Goal: Browse casually: Explore the website without a specific task or goal

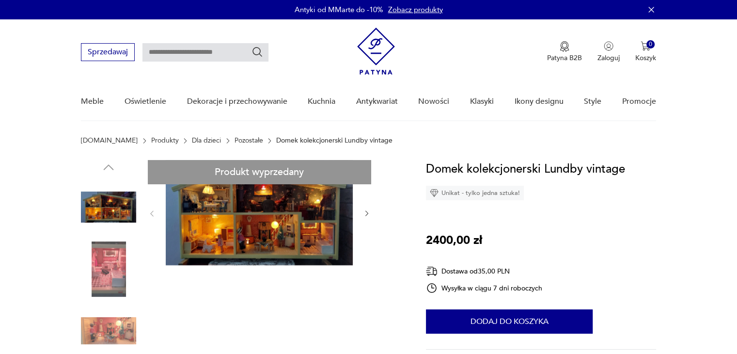
click at [367, 215] on icon "button" at bounding box center [367, 213] width 8 height 8
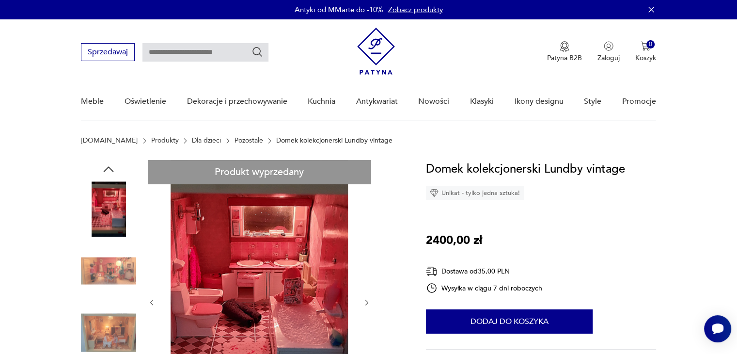
click at [366, 303] on icon "button" at bounding box center [367, 303] width 8 height 8
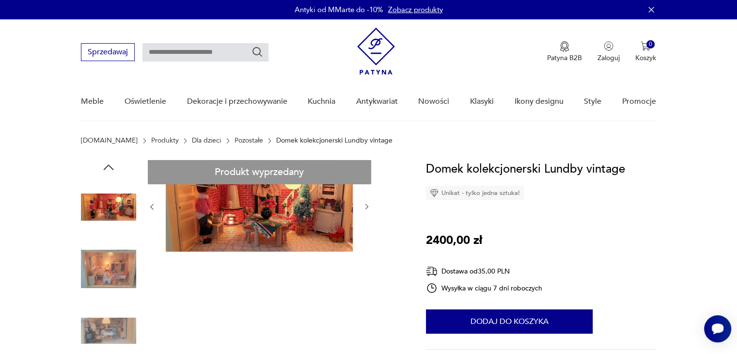
click at [369, 206] on icon "button" at bounding box center [367, 207] width 8 height 8
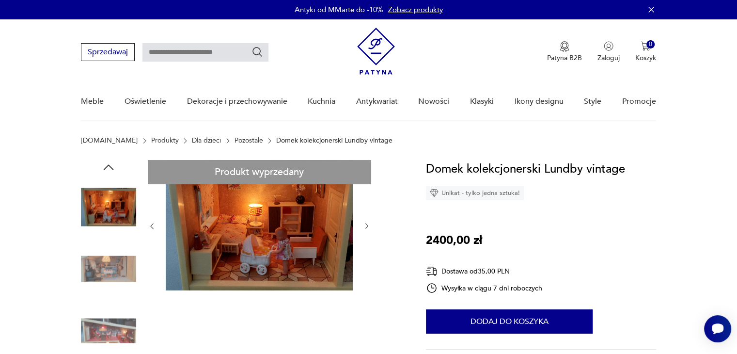
click at [366, 225] on icon "button" at bounding box center [367, 226] width 8 height 8
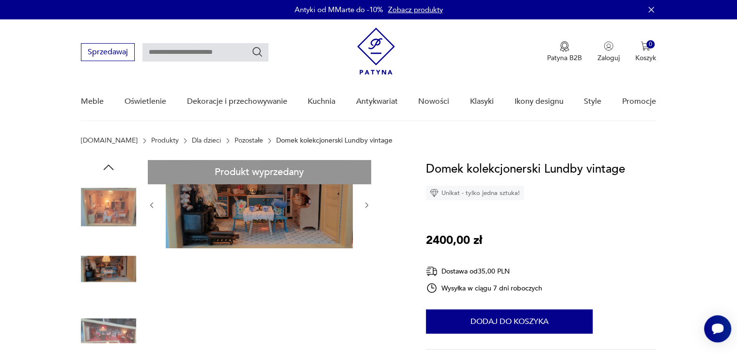
click at [364, 200] on button "button" at bounding box center [367, 205] width 8 height 10
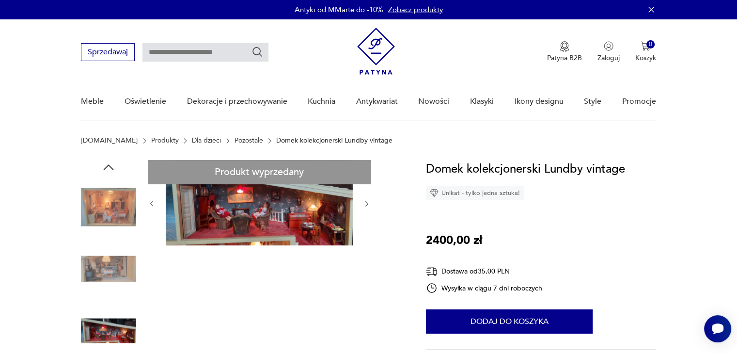
click at [365, 204] on icon "button" at bounding box center [367, 204] width 8 height 8
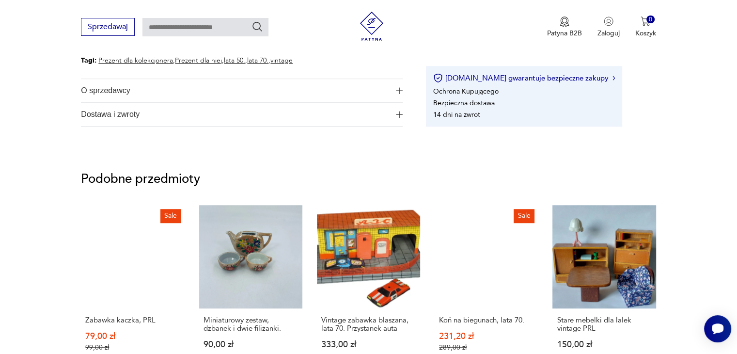
scroll to position [646, 0]
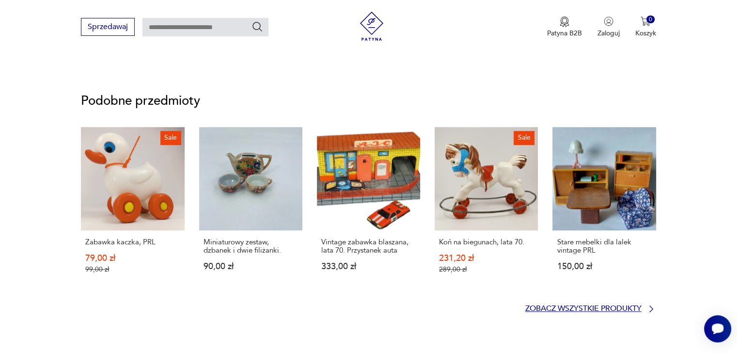
click at [611, 309] on p "Zobacz wszystkie produkty" at bounding box center [583, 308] width 116 height 6
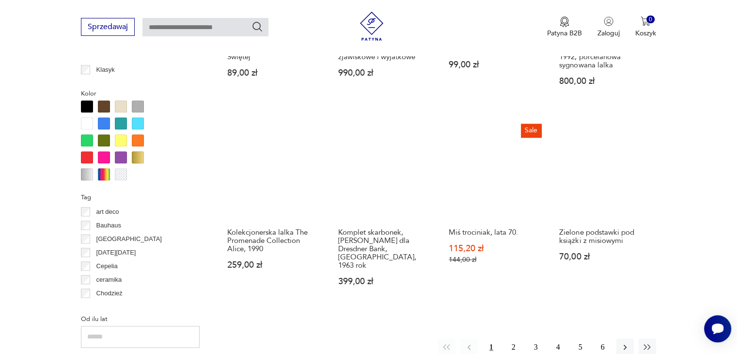
scroll to position [864, 0]
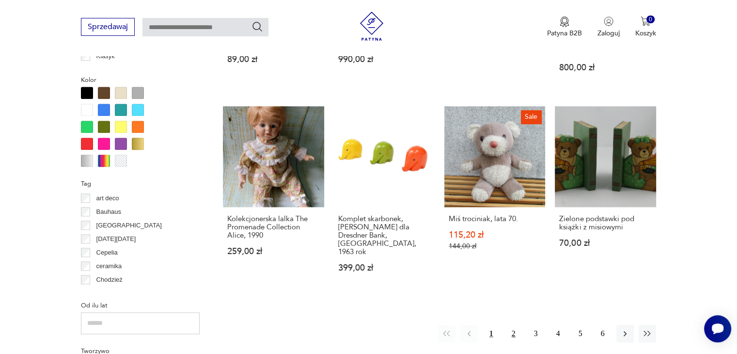
click at [514, 325] on button "2" at bounding box center [513, 333] width 17 height 17
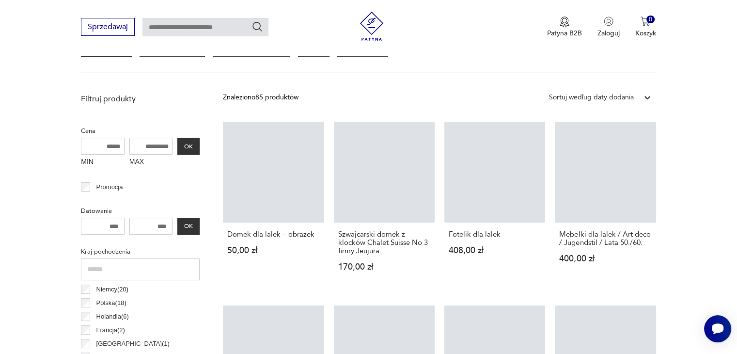
scroll to position [228, 0]
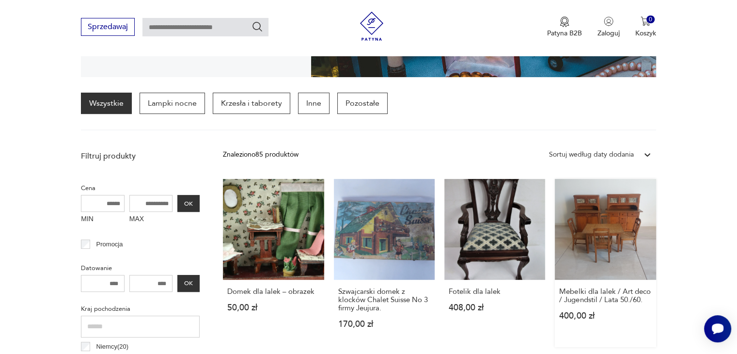
click at [615, 262] on link "Mebelki dla lalek / Art deco / Jugendstil / Lata 50./60. 400,00 zł" at bounding box center [605, 263] width 101 height 168
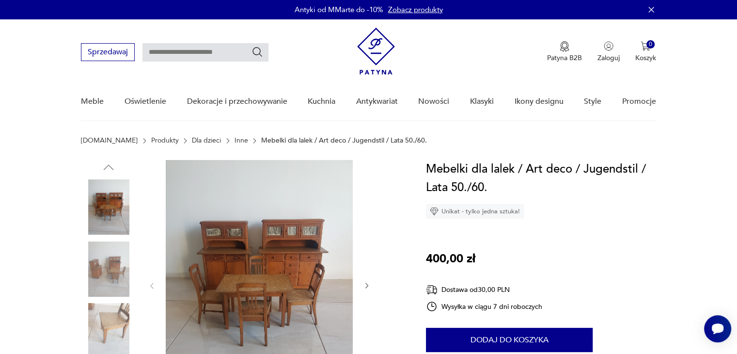
click at [367, 282] on icon "button" at bounding box center [367, 286] width 8 height 8
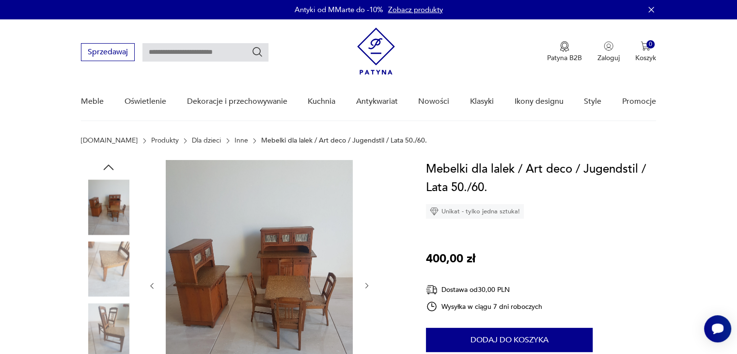
click at [367, 282] on icon "button" at bounding box center [367, 286] width 8 height 8
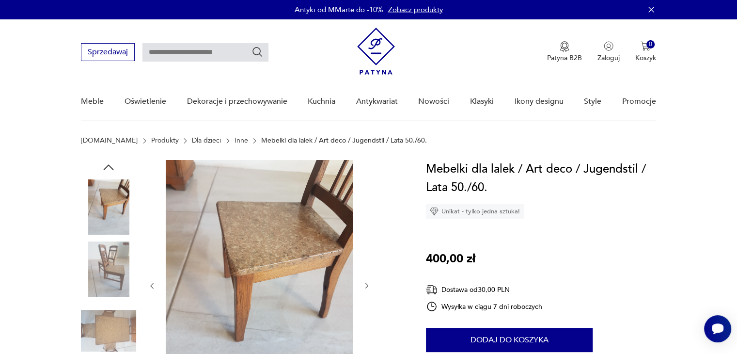
click at [364, 285] on icon "button" at bounding box center [367, 286] width 8 height 8
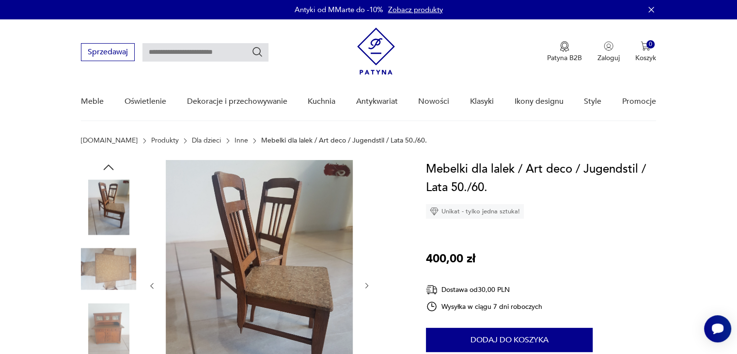
click at [368, 286] on icon "button" at bounding box center [367, 286] width 8 height 8
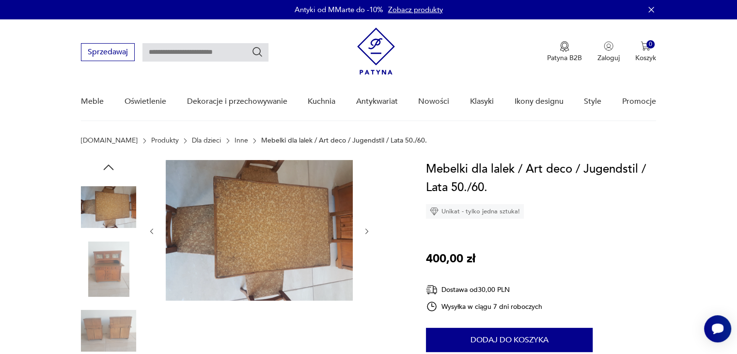
click at [366, 232] on icon "button" at bounding box center [367, 231] width 8 height 8
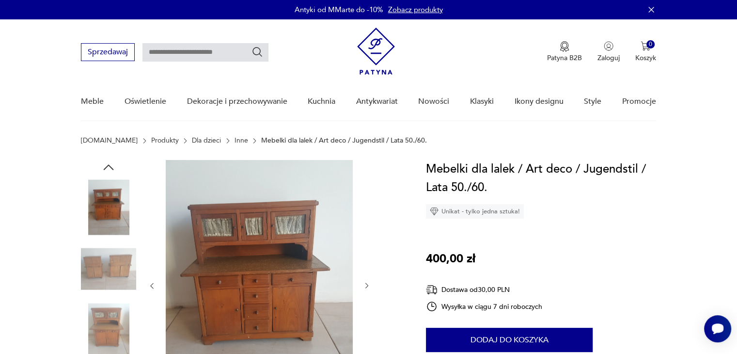
click at [364, 287] on icon "button" at bounding box center [367, 286] width 8 height 8
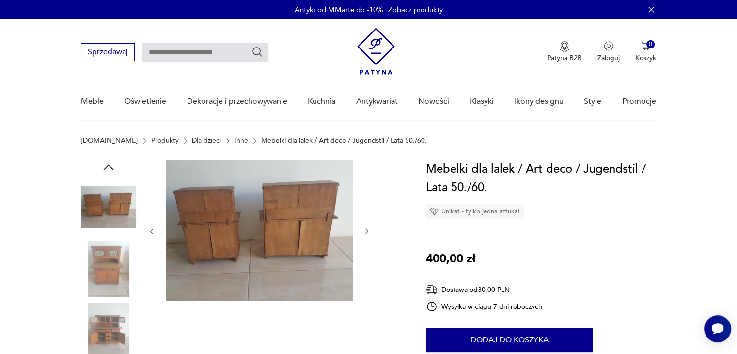
click at [363, 226] on button "button" at bounding box center [367, 231] width 8 height 10
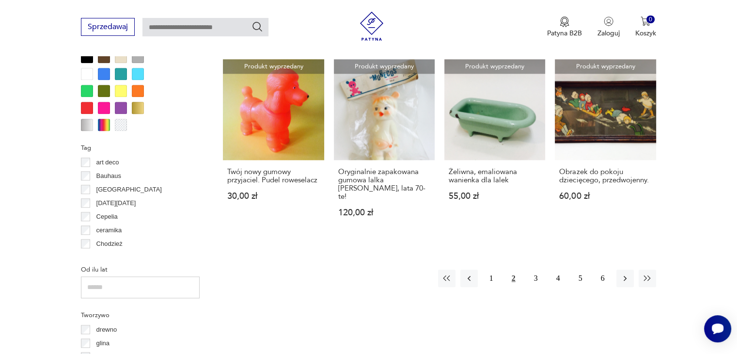
scroll to position [903, 0]
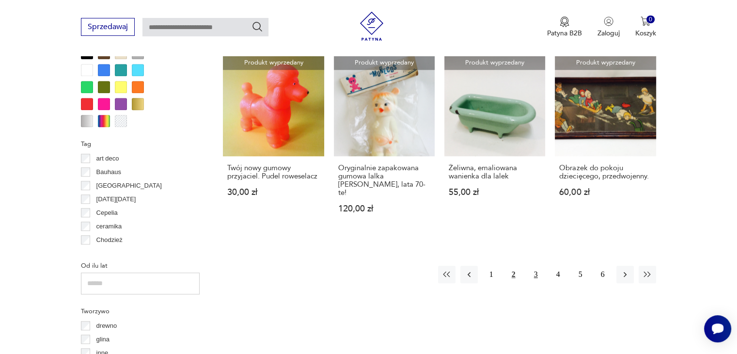
click at [535, 266] on button "3" at bounding box center [535, 274] width 17 height 17
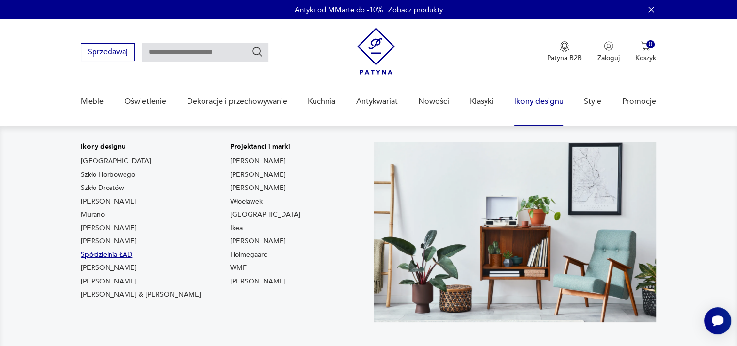
click at [108, 251] on link "Spółdzielnia ŁAD" at bounding box center [106, 255] width 51 height 10
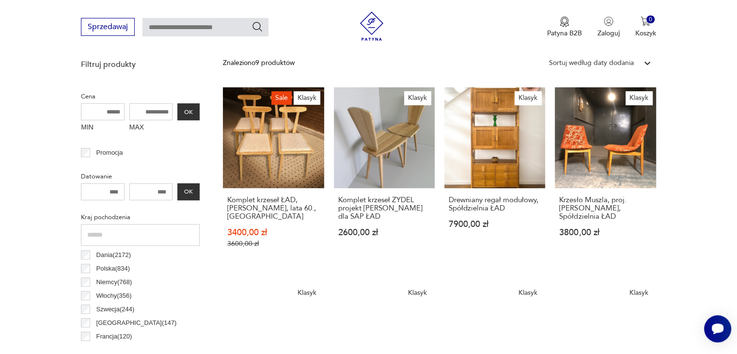
scroll to position [269, 0]
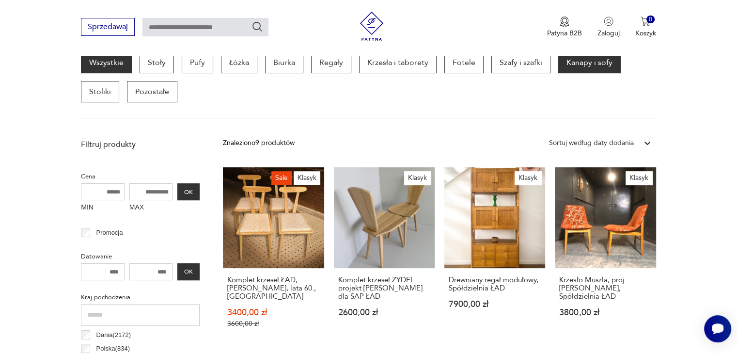
click at [564, 64] on p "Kanapy i sofy" at bounding box center [589, 62] width 63 height 21
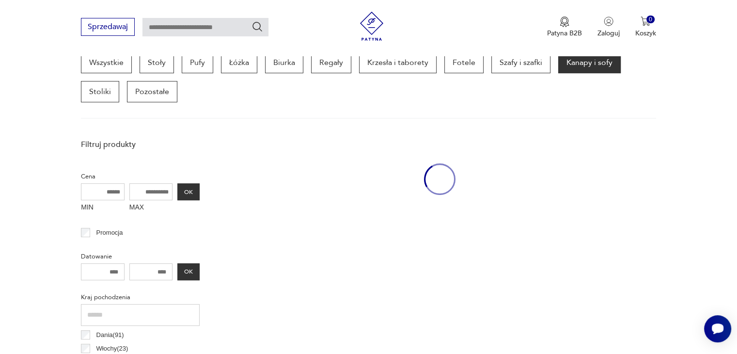
scroll to position [257, 0]
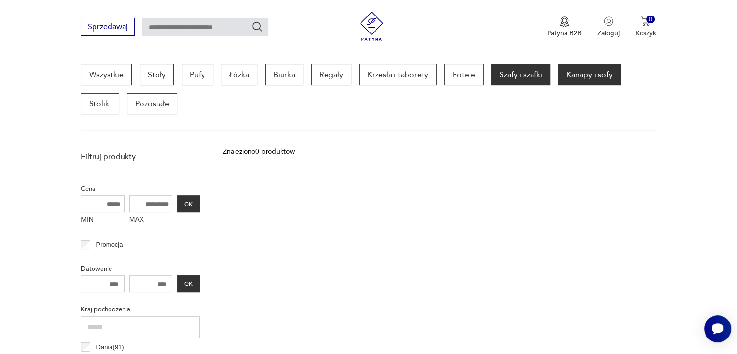
click at [522, 78] on p "Szafy i szafki" at bounding box center [520, 74] width 59 height 21
click at [462, 72] on p "Fotele" at bounding box center [463, 74] width 39 height 21
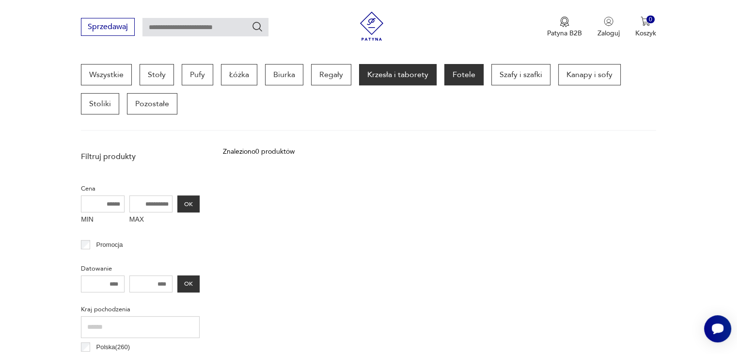
click at [368, 77] on p "Krzesła i taborety" at bounding box center [398, 74] width 78 height 21
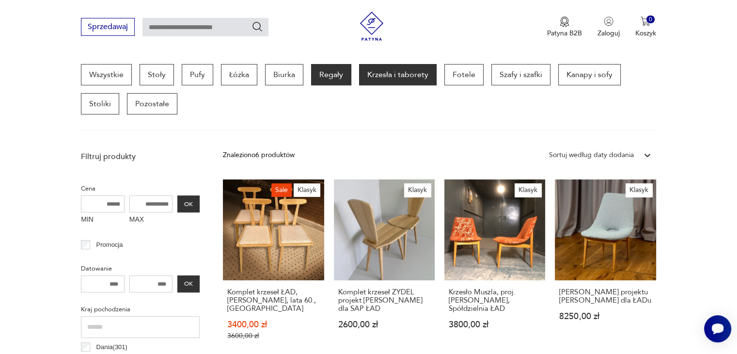
click at [320, 76] on p "Regały" at bounding box center [331, 74] width 40 height 21
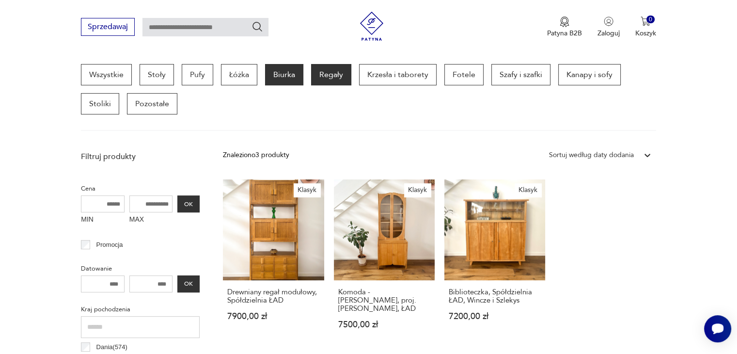
click at [280, 76] on p "Biurka" at bounding box center [284, 74] width 38 height 21
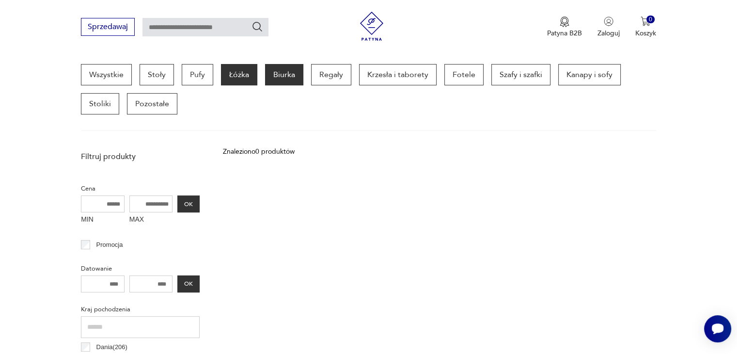
click at [241, 77] on p "Łóżka" at bounding box center [239, 74] width 36 height 21
click at [188, 68] on p "Pufy" at bounding box center [198, 74] width 32 height 21
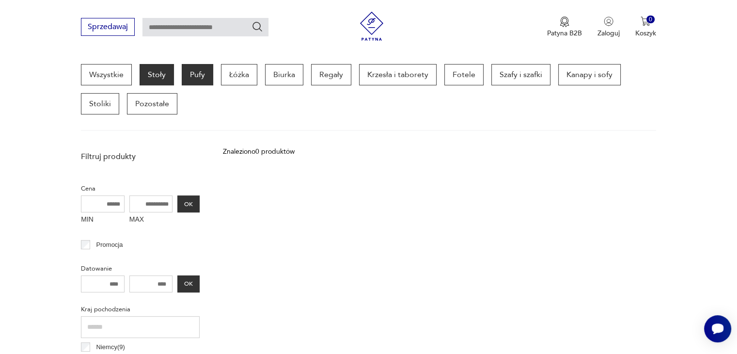
click at [149, 72] on p "Stoły" at bounding box center [157, 74] width 34 height 21
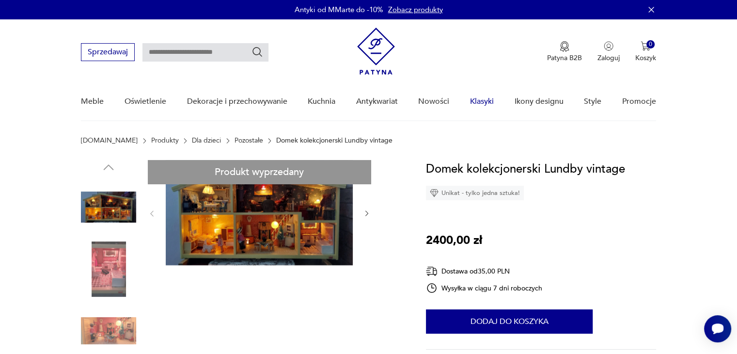
click at [472, 100] on link "Klasyki" at bounding box center [482, 101] width 24 height 37
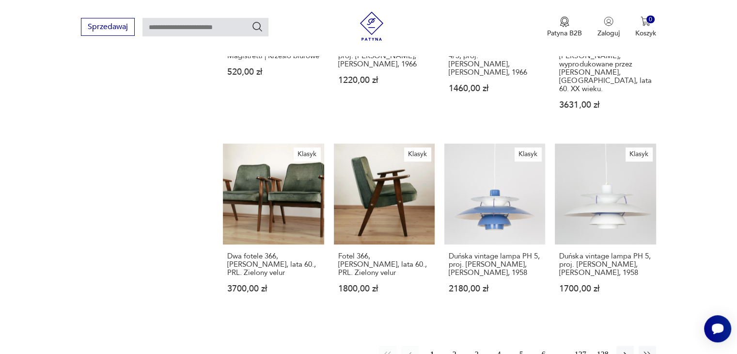
scroll to position [740, 0]
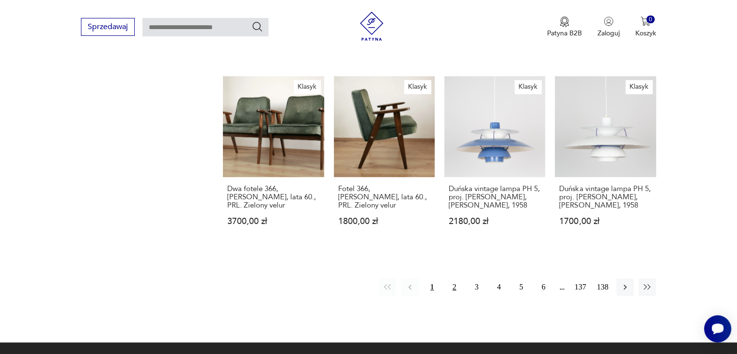
click at [451, 278] on button "2" at bounding box center [454, 286] width 17 height 17
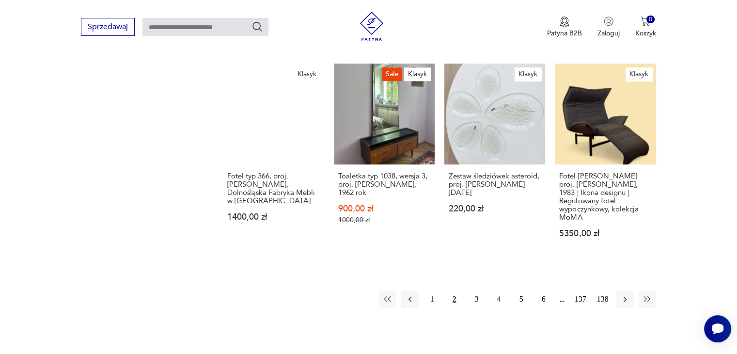
scroll to position [759, 0]
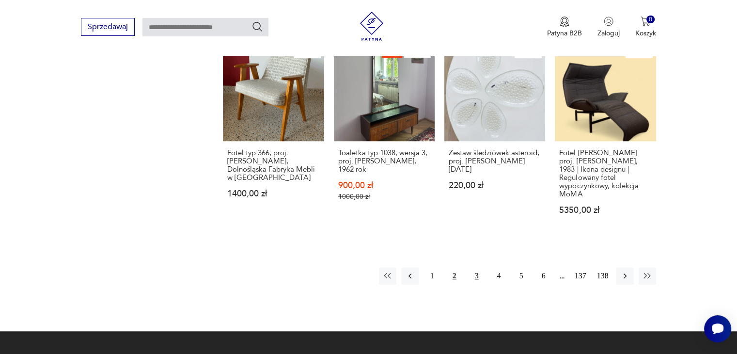
click at [475, 267] on button "3" at bounding box center [476, 275] width 17 height 17
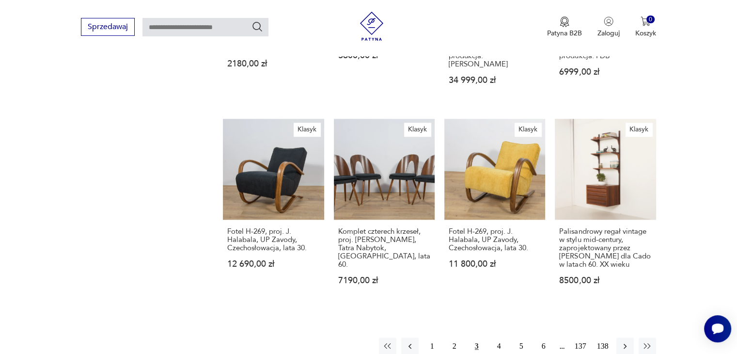
scroll to position [694, 0]
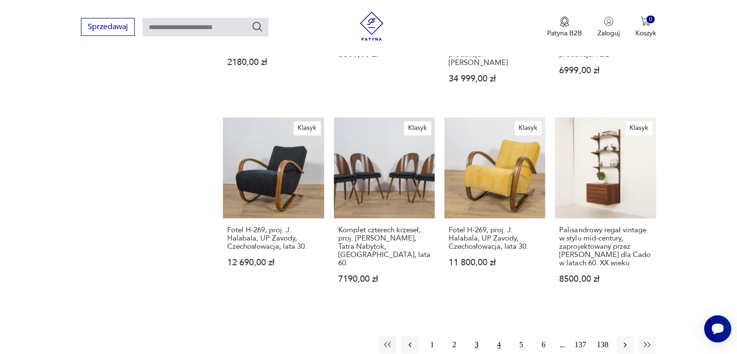
click at [502, 336] on button "4" at bounding box center [498, 344] width 17 height 17
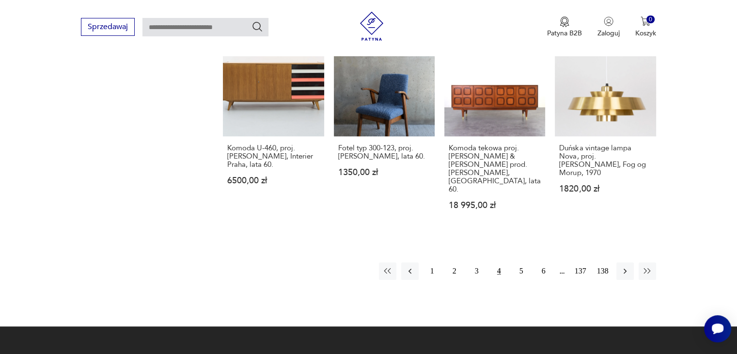
scroll to position [783, 0]
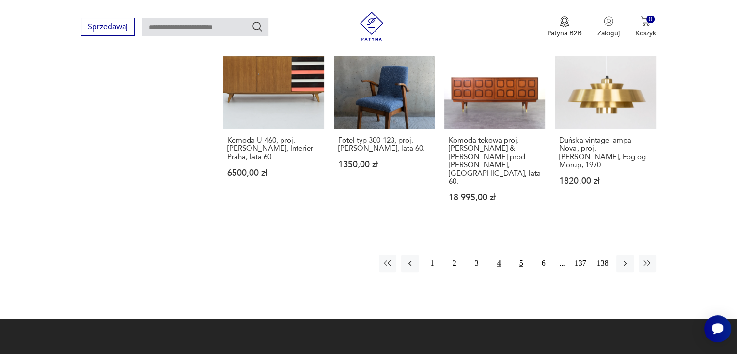
click at [519, 254] on button "5" at bounding box center [521, 262] width 17 height 17
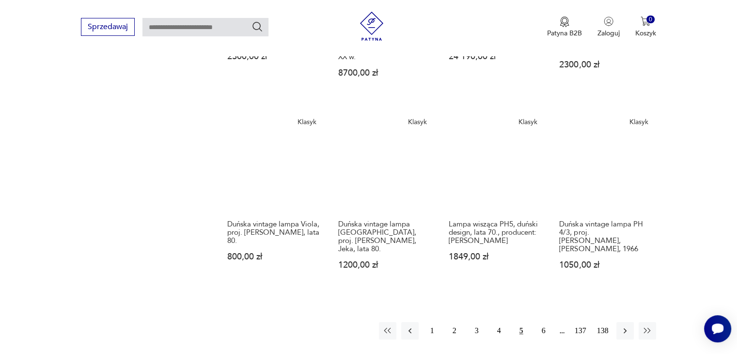
scroll to position [778, 0]
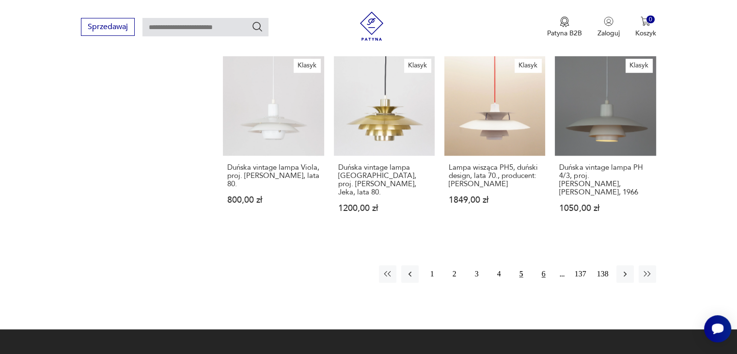
click at [546, 265] on button "6" at bounding box center [543, 273] width 17 height 17
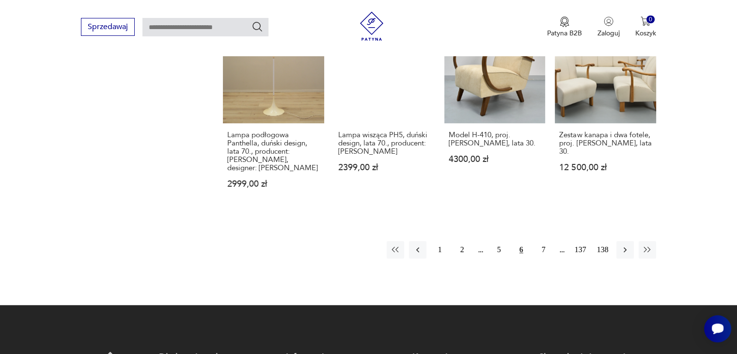
scroll to position [800, 0]
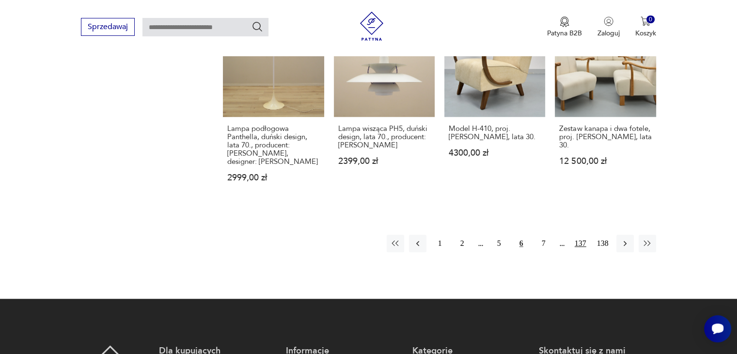
click at [580, 235] on button "137" at bounding box center [580, 243] width 17 height 17
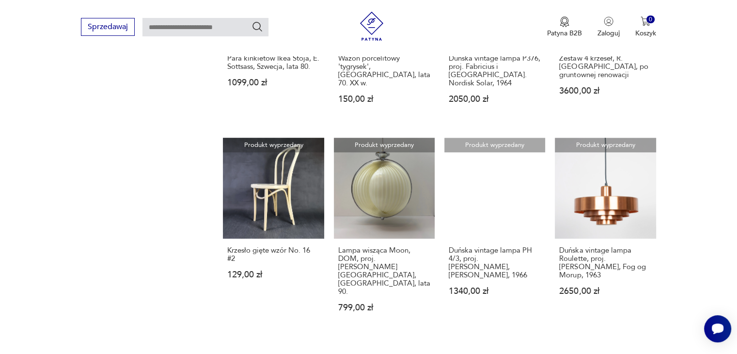
scroll to position [667, 0]
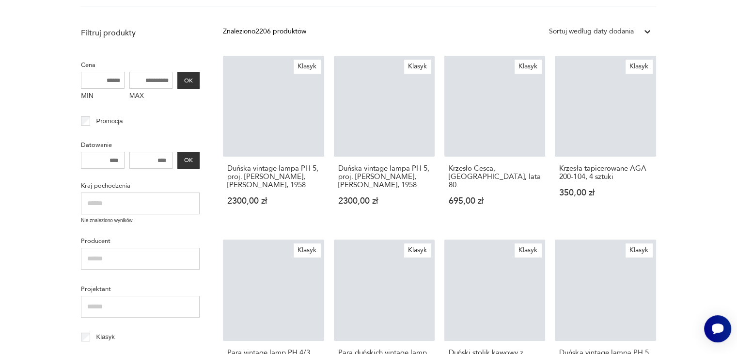
scroll to position [36, 0]
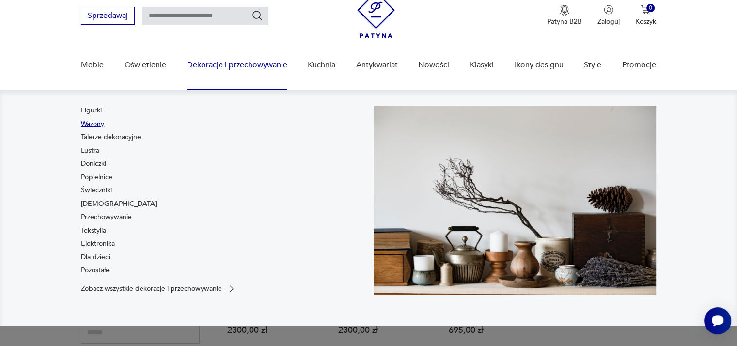
click at [92, 125] on link "Wazony" at bounding box center [92, 124] width 23 height 10
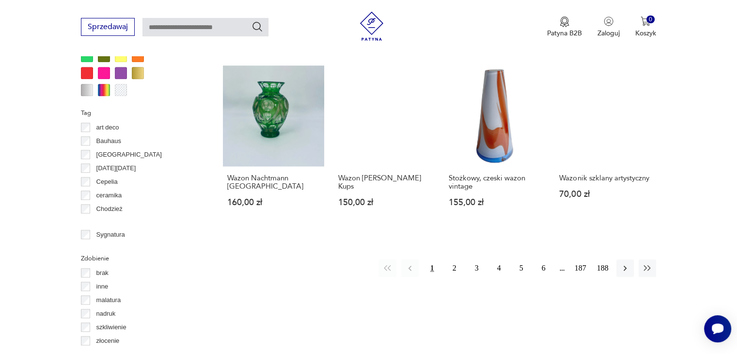
scroll to position [1018, 0]
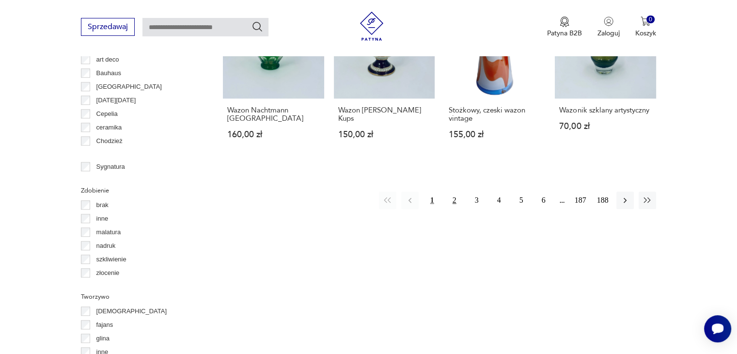
click at [454, 191] on button "2" at bounding box center [454, 199] width 17 height 17
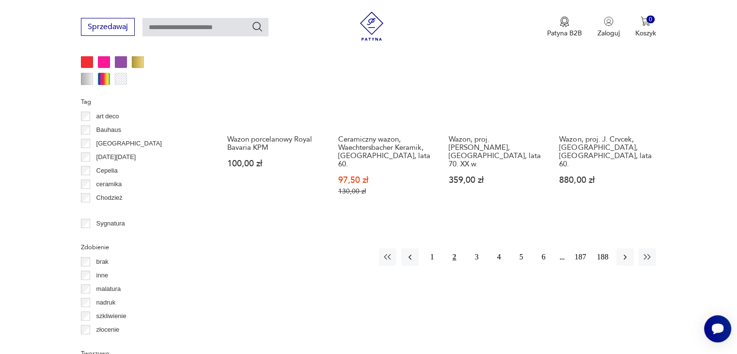
scroll to position [1051, 0]
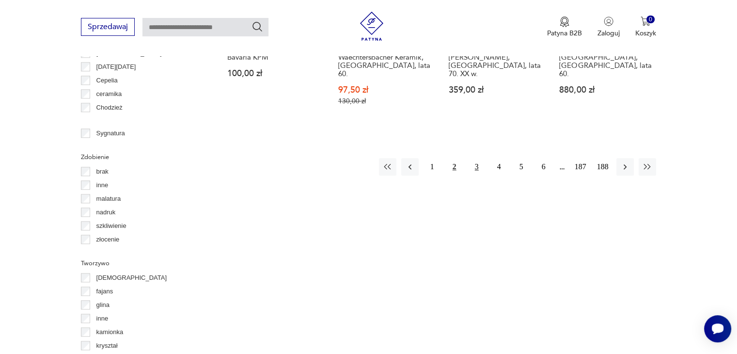
click at [479, 160] on button "3" at bounding box center [476, 166] width 17 height 17
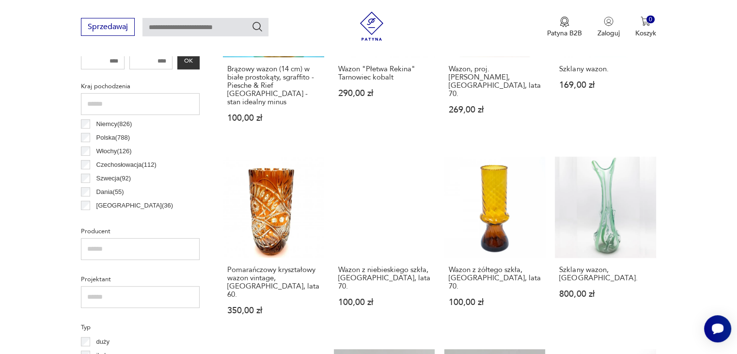
scroll to position [474, 0]
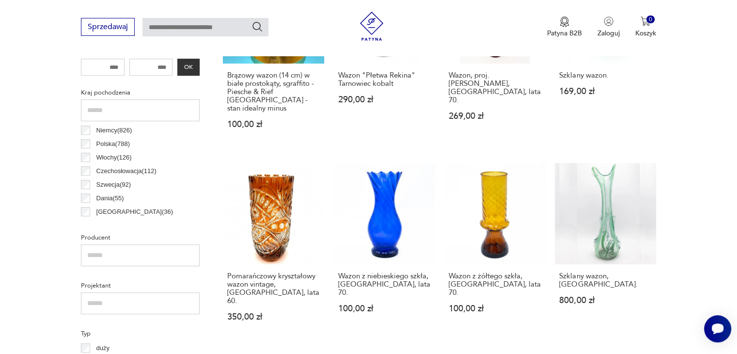
click at [107, 128] on p "Niemcy ( 826 )" at bounding box center [114, 130] width 36 height 11
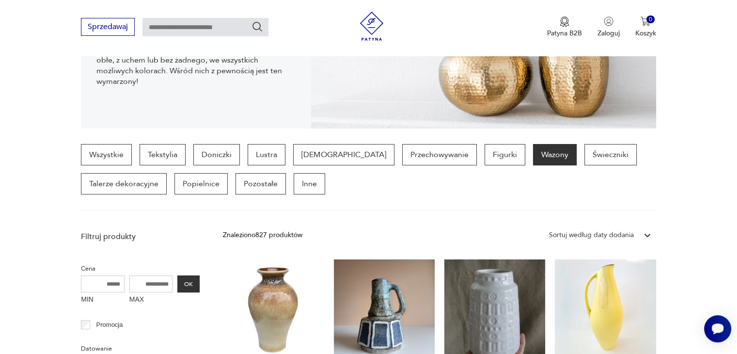
scroll to position [165, 0]
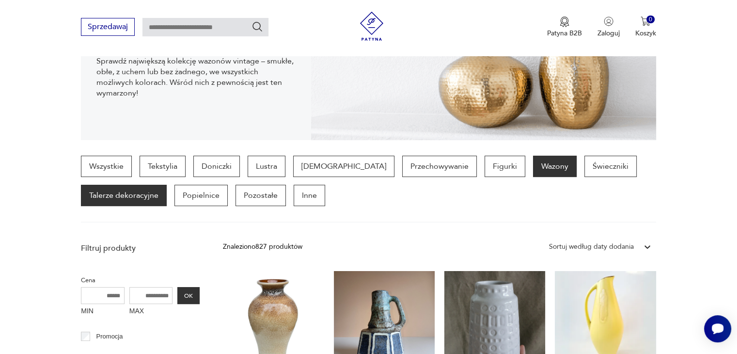
click at [124, 190] on p "Talerze dekoracyjne" at bounding box center [124, 195] width 86 height 21
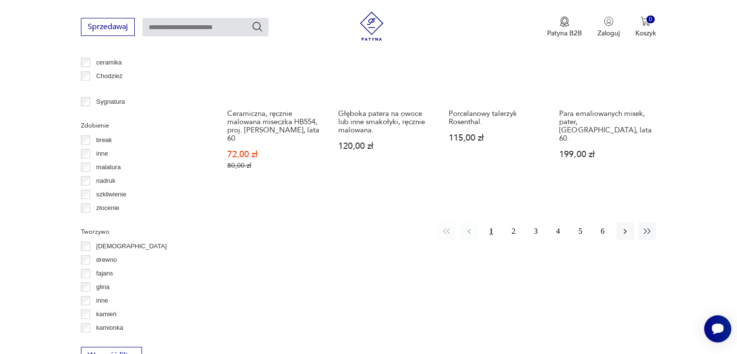
scroll to position [1072, 0]
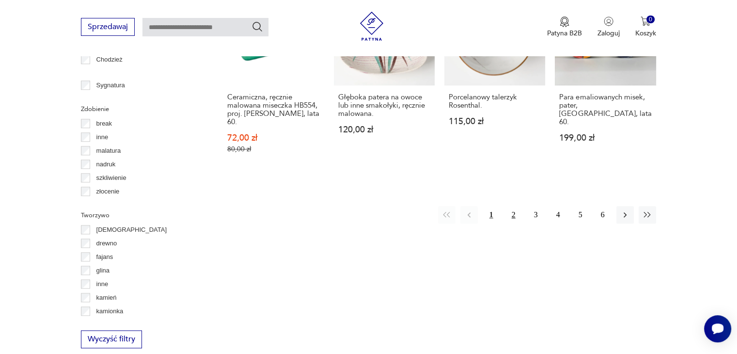
click at [509, 206] on button "2" at bounding box center [513, 214] width 17 height 17
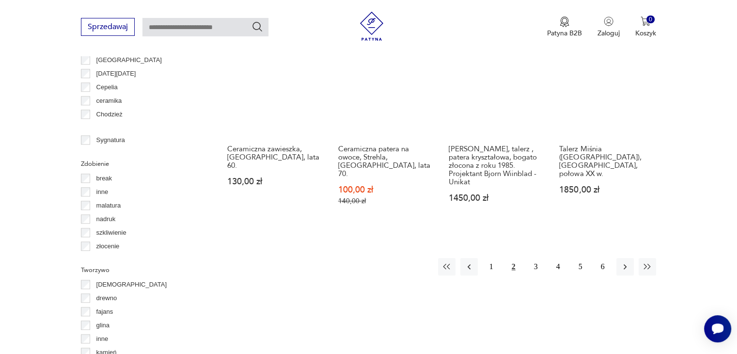
scroll to position [1019, 0]
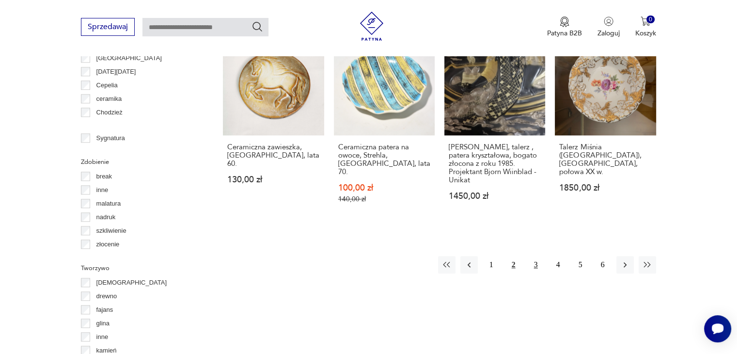
click at [536, 256] on button "3" at bounding box center [535, 264] width 17 height 17
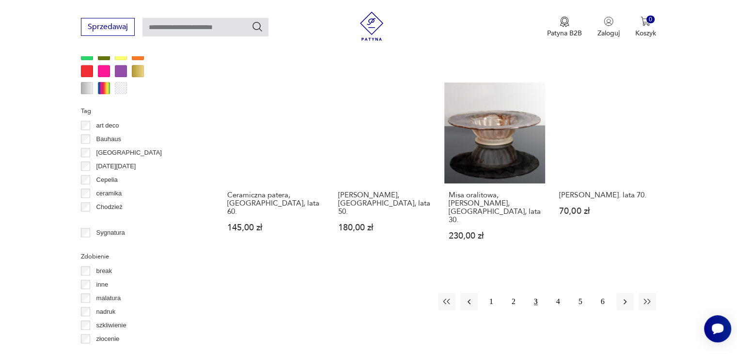
scroll to position [991, 0]
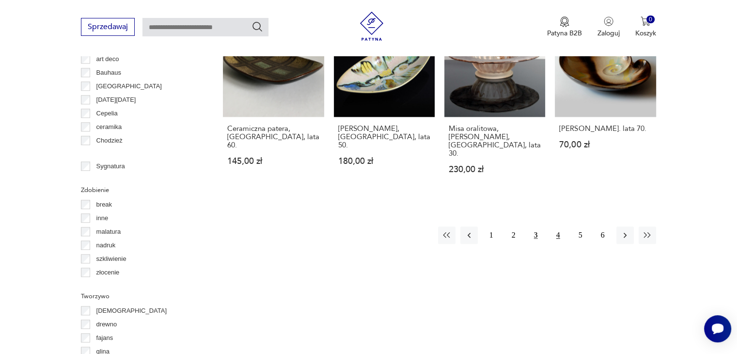
click at [563, 226] on button "4" at bounding box center [558, 234] width 17 height 17
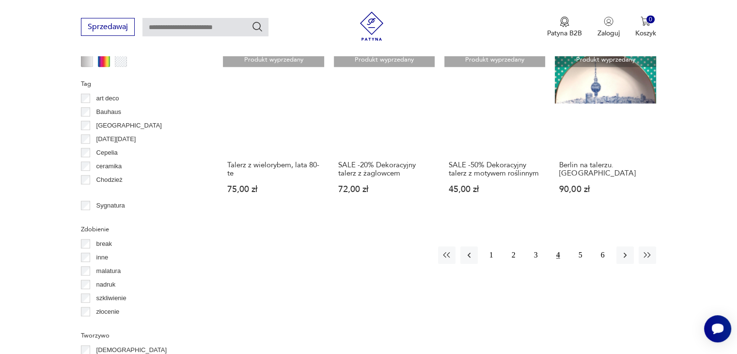
scroll to position [966, 0]
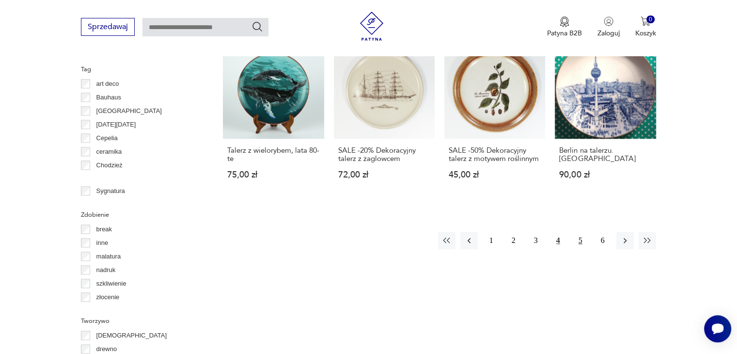
click at [574, 232] on button "5" at bounding box center [580, 240] width 17 height 17
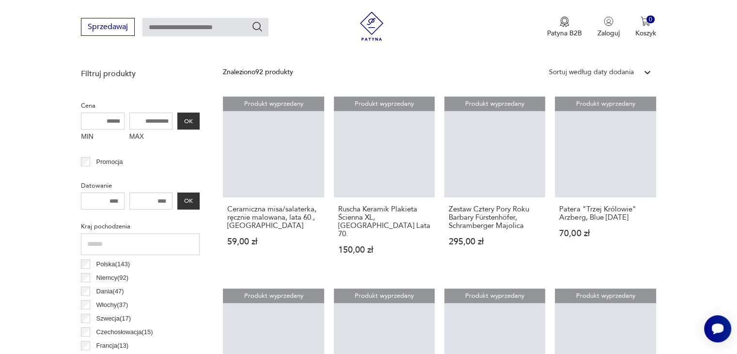
scroll to position [257, 0]
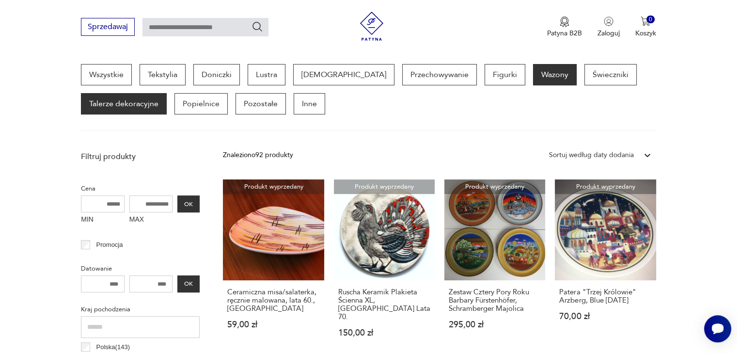
click at [533, 78] on p "Wazony" at bounding box center [555, 74] width 44 height 21
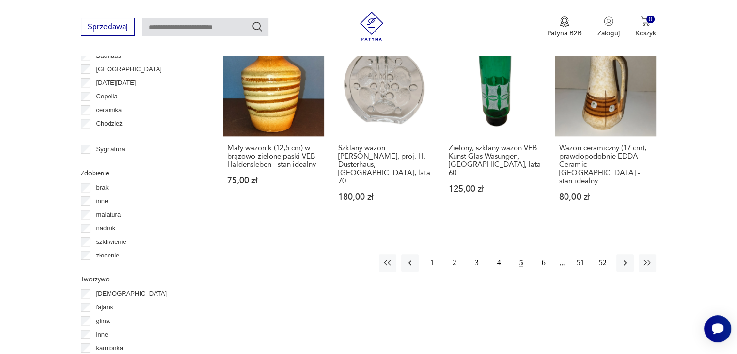
scroll to position [1053, 0]
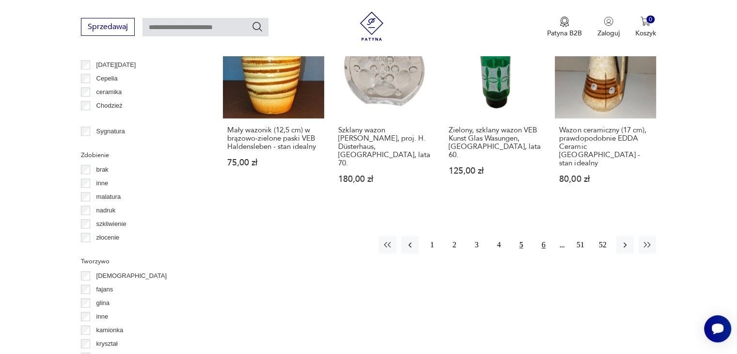
click at [545, 236] on button "6" at bounding box center [543, 244] width 17 height 17
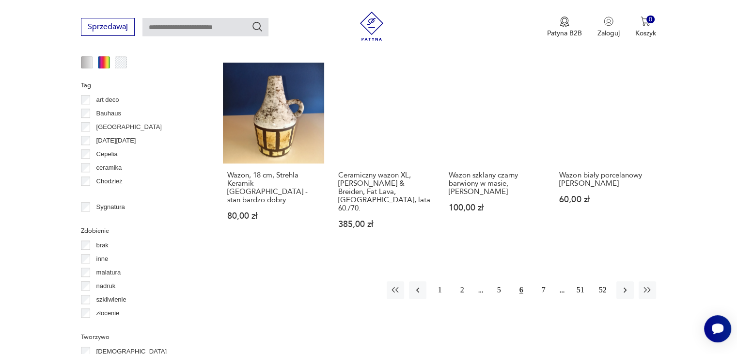
scroll to position [1008, 0]
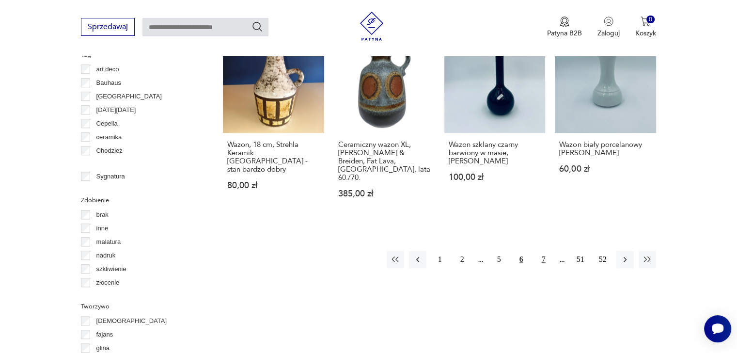
click at [545, 251] on button "7" at bounding box center [543, 259] width 17 height 17
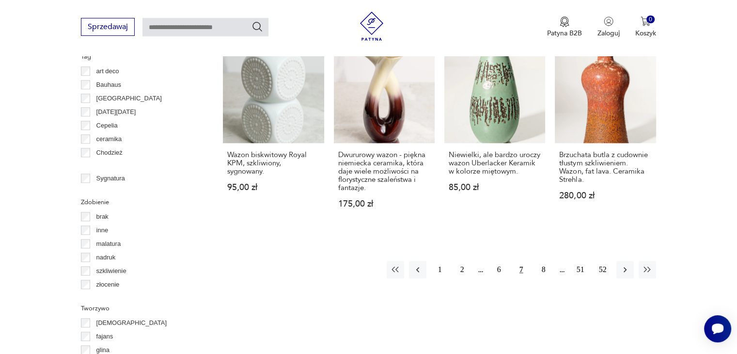
scroll to position [1049, 0]
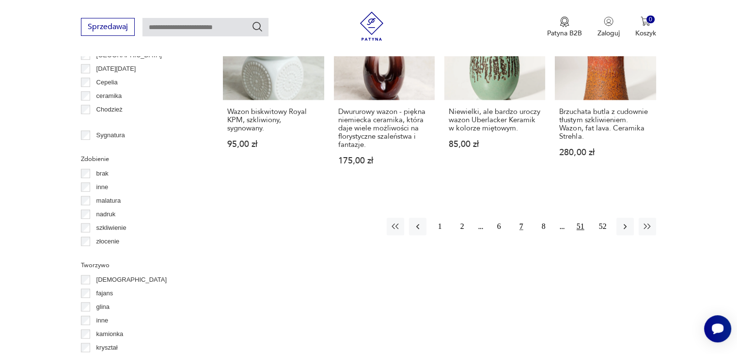
click at [580, 218] on button "51" at bounding box center [580, 226] width 17 height 17
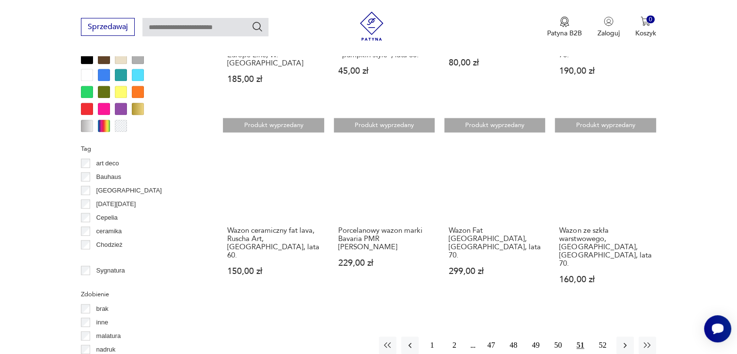
scroll to position [936, 0]
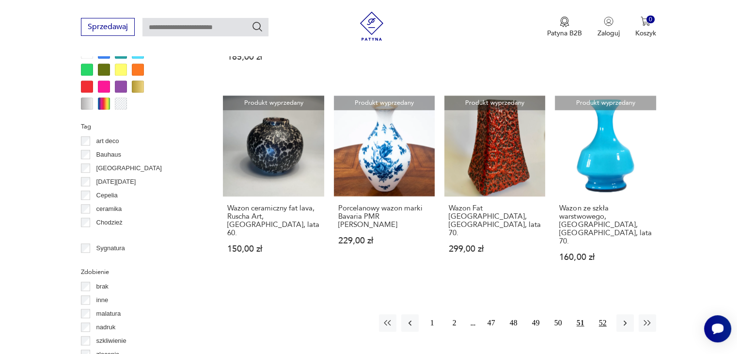
click at [603, 314] on button "52" at bounding box center [602, 322] width 17 height 17
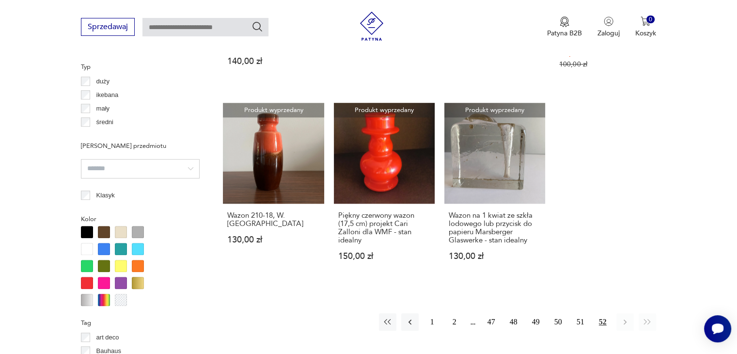
scroll to position [754, 0]
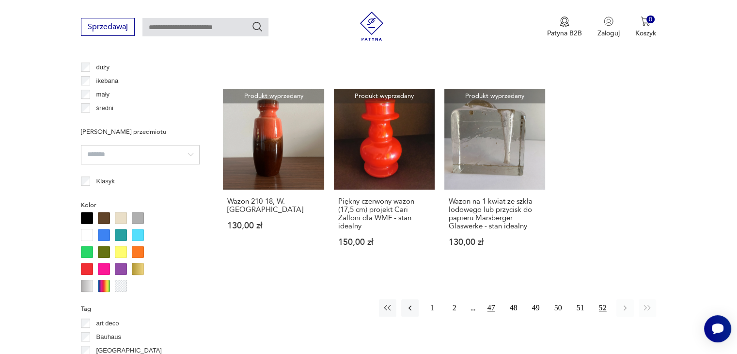
click at [490, 299] on button "47" at bounding box center [491, 307] width 17 height 17
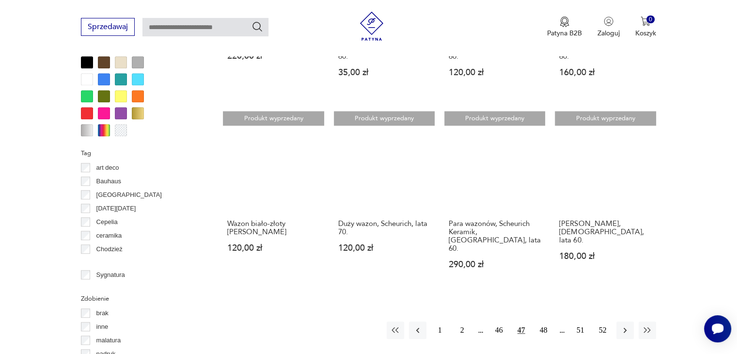
scroll to position [912, 0]
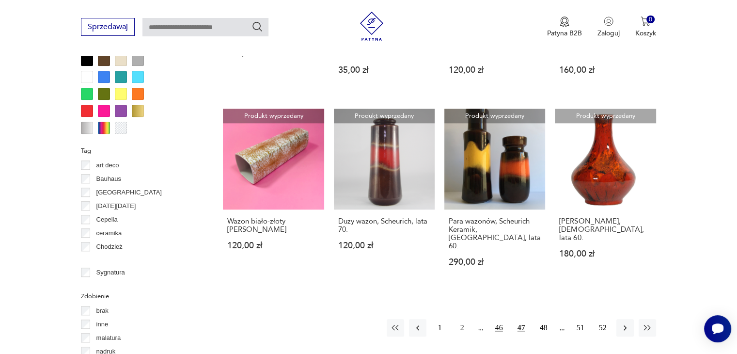
click at [494, 319] on button "46" at bounding box center [498, 327] width 17 height 17
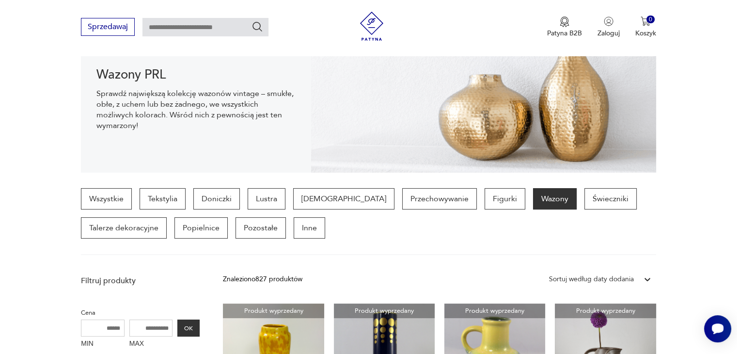
scroll to position [125, 0]
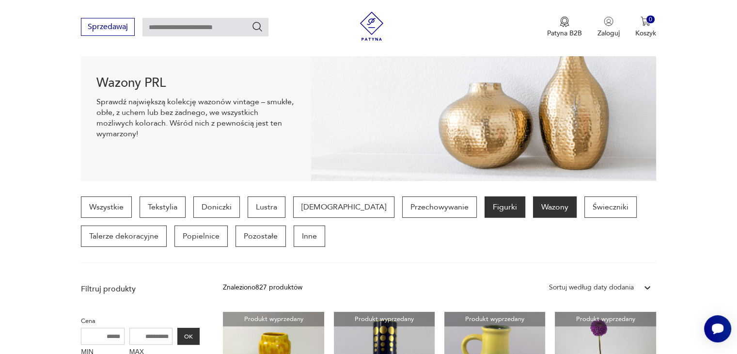
click at [485, 202] on p "Figurki" at bounding box center [505, 206] width 41 height 21
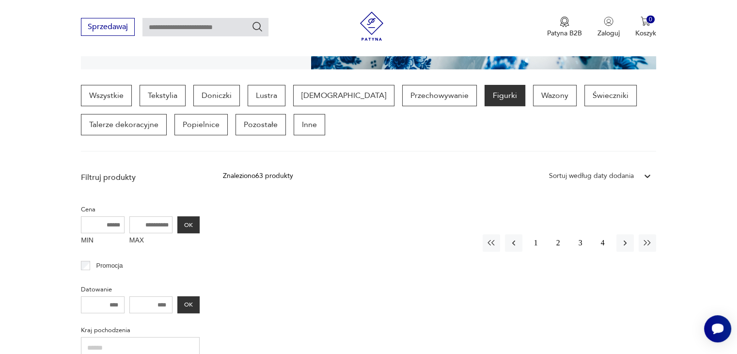
scroll to position [205, 0]
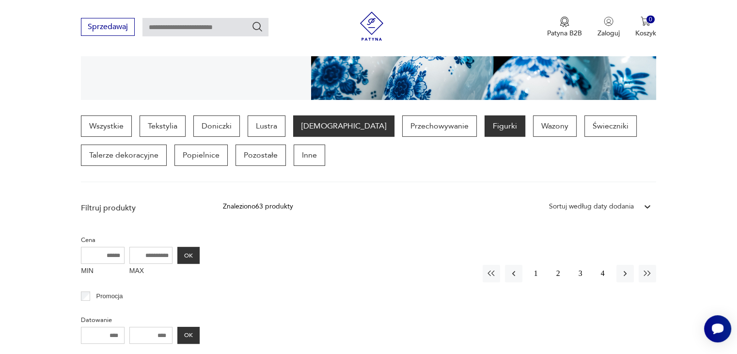
click at [319, 126] on p "[DEMOGRAPHIC_DATA]" at bounding box center [343, 125] width 101 height 21
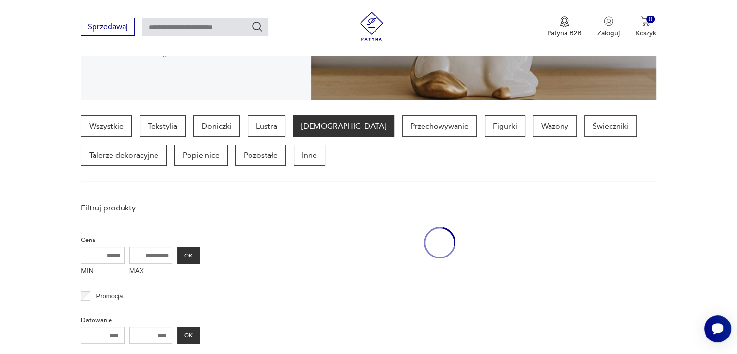
scroll to position [257, 0]
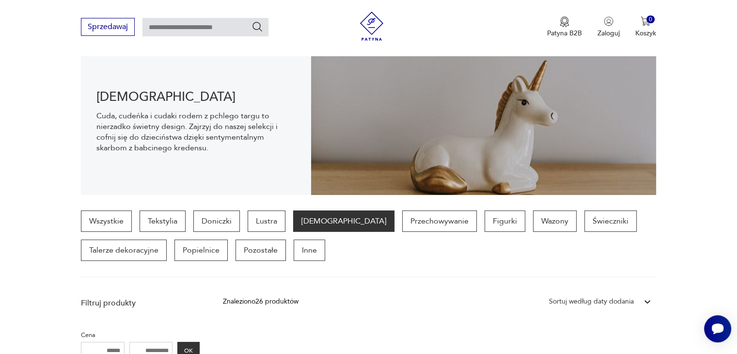
scroll to position [116, 0]
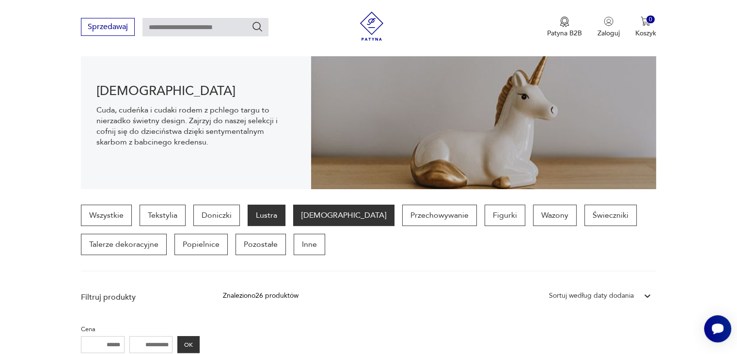
click at [266, 214] on p "Lustra" at bounding box center [267, 215] width 38 height 21
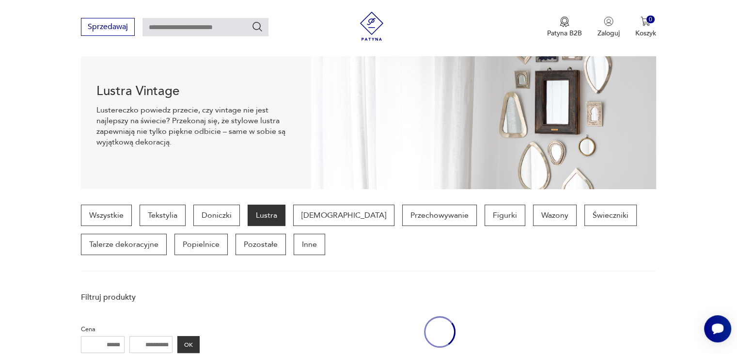
scroll to position [257, 0]
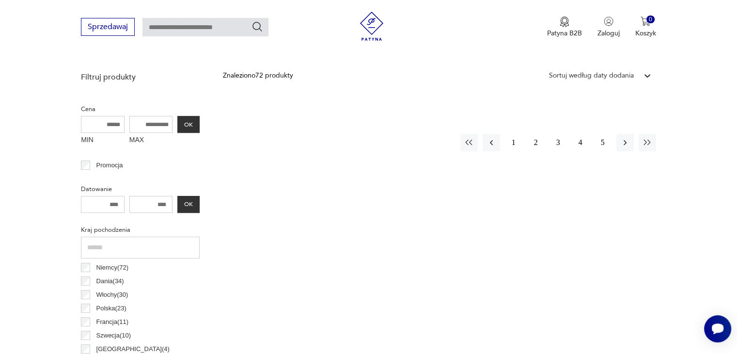
scroll to position [338, 0]
click at [516, 140] on button "1" at bounding box center [513, 140] width 17 height 17
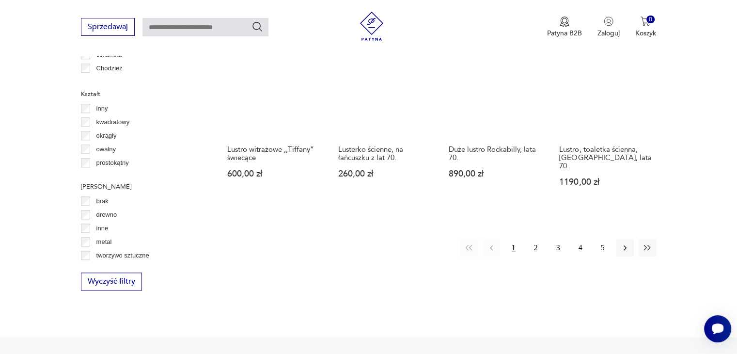
scroll to position [989, 0]
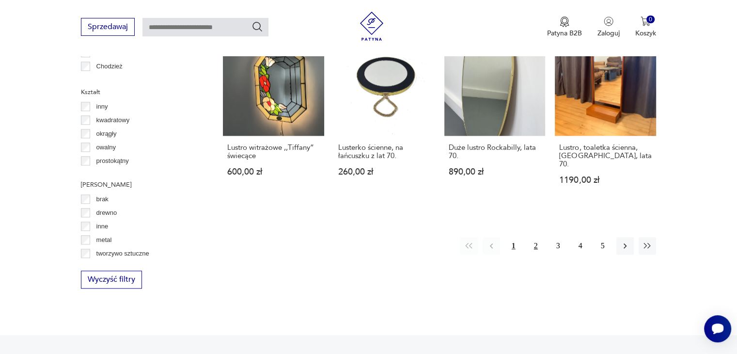
click at [530, 237] on button "2" at bounding box center [535, 245] width 17 height 17
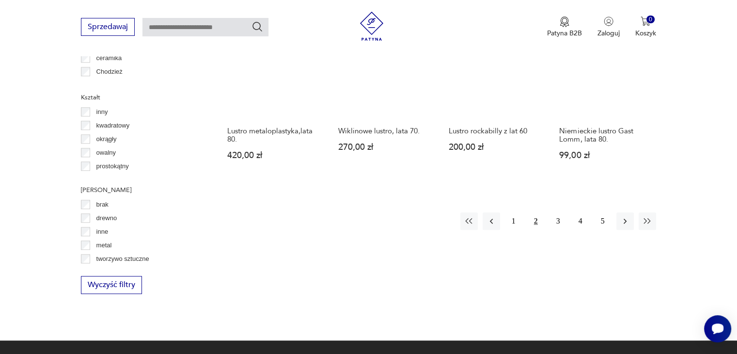
scroll to position [985, 0]
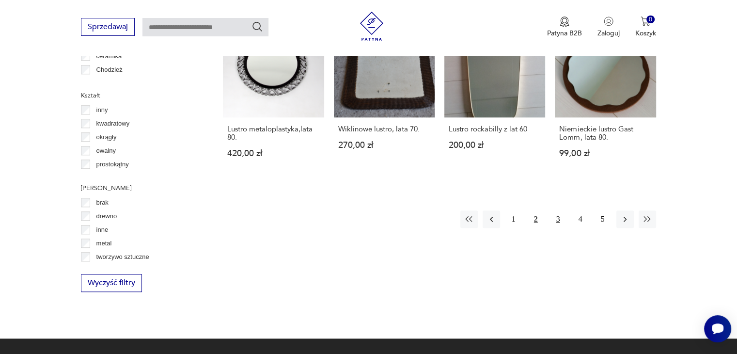
click at [551, 210] on button "3" at bounding box center [558, 218] width 17 height 17
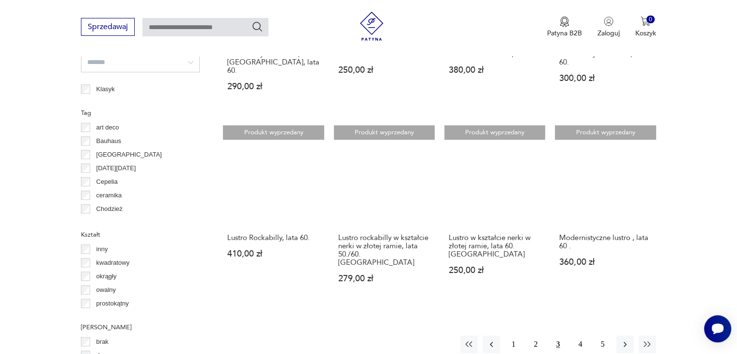
scroll to position [859, 0]
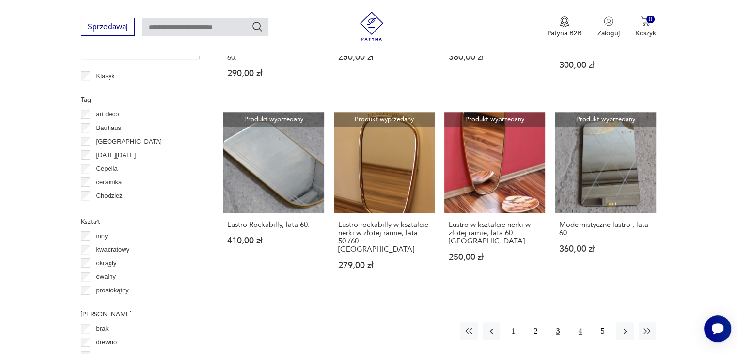
click at [575, 322] on button "4" at bounding box center [580, 330] width 17 height 17
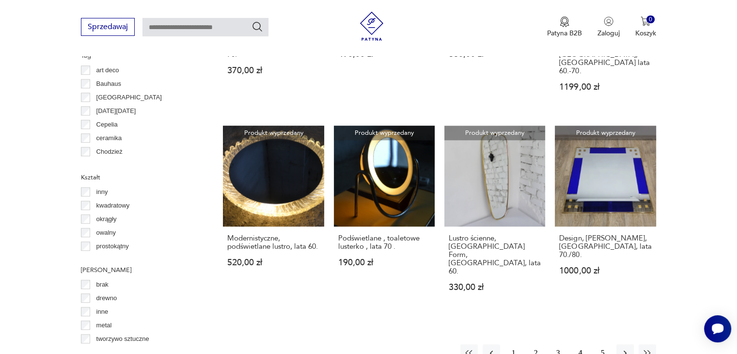
scroll to position [915, 0]
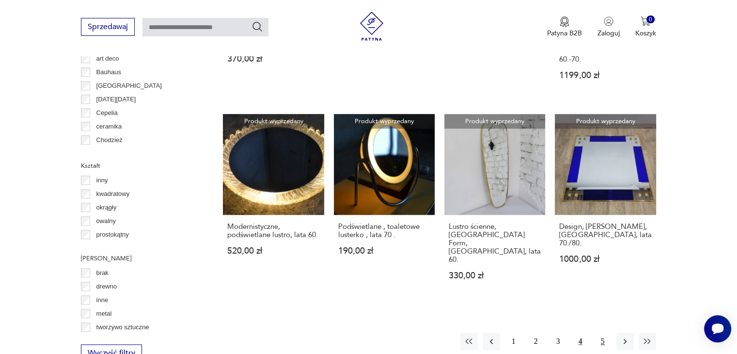
click at [605, 332] on button "5" at bounding box center [602, 340] width 17 height 17
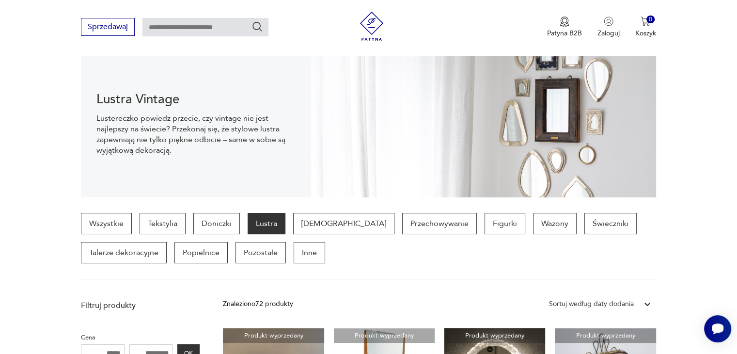
scroll to position [105, 0]
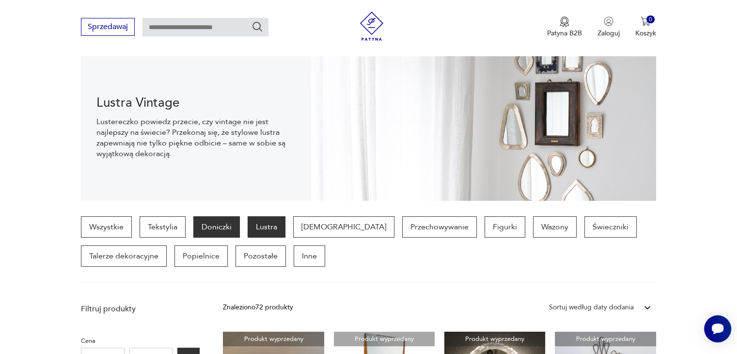
click at [206, 226] on p "Doniczki" at bounding box center [216, 226] width 47 height 21
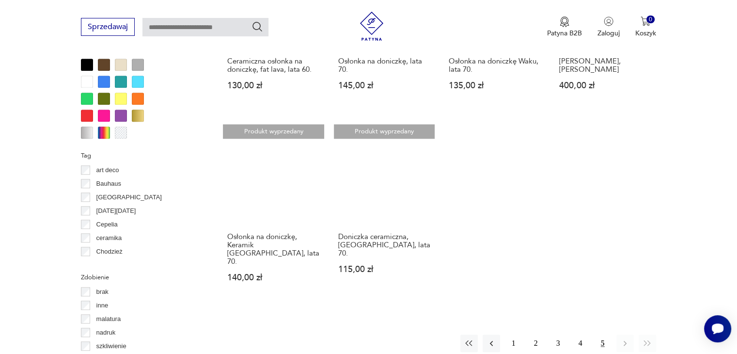
scroll to position [882, 0]
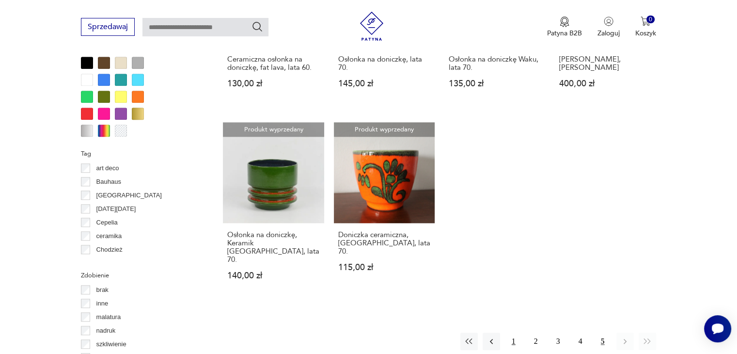
click at [516, 332] on button "1" at bounding box center [513, 340] width 17 height 17
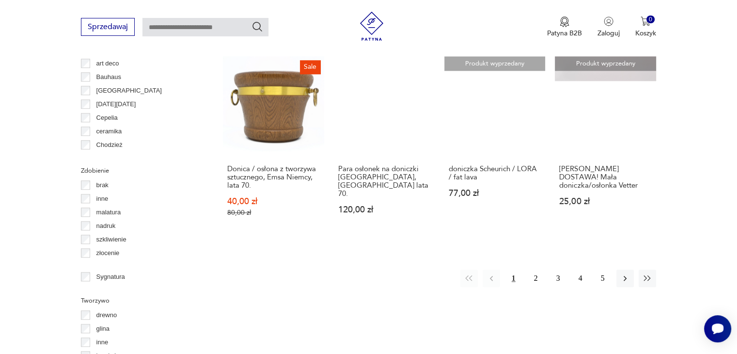
scroll to position [991, 0]
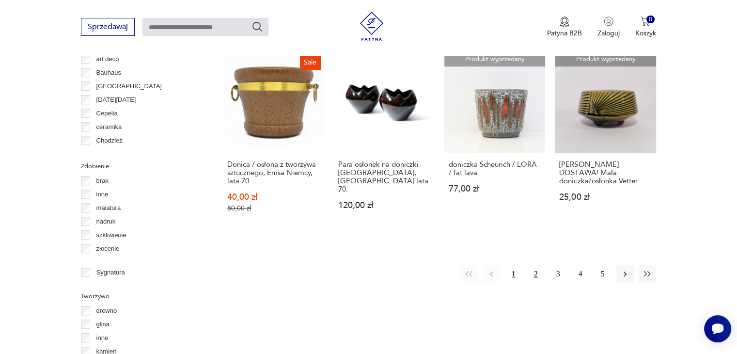
click at [533, 265] on button "2" at bounding box center [535, 273] width 17 height 17
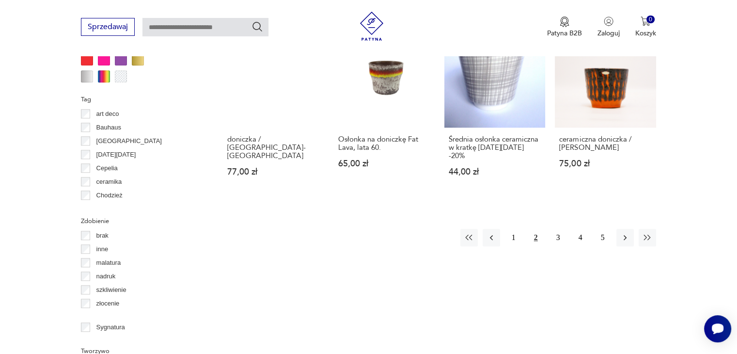
scroll to position [940, 0]
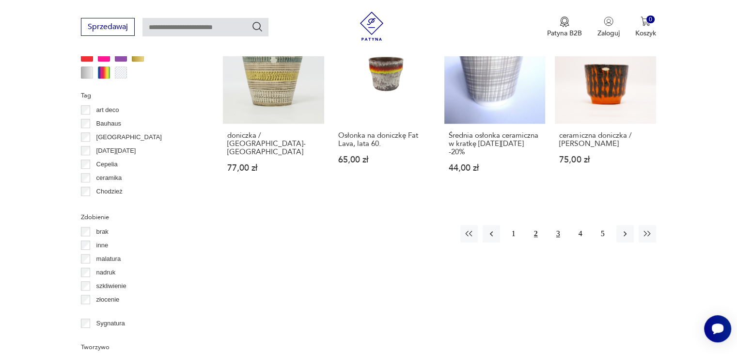
click at [561, 233] on button "3" at bounding box center [558, 233] width 17 height 17
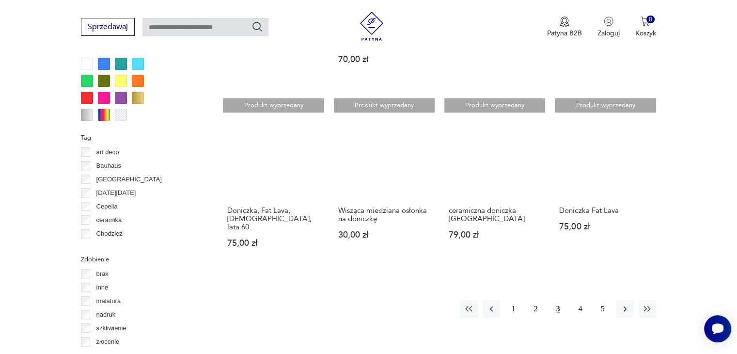
scroll to position [918, 0]
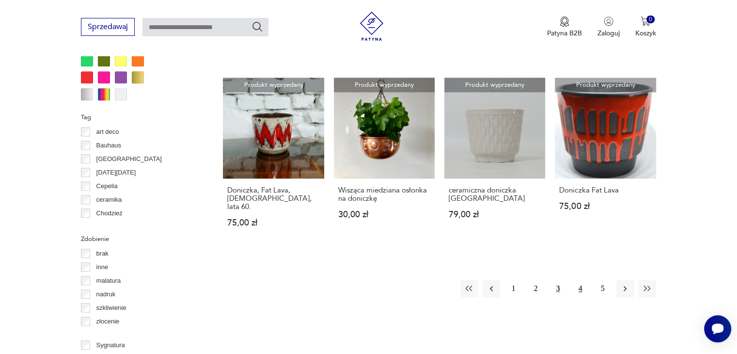
click at [581, 280] on button "4" at bounding box center [580, 288] width 17 height 17
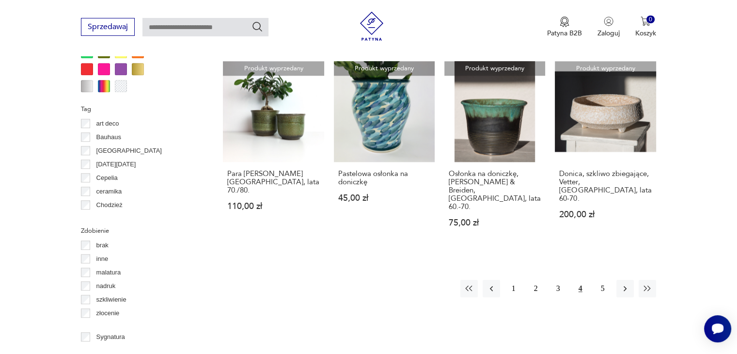
scroll to position [987, 0]
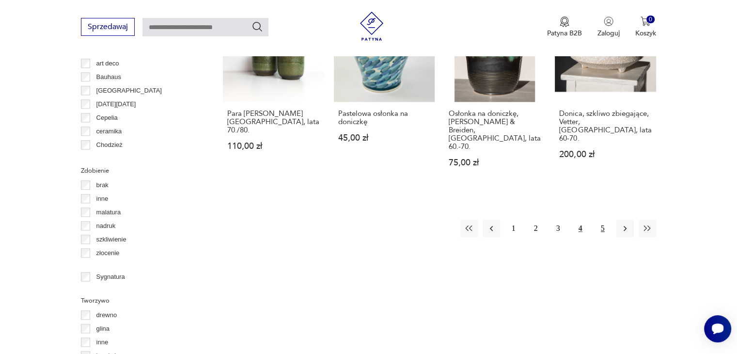
click at [607, 220] on button "5" at bounding box center [602, 228] width 17 height 17
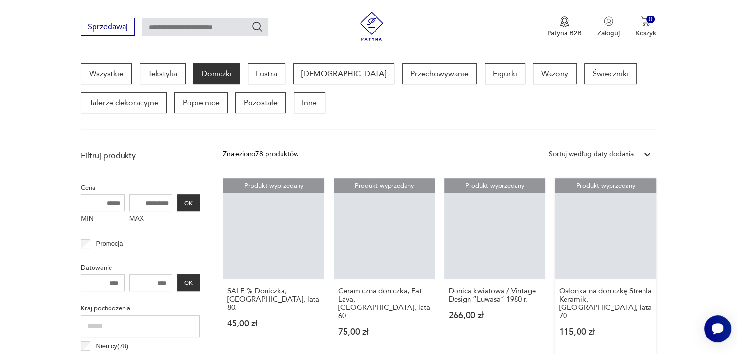
scroll to position [257, 0]
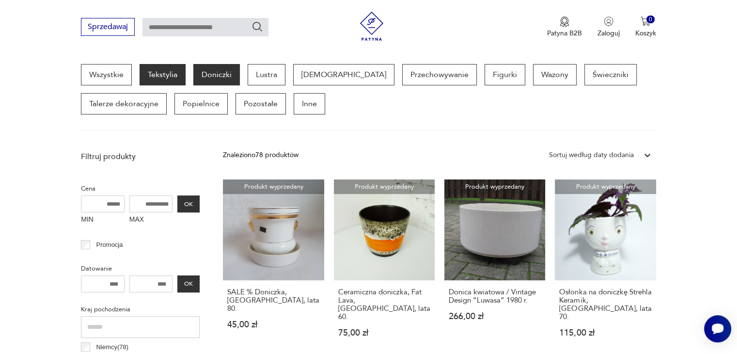
click at [152, 68] on p "Tekstylia" at bounding box center [163, 74] width 46 height 21
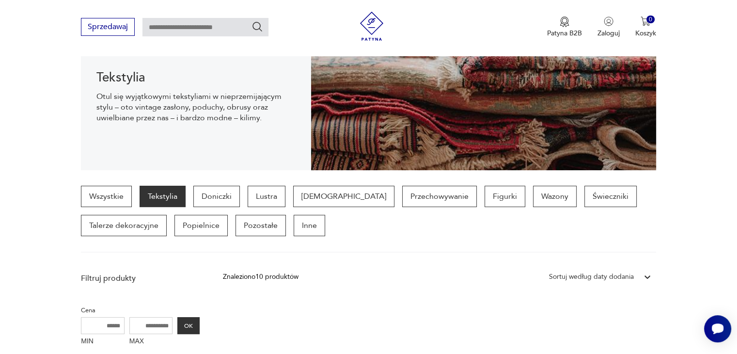
scroll to position [38, 0]
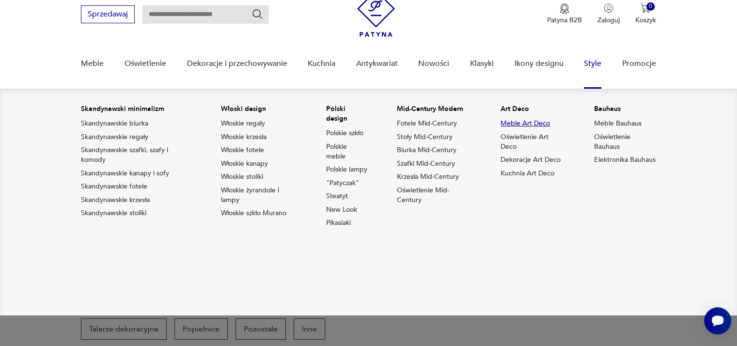
click at [539, 124] on link "Meble Art Deco" at bounding box center [525, 124] width 49 height 10
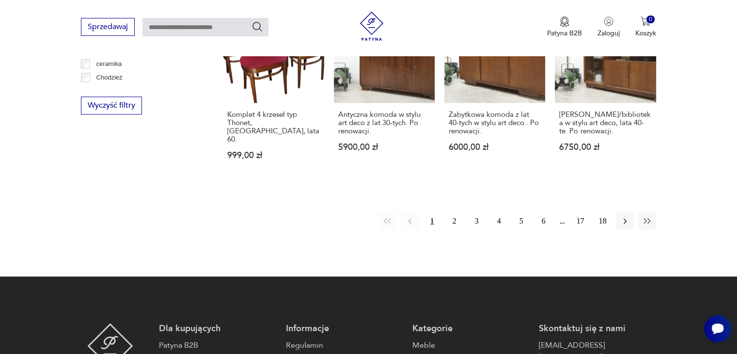
scroll to position [1006, 0]
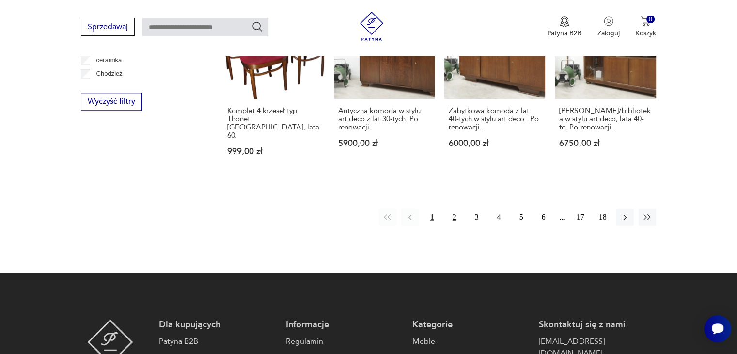
click at [455, 208] on button "2" at bounding box center [454, 216] width 17 height 17
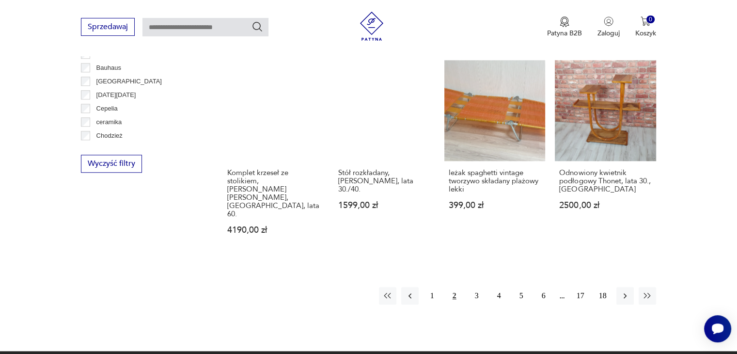
scroll to position [978, 0]
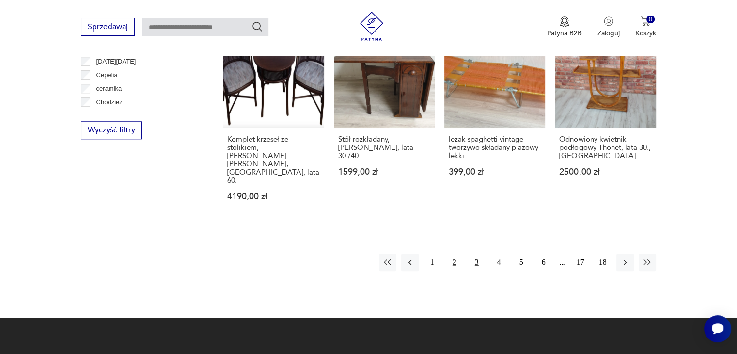
click at [473, 253] on button "3" at bounding box center [476, 261] width 17 height 17
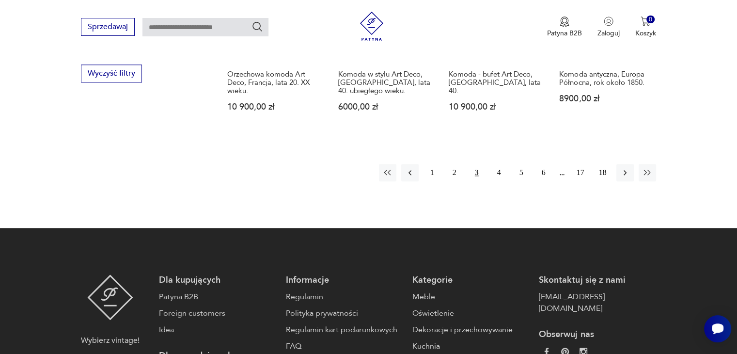
scroll to position [1040, 0]
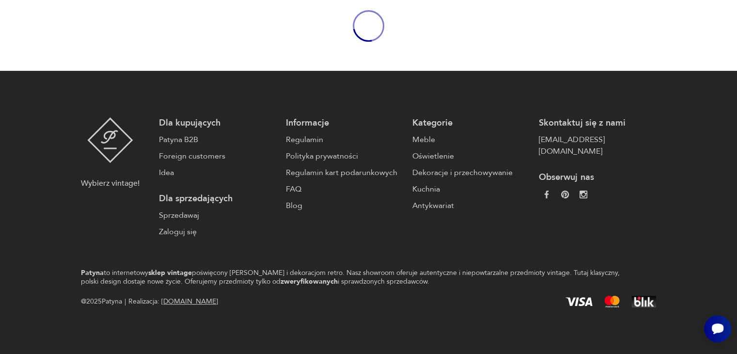
scroll to position [38, 0]
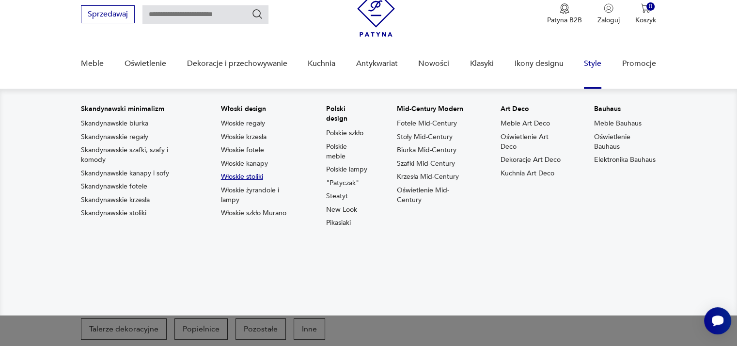
click at [240, 177] on link "Włoskie stoliki" at bounding box center [242, 177] width 42 height 10
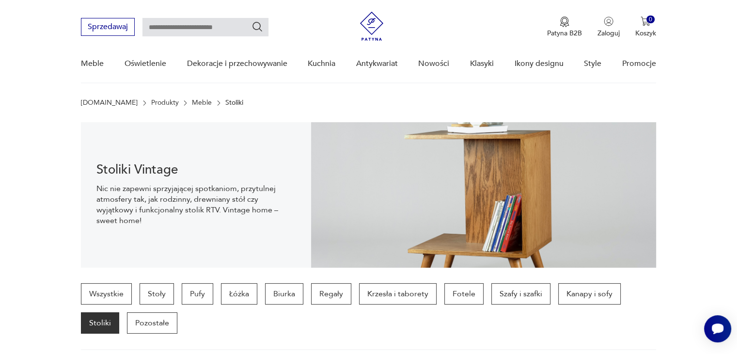
scroll to position [257, 0]
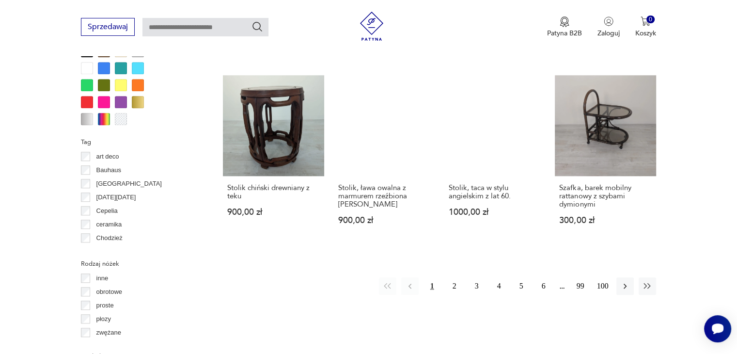
scroll to position [1022, 0]
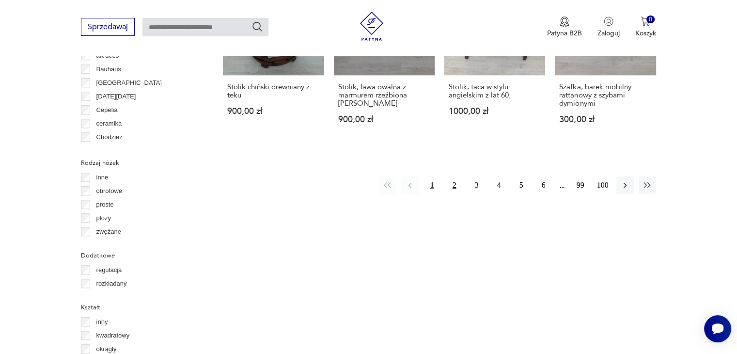
click at [450, 176] on button "2" at bounding box center [454, 184] width 17 height 17
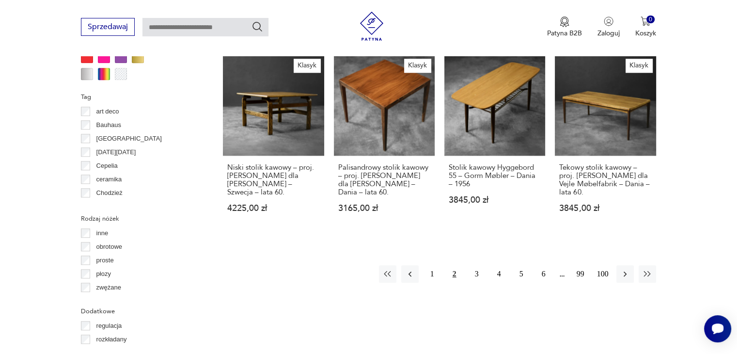
scroll to position [968, 0]
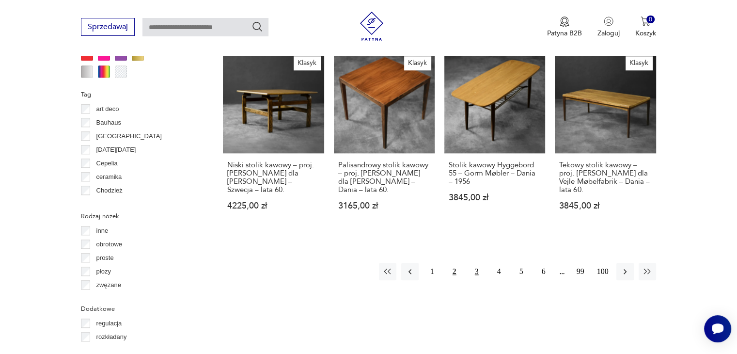
click at [477, 263] on button "3" at bounding box center [476, 271] width 17 height 17
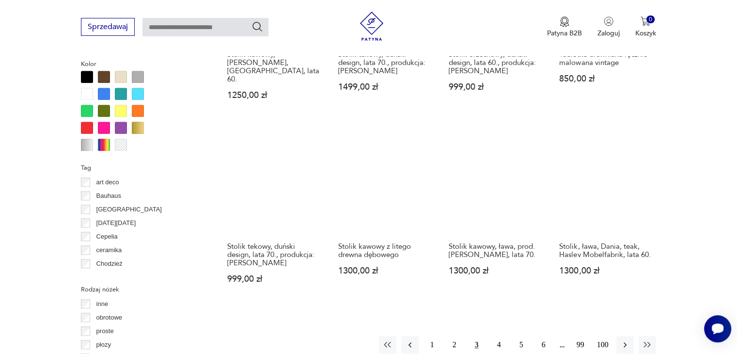
scroll to position [928, 0]
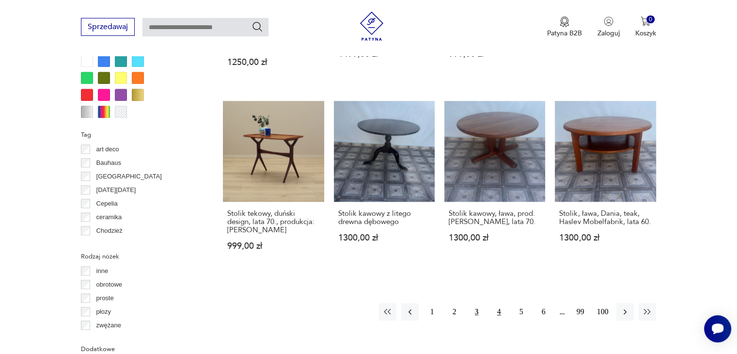
click at [500, 303] on button "4" at bounding box center [498, 311] width 17 height 17
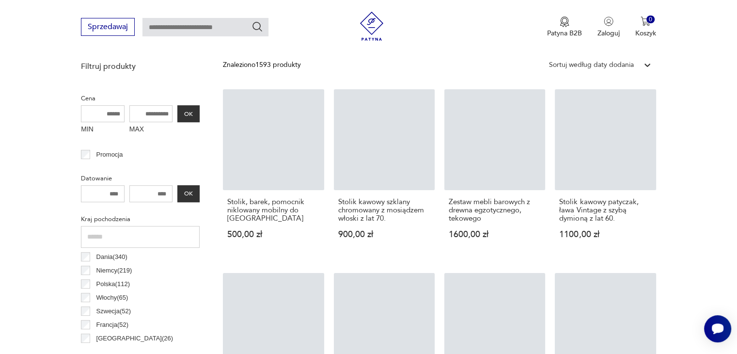
scroll to position [257, 0]
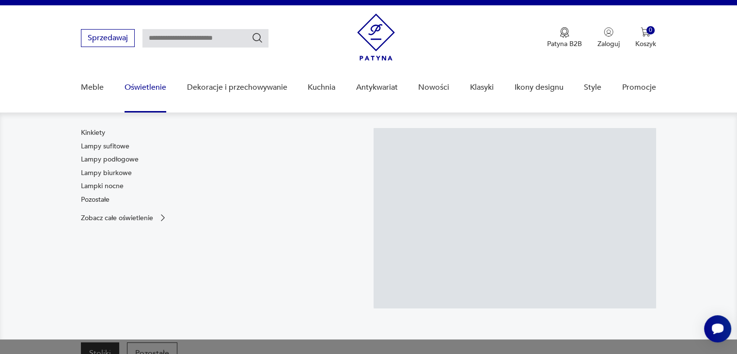
click at [150, 91] on link "Oświetlenie" at bounding box center [146, 87] width 42 height 37
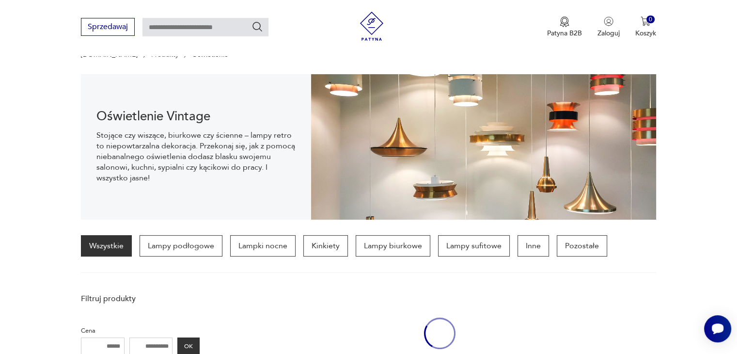
scroll to position [96, 0]
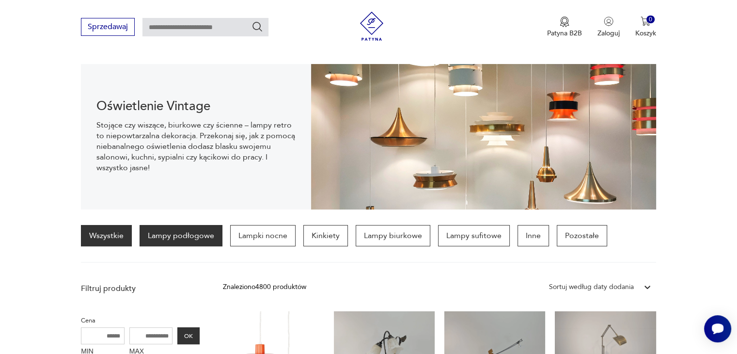
click at [173, 233] on p "Lampy podłogowe" at bounding box center [181, 235] width 83 height 21
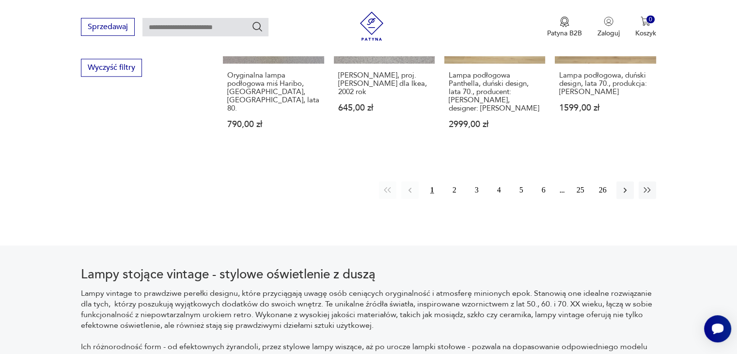
scroll to position [1031, 0]
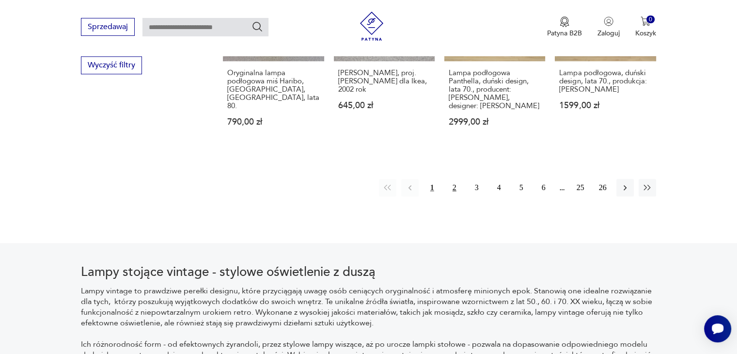
click at [456, 187] on button "2" at bounding box center [454, 187] width 17 height 17
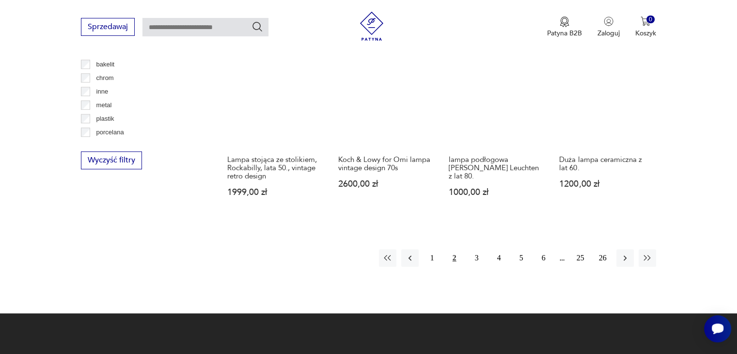
scroll to position [956, 0]
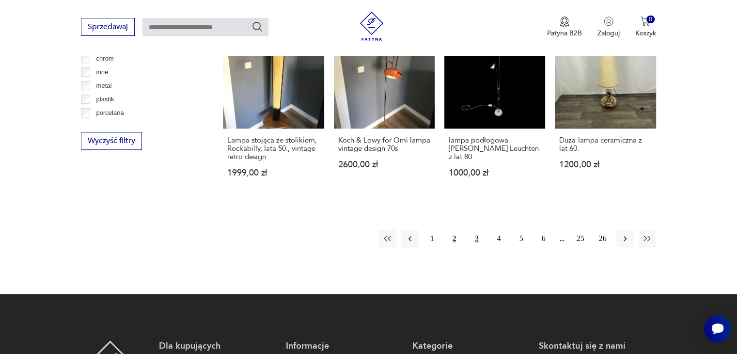
click at [477, 230] on button "3" at bounding box center [476, 238] width 17 height 17
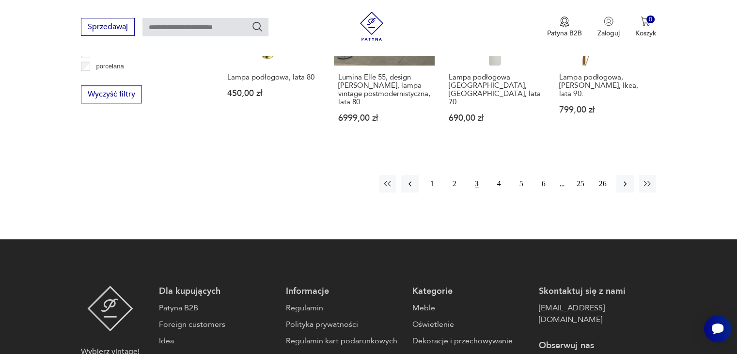
scroll to position [1008, 0]
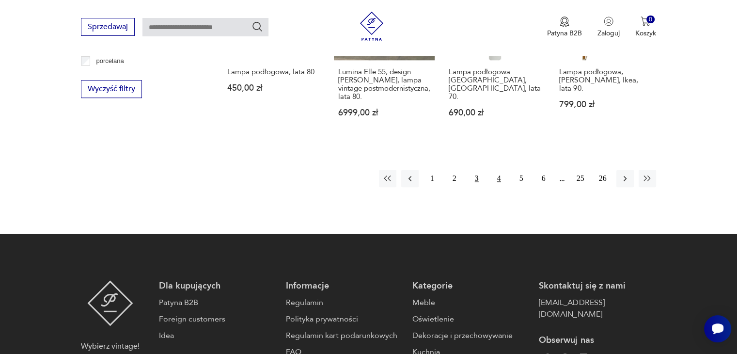
click at [499, 187] on button "4" at bounding box center [498, 178] width 17 height 17
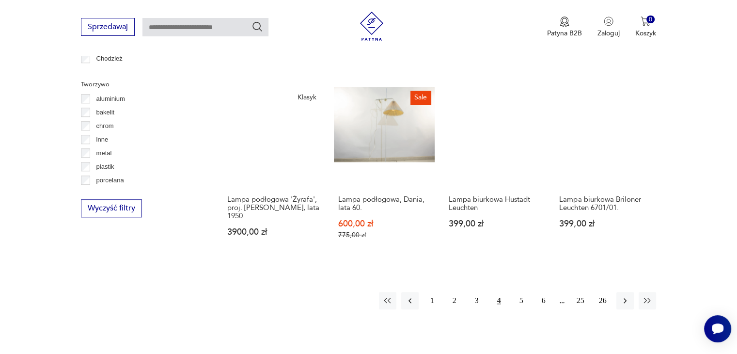
scroll to position [899, 0]
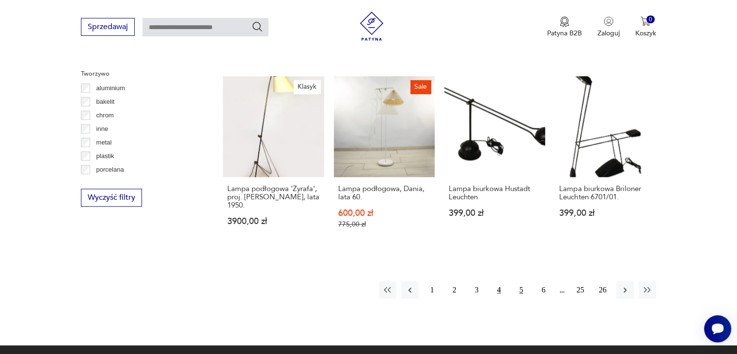
click at [521, 281] on button "5" at bounding box center [521, 289] width 17 height 17
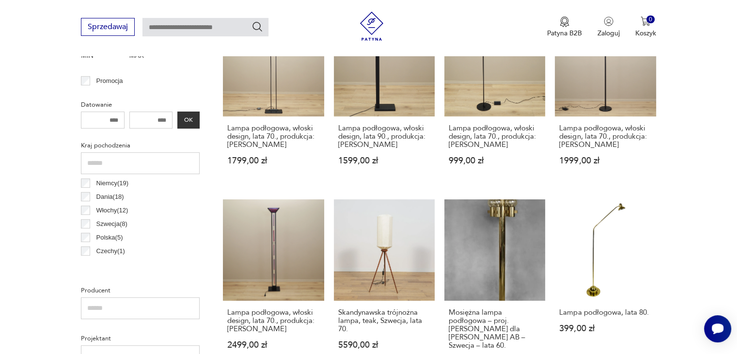
scroll to position [442, 0]
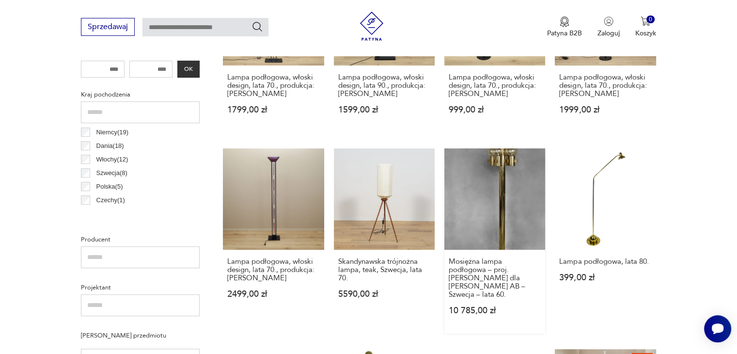
click at [525, 198] on link "Mosiężna lampa podłogowa – proj. Hans-Agne Jakobsson dla Hans-Agne Jakobsson AB…" at bounding box center [494, 240] width 101 height 185
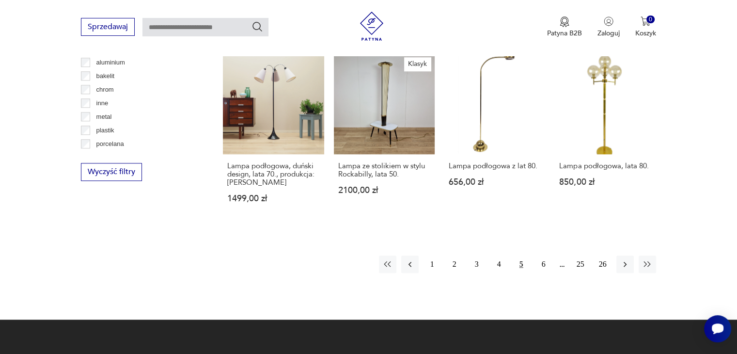
scroll to position [936, 0]
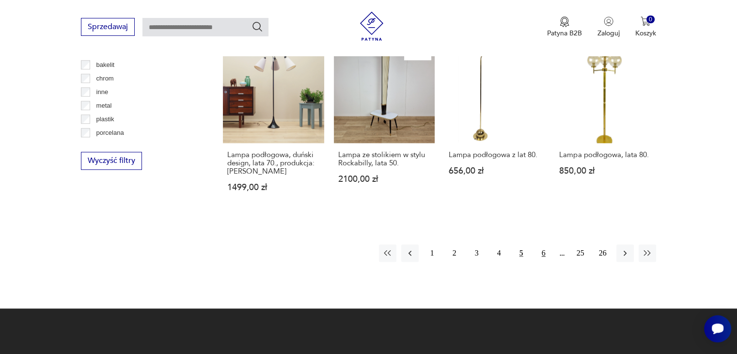
click at [544, 249] on button "6" at bounding box center [543, 252] width 17 height 17
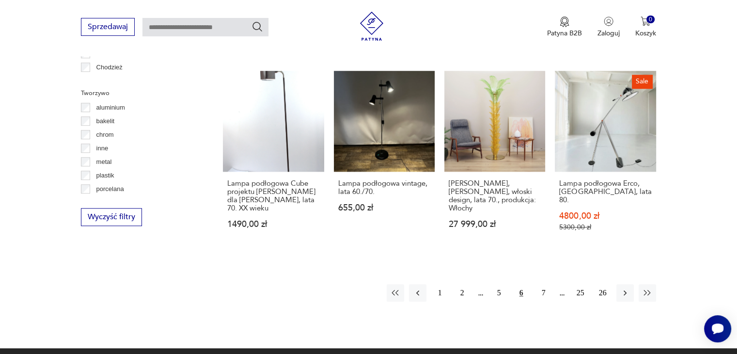
scroll to position [911, 0]
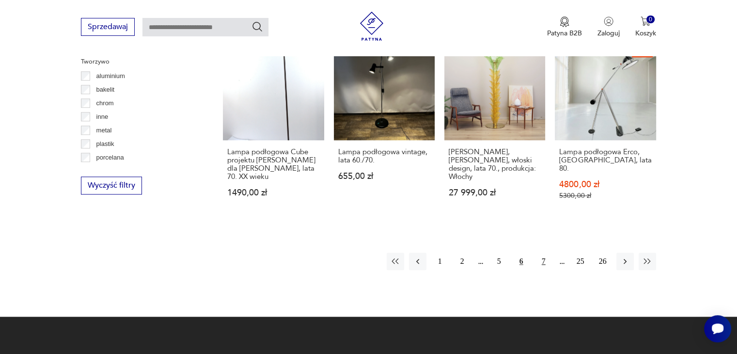
click at [547, 254] on button "7" at bounding box center [543, 261] width 17 height 17
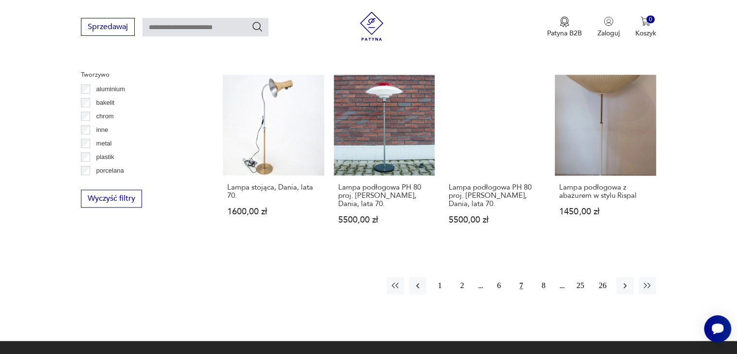
scroll to position [921, 0]
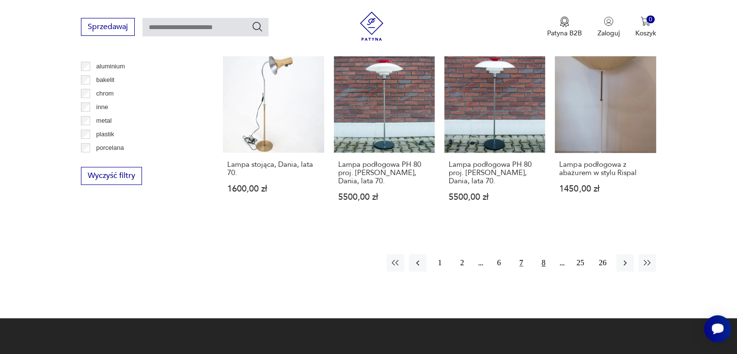
click at [548, 261] on button "8" at bounding box center [543, 262] width 17 height 17
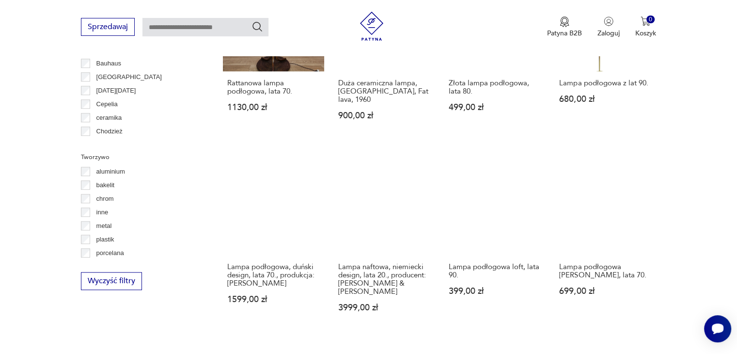
scroll to position [884, 0]
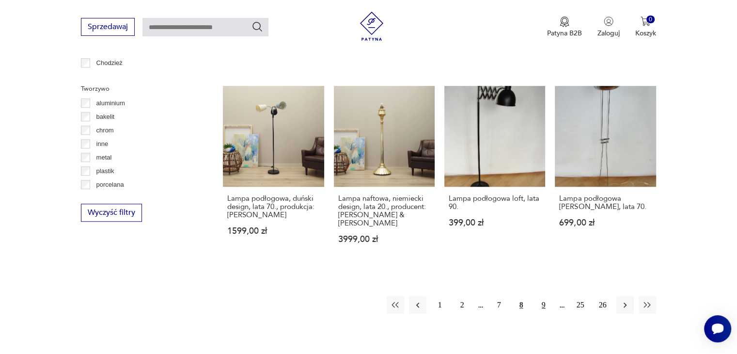
click at [546, 296] on button "9" at bounding box center [543, 304] width 17 height 17
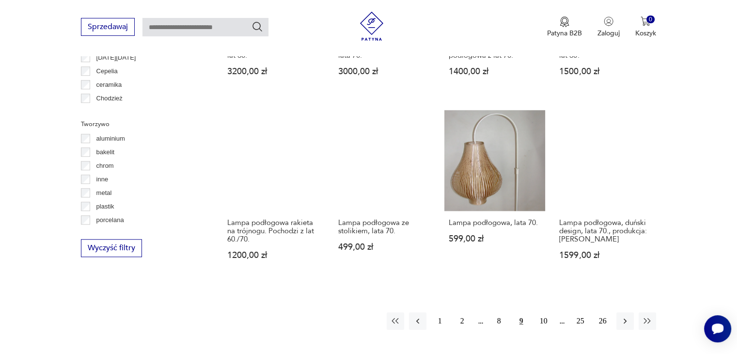
scroll to position [859, 0]
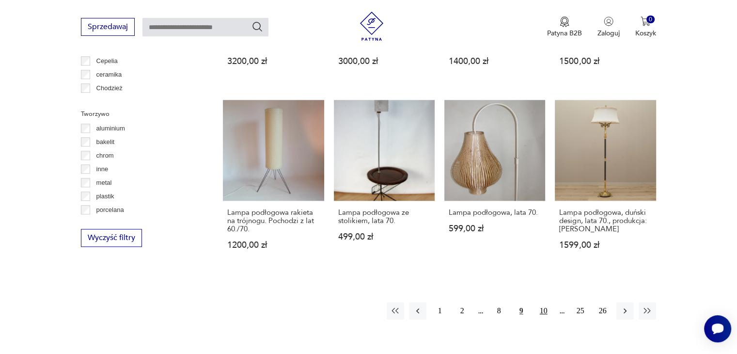
click at [543, 302] on button "10" at bounding box center [543, 310] width 17 height 17
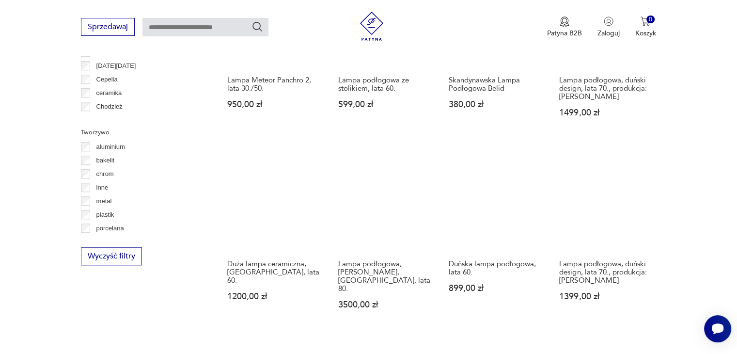
scroll to position [880, 0]
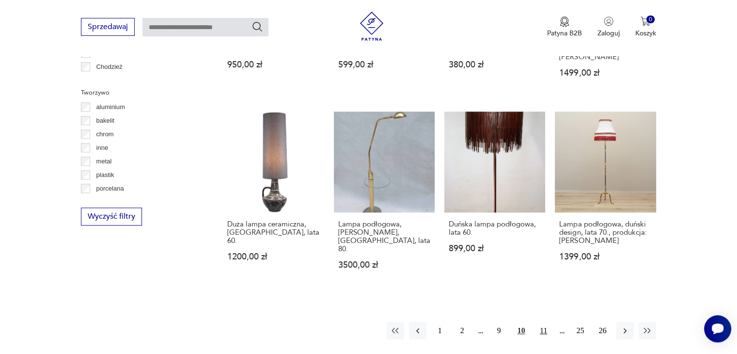
click at [545, 322] on button "11" at bounding box center [543, 330] width 17 height 17
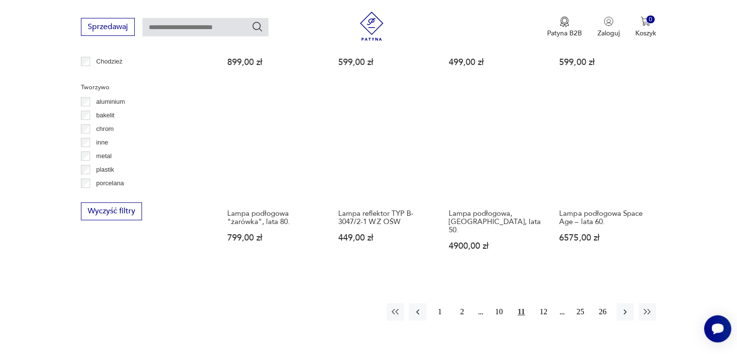
scroll to position [891, 0]
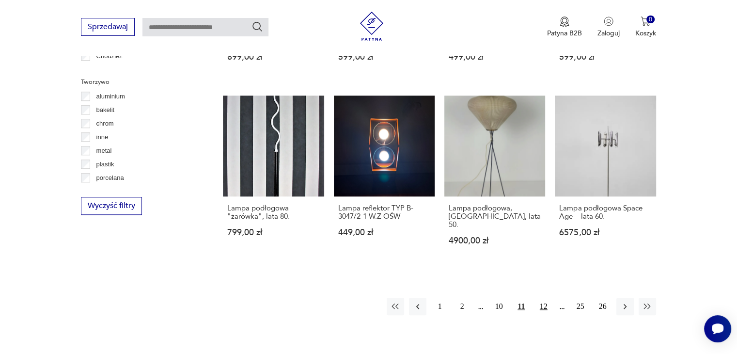
click at [543, 298] on button "12" at bounding box center [543, 306] width 17 height 17
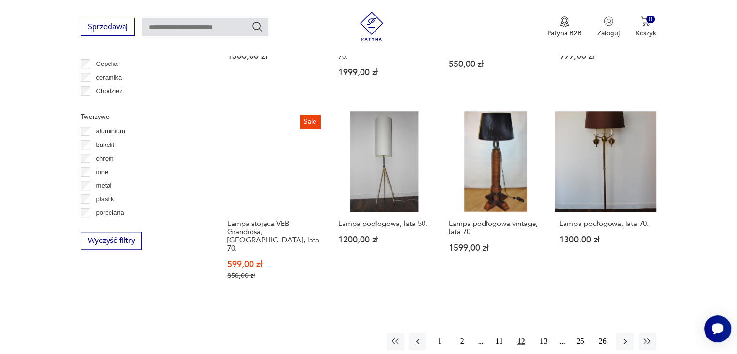
scroll to position [863, 0]
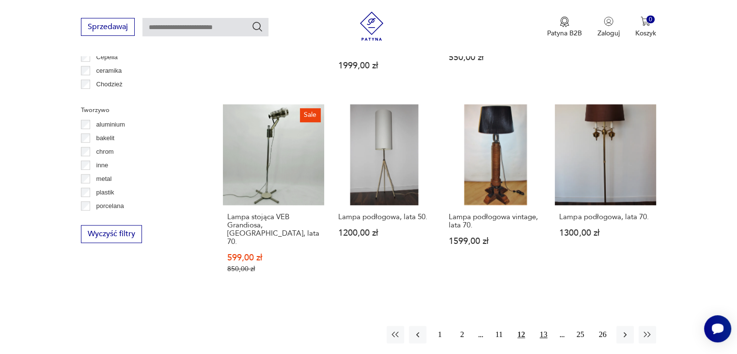
click at [549, 326] on button "13" at bounding box center [543, 334] width 17 height 17
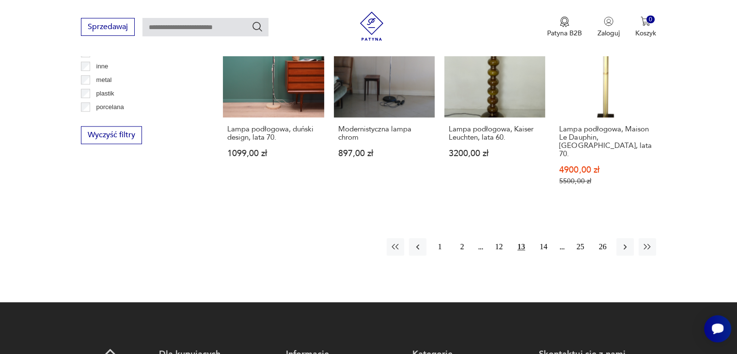
scroll to position [966, 0]
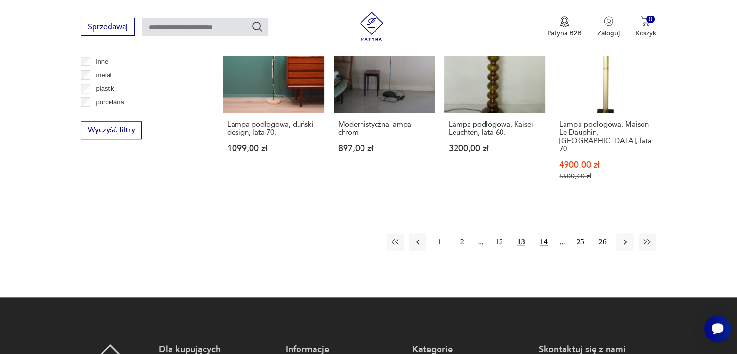
click at [539, 233] on button "14" at bounding box center [543, 241] width 17 height 17
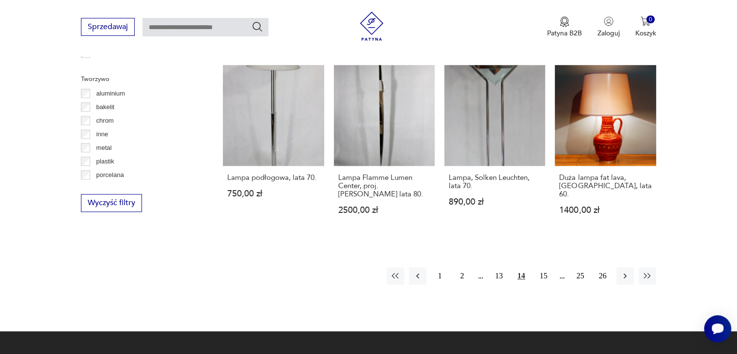
scroll to position [900, 0]
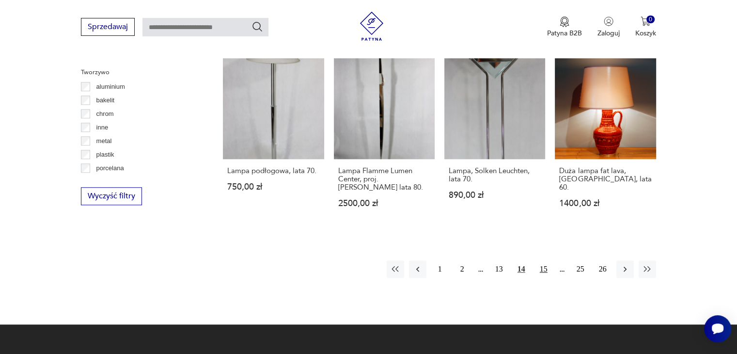
click at [541, 260] on button "15" at bounding box center [543, 268] width 17 height 17
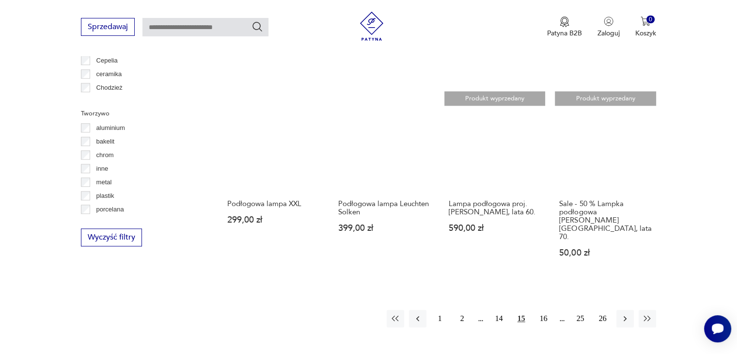
scroll to position [865, 0]
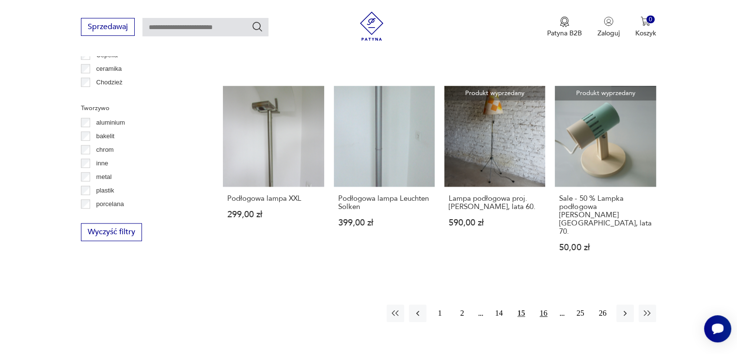
click at [546, 304] on button "16" at bounding box center [543, 312] width 17 height 17
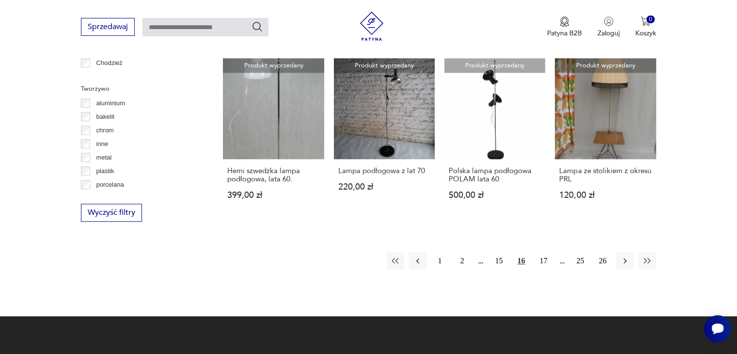
scroll to position [887, 0]
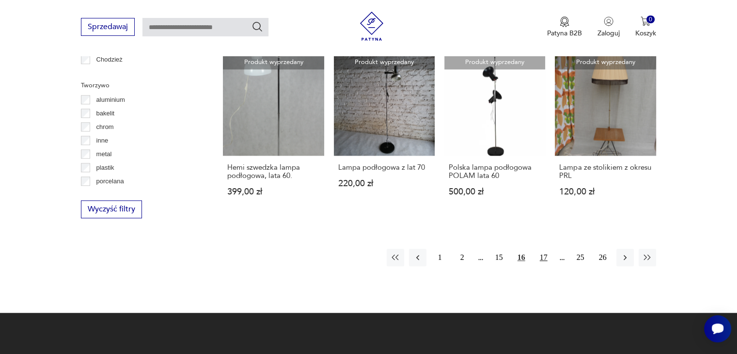
click at [546, 258] on button "17" at bounding box center [543, 257] width 17 height 17
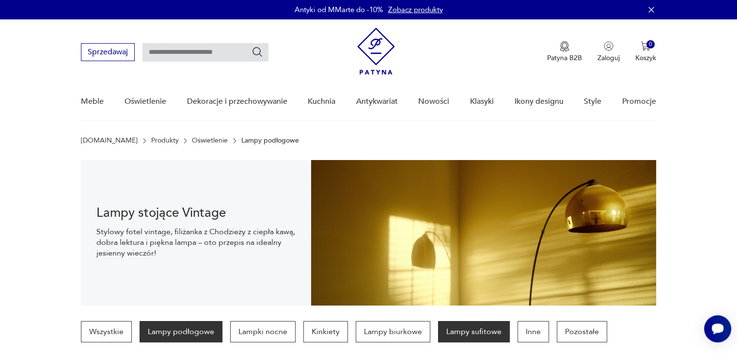
click at [472, 331] on p "Lampy sufitowe" at bounding box center [474, 331] width 72 height 21
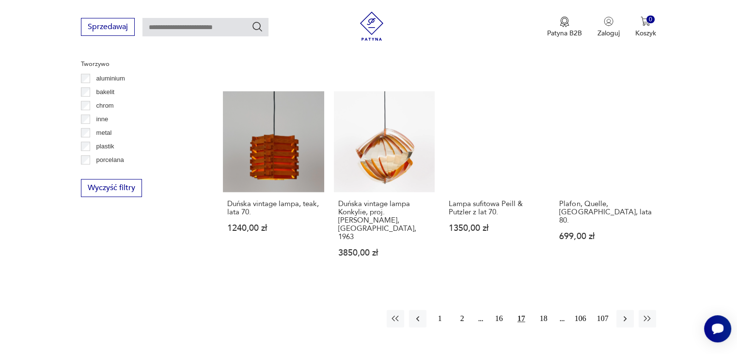
scroll to position [930, 0]
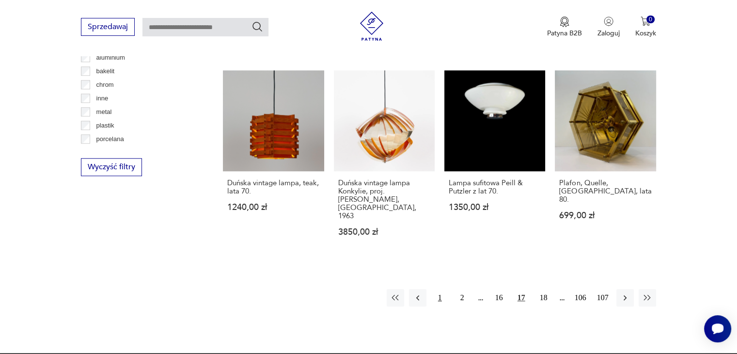
click at [438, 289] on button "1" at bounding box center [439, 297] width 17 height 17
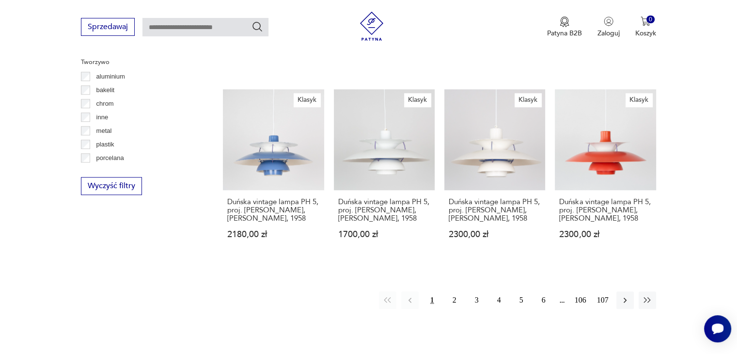
scroll to position [935, 0]
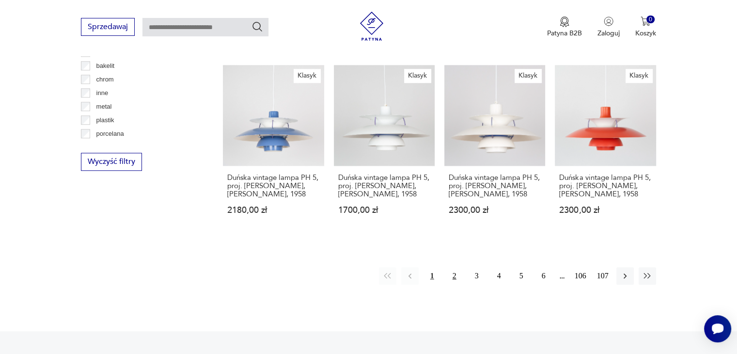
click at [454, 267] on button "2" at bounding box center [454, 275] width 17 height 17
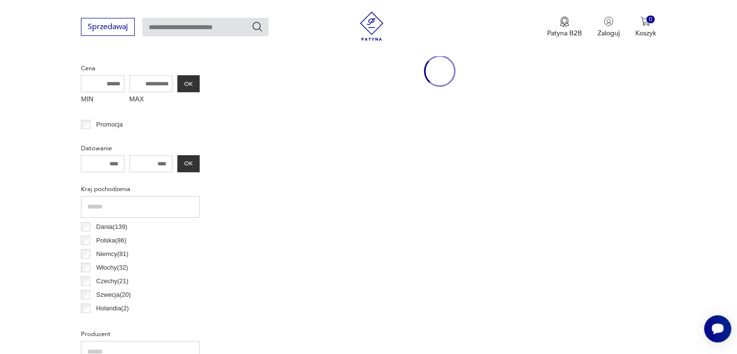
scroll to position [228, 0]
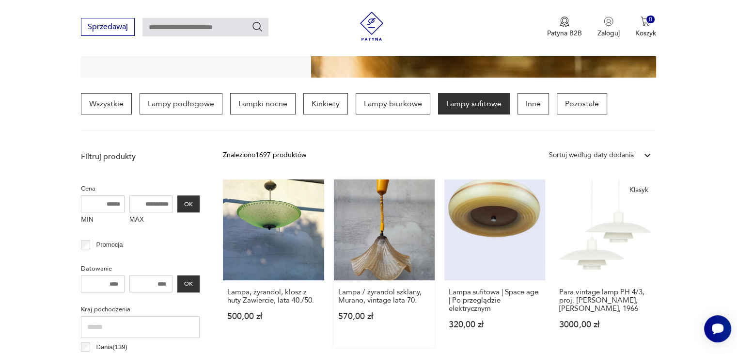
click at [396, 253] on link "Lampa / żyrandol szklany, Murano, vintage lata 70. 570,00 zł" at bounding box center [384, 263] width 101 height 168
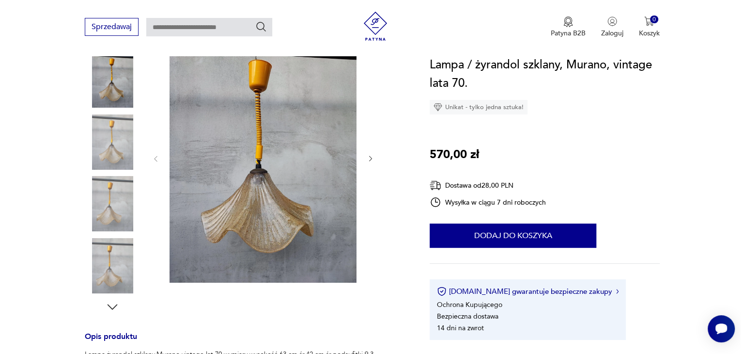
scroll to position [138, 0]
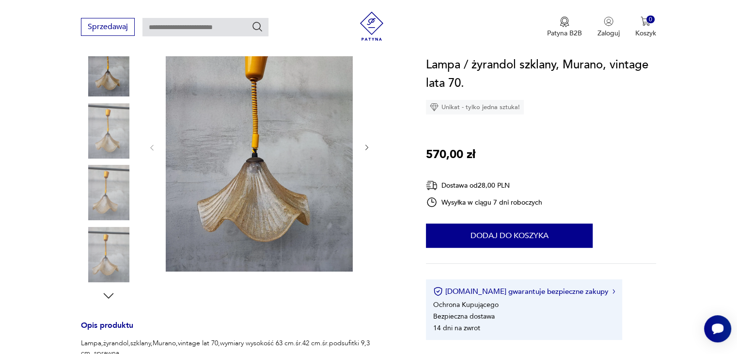
click at [215, 212] on img at bounding box center [259, 147] width 187 height 250
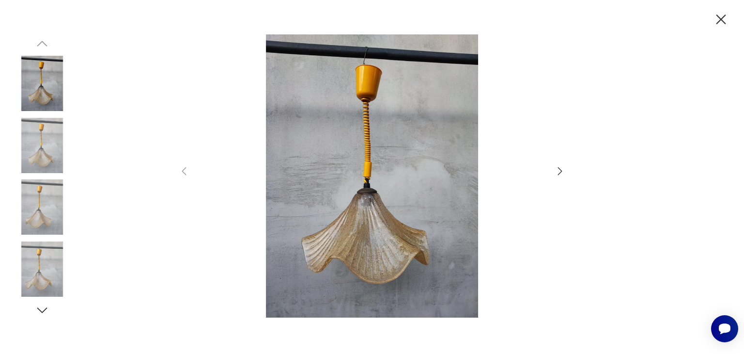
click at [337, 235] on img at bounding box center [372, 175] width 345 height 283
click at [410, 235] on img at bounding box center [372, 175] width 345 height 283
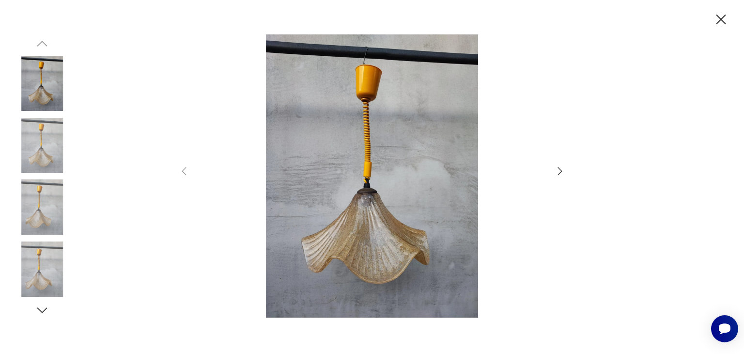
click at [558, 170] on icon "button" at bounding box center [560, 171] width 12 height 12
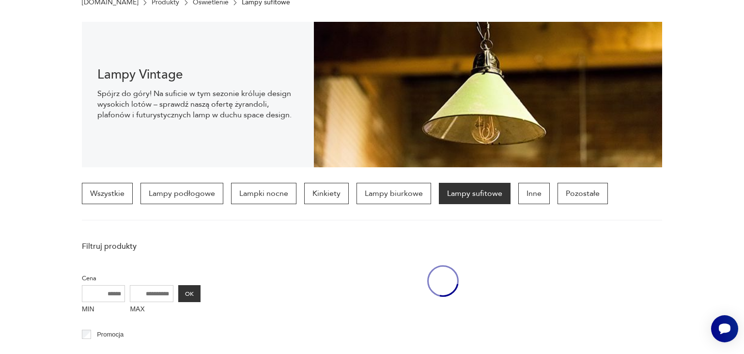
scroll to position [227, 0]
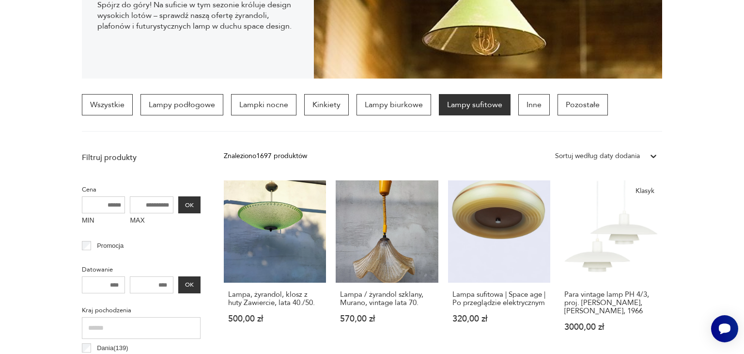
drag, startPoint x: 741, startPoint y: 262, endPoint x: 735, endPoint y: 243, distance: 20.1
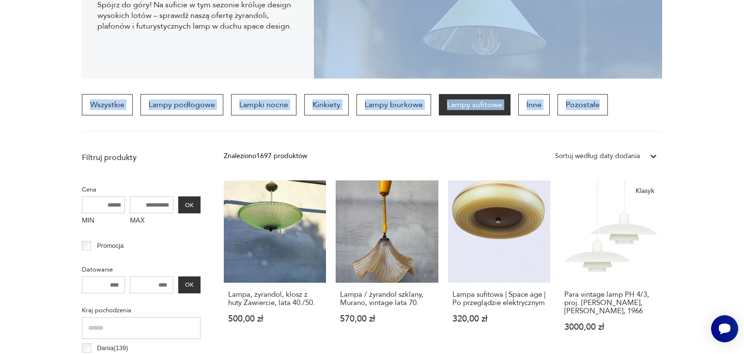
drag, startPoint x: 711, startPoint y: 2, endPoint x: 727, endPoint y: 88, distance: 86.8
click at [726, 110] on section "Wszystkie Lampy podłogowe Lampki nocne Kinkiety Lampy biurkowe Lampy sufitowe I…" at bounding box center [372, 113] width 744 height 38
click at [725, 68] on section "Lampy Vintage Spójrz do góry! Na suficie w tym sezonie króluje design wysokich …" at bounding box center [372, 5] width 744 height 145
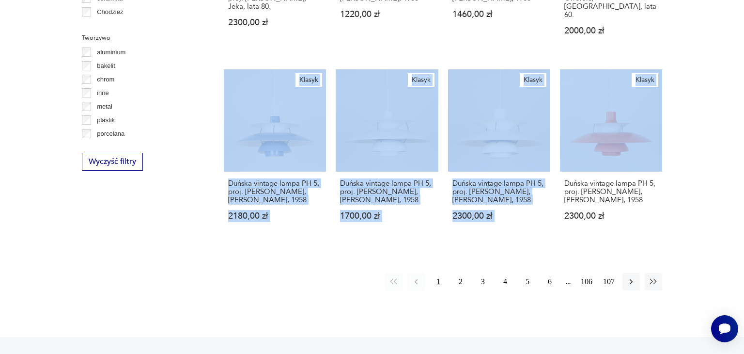
drag, startPoint x: 720, startPoint y: 13, endPoint x: 744, endPoint y: 163, distance: 152.1
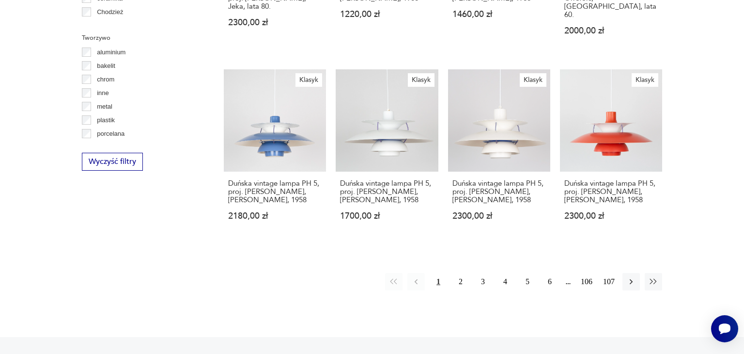
drag, startPoint x: 744, startPoint y: 189, endPoint x: 742, endPoint y: 167, distance: 21.4
click at [726, 328] on icon "Otwórz czat Smartsupp" at bounding box center [725, 328] width 14 height 12
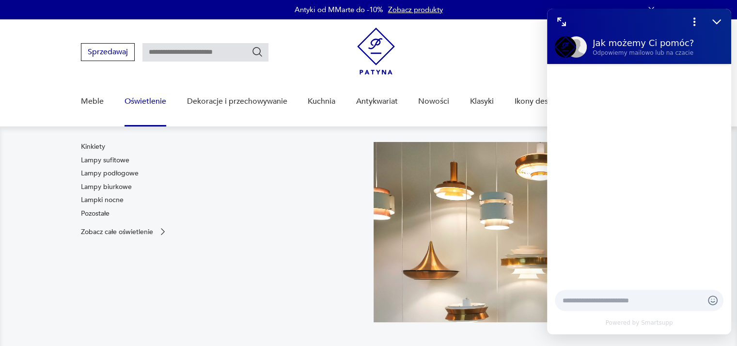
click at [139, 101] on link "Oświetlenie" at bounding box center [146, 101] width 42 height 37
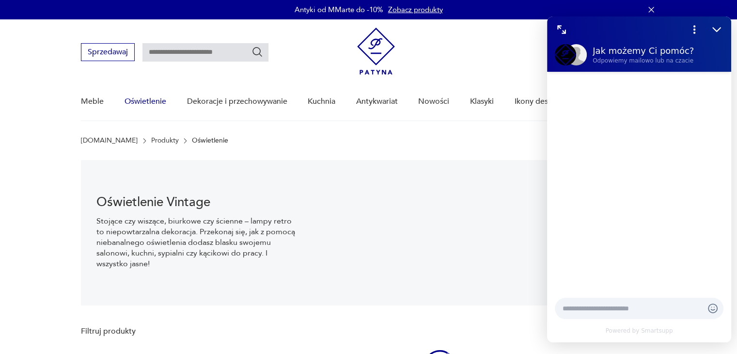
scroll to position [14, 0]
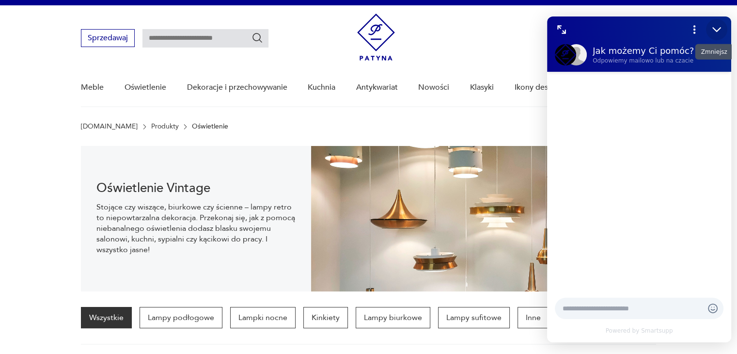
drag, startPoint x: 715, startPoint y: 28, endPoint x: 1262, endPoint y: 44, distance: 546.5
click at [716, 28] on icon "Zmniejsz" at bounding box center [717, 29] width 13 height 13
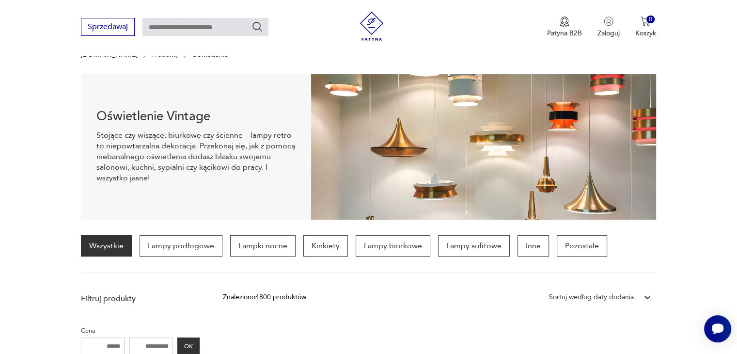
scroll to position [215, 0]
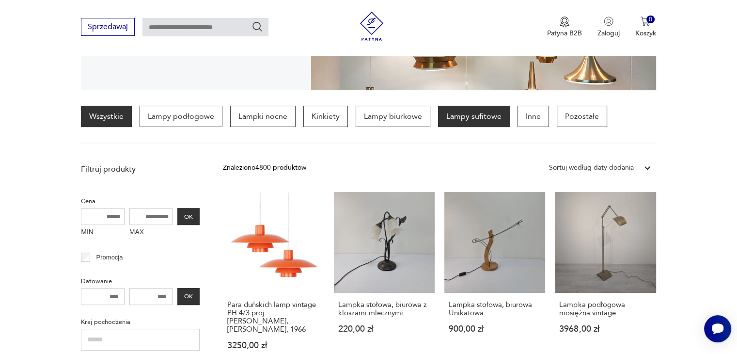
click at [478, 118] on p "Lampy sufitowe" at bounding box center [474, 116] width 72 height 21
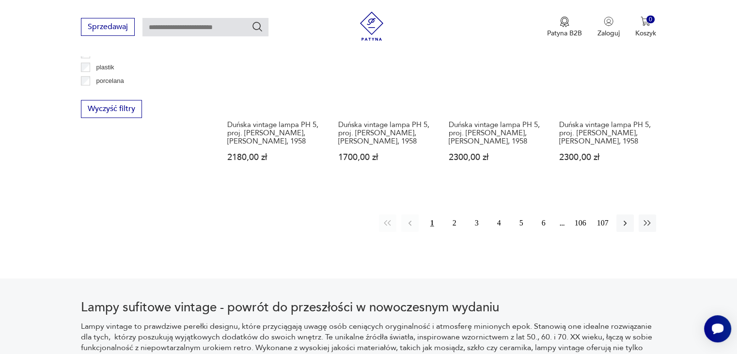
scroll to position [985, 0]
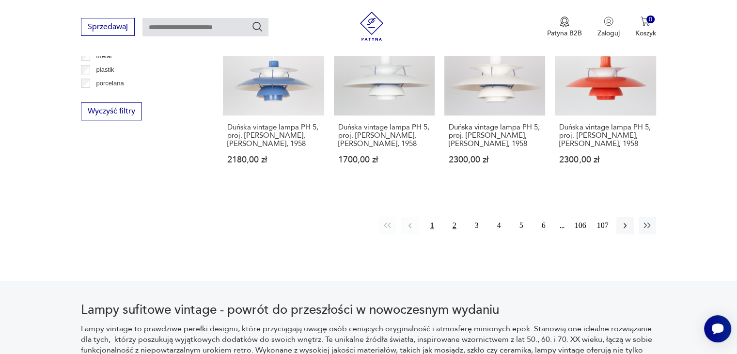
click at [458, 217] on button "2" at bounding box center [454, 225] width 17 height 17
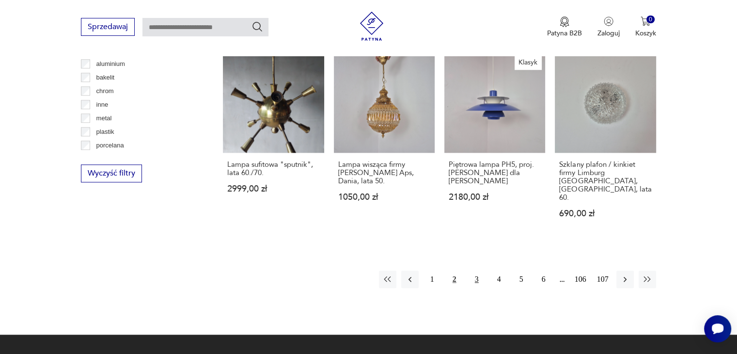
scroll to position [925, 0]
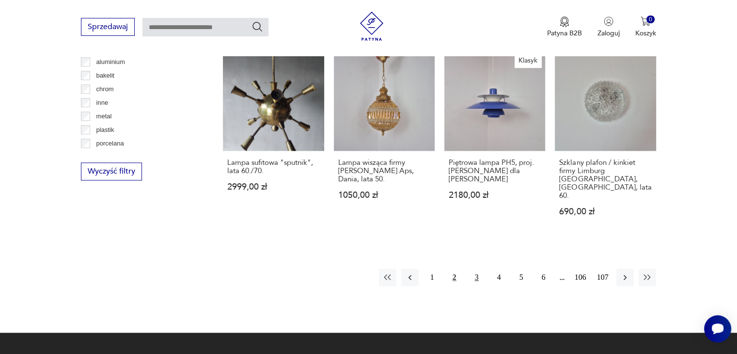
click at [475, 268] on button "3" at bounding box center [476, 276] width 17 height 17
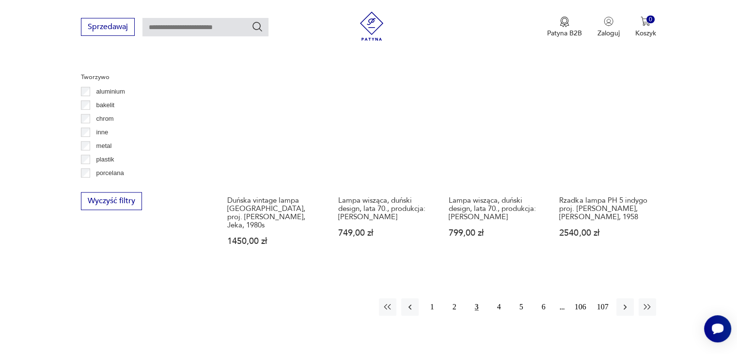
scroll to position [920, 0]
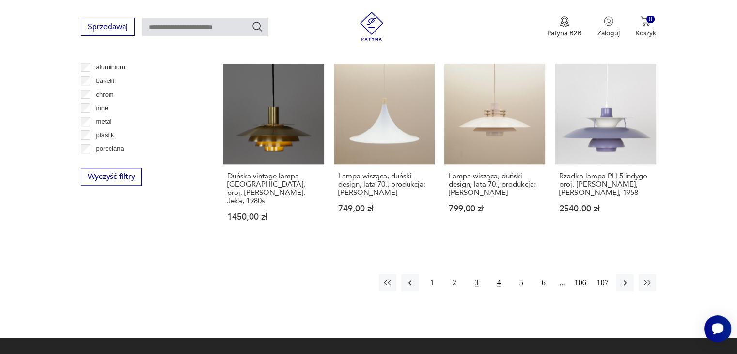
click at [499, 274] on button "4" at bounding box center [498, 282] width 17 height 17
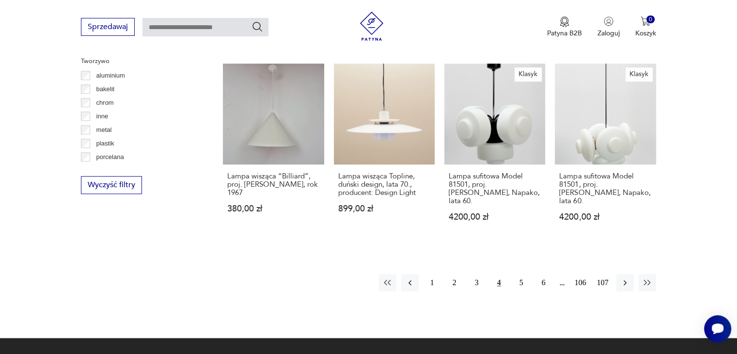
scroll to position [913, 0]
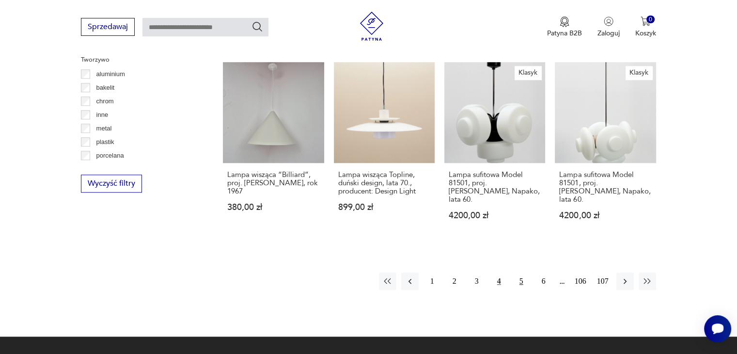
click at [525, 272] on button "5" at bounding box center [521, 280] width 17 height 17
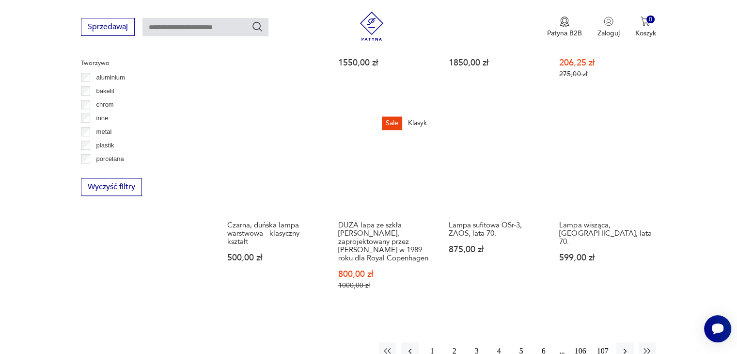
scroll to position [946, 0]
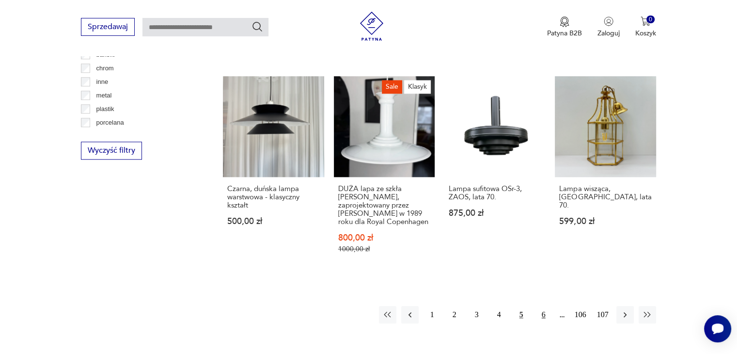
click at [546, 306] on button "6" at bounding box center [543, 314] width 17 height 17
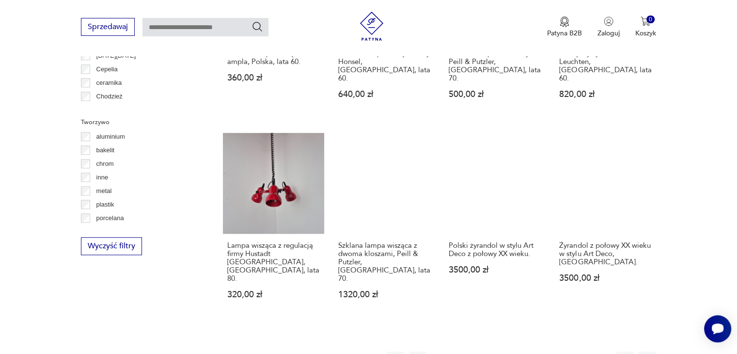
scroll to position [852, 0]
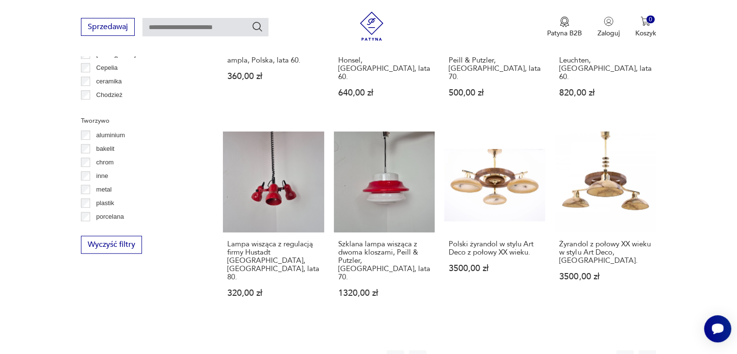
click at [545, 350] on button "7" at bounding box center [543, 358] width 17 height 17
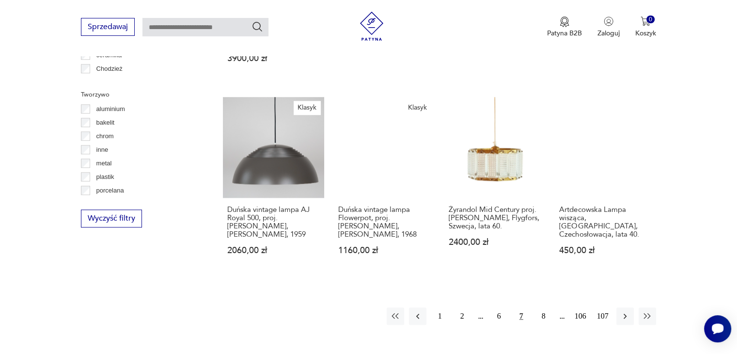
scroll to position [884, 0]
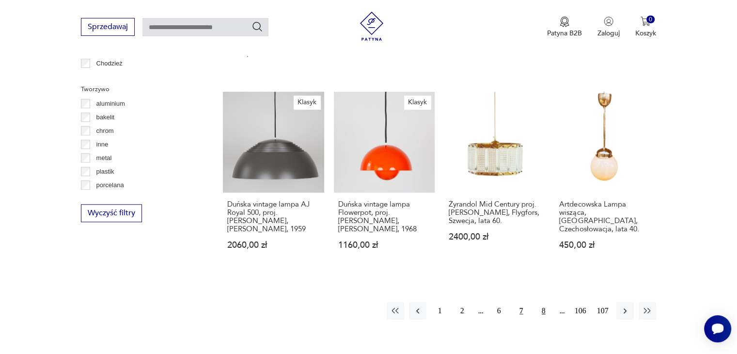
click at [546, 302] on button "8" at bounding box center [543, 310] width 17 height 17
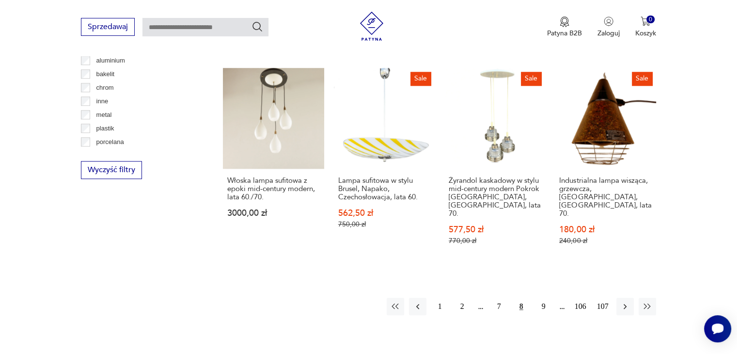
scroll to position [929, 0]
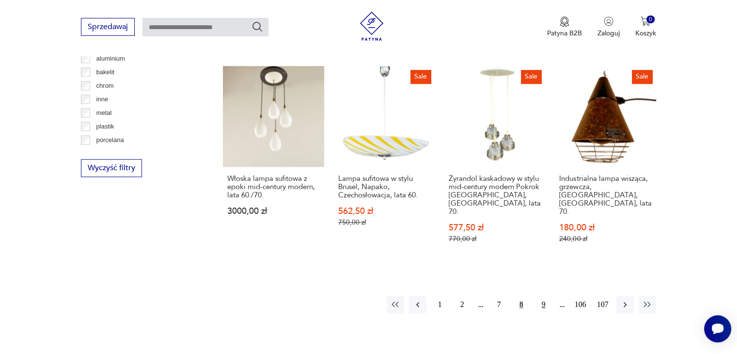
click at [547, 296] on button "9" at bounding box center [543, 304] width 17 height 17
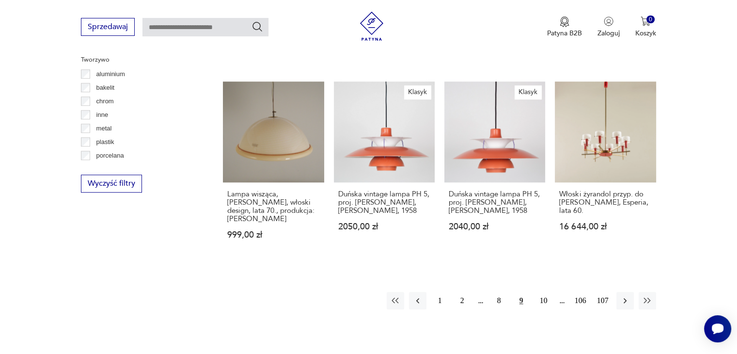
scroll to position [915, 0]
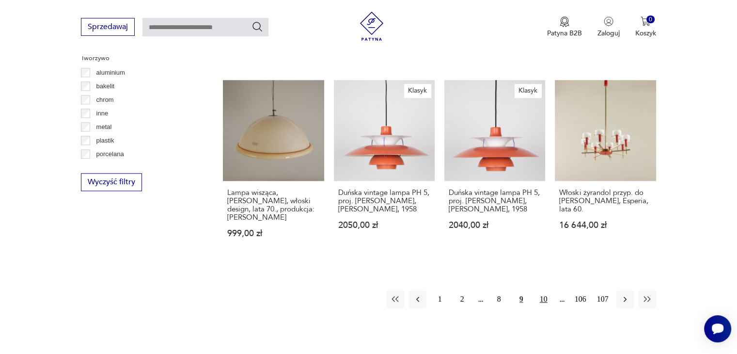
click at [538, 290] on button "10" at bounding box center [543, 298] width 17 height 17
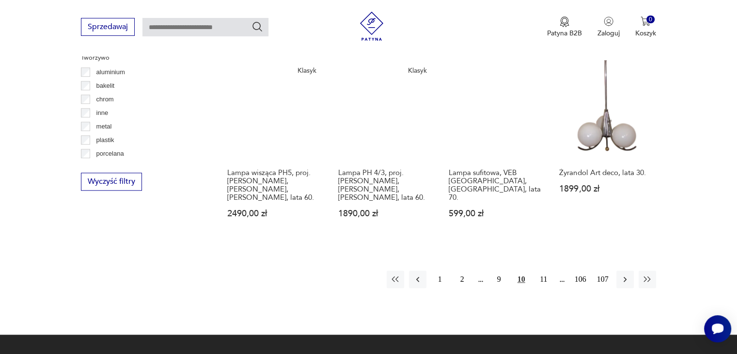
scroll to position [919, 0]
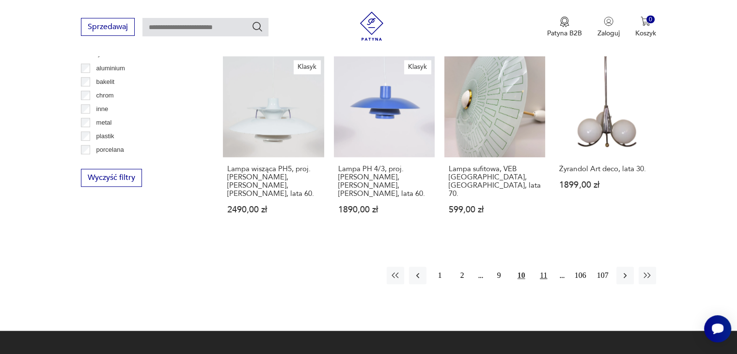
click at [539, 270] on button "11" at bounding box center [543, 275] width 17 height 17
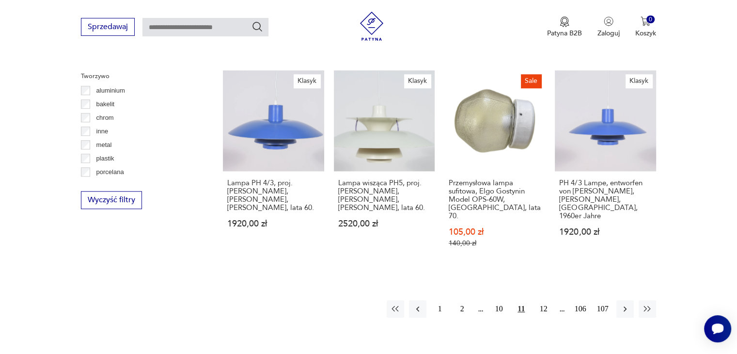
scroll to position [898, 0]
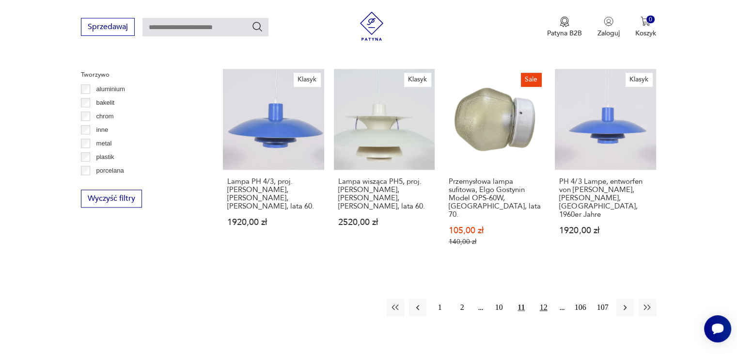
click at [543, 299] on button "12" at bounding box center [543, 307] width 17 height 17
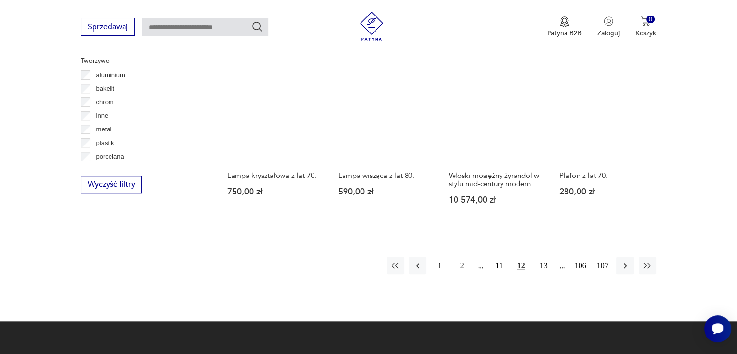
scroll to position [914, 0]
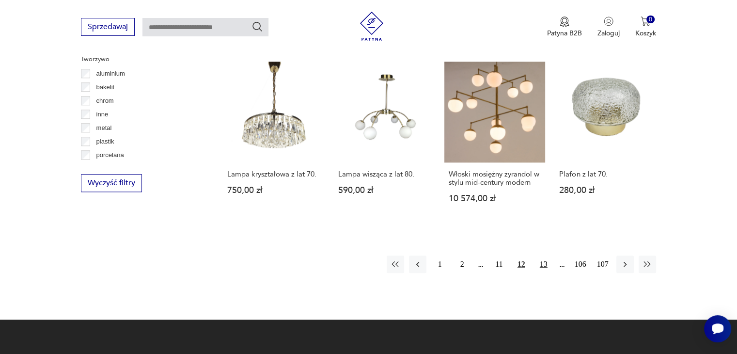
click at [544, 255] on button "13" at bounding box center [543, 263] width 17 height 17
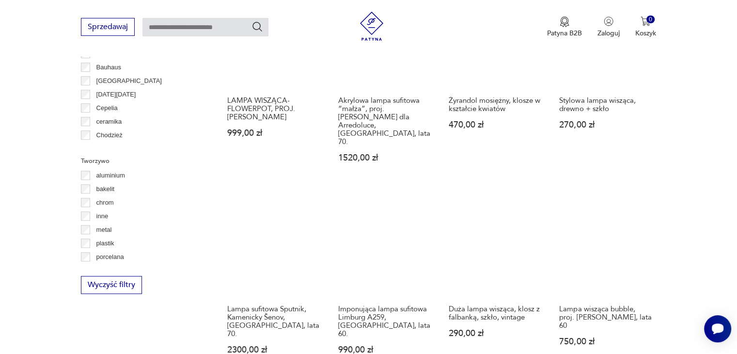
scroll to position [857, 0]
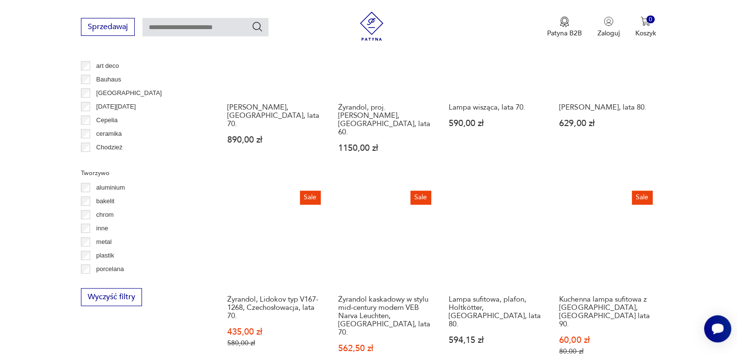
scroll to position [915, 0]
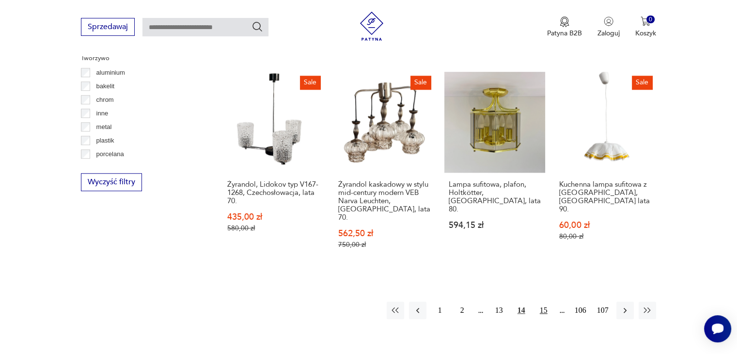
click at [542, 301] on button "15" at bounding box center [543, 309] width 17 height 17
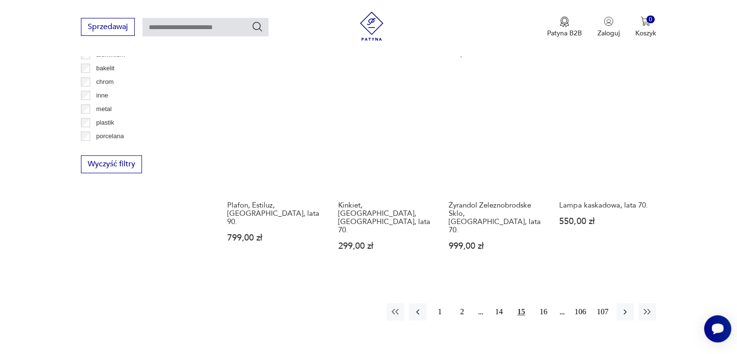
scroll to position [943, 0]
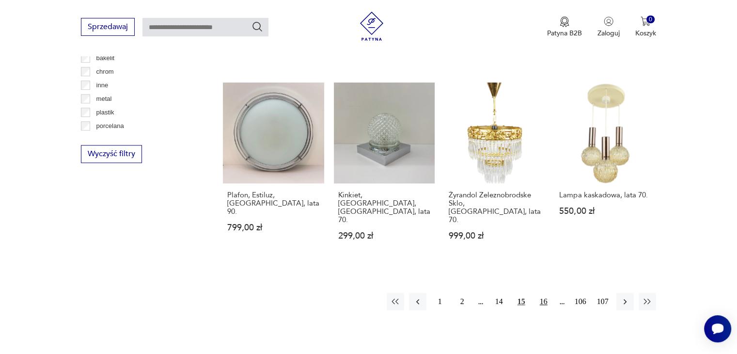
click at [547, 293] on button "16" at bounding box center [543, 301] width 17 height 17
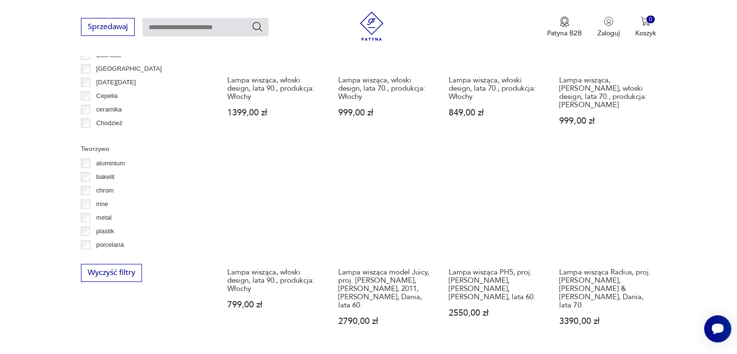
scroll to position [885, 0]
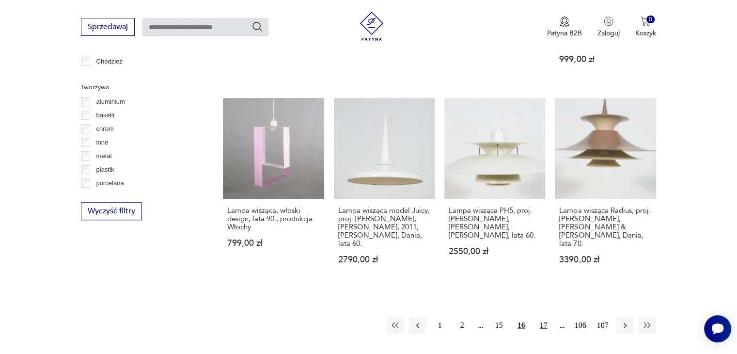
click at [544, 316] on button "17" at bounding box center [543, 324] width 17 height 17
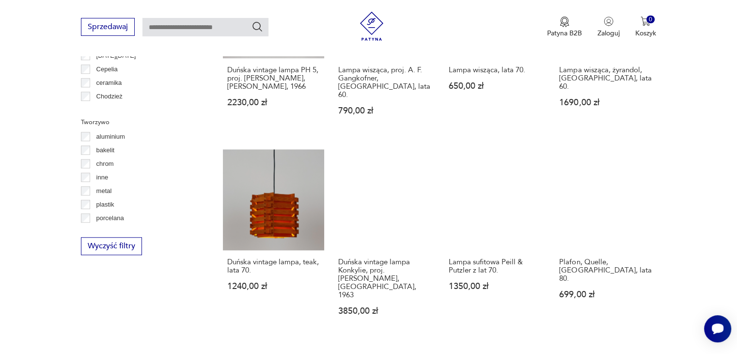
scroll to position [866, 0]
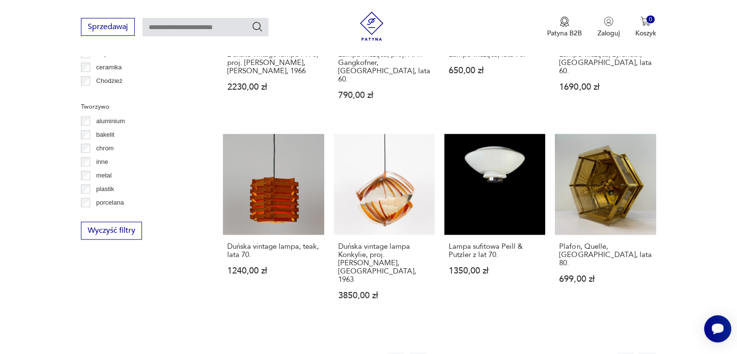
click at [543, 352] on button "18" at bounding box center [543, 360] width 17 height 17
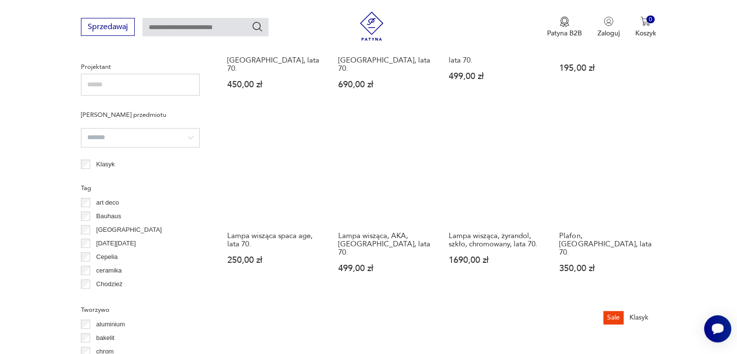
scroll to position [701, 0]
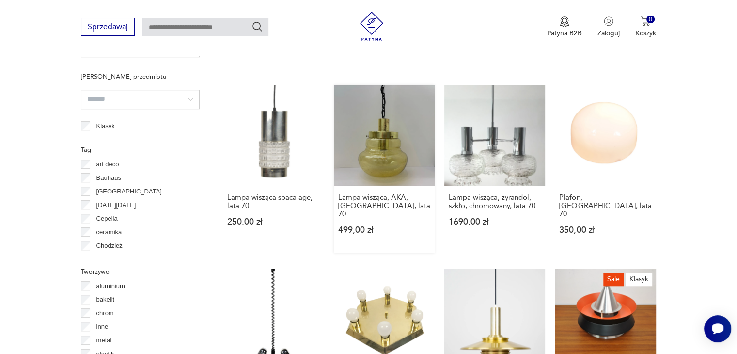
click at [393, 145] on link "Lampa wisząca, AKA, Niemcy, lata 70. 499,00 zł" at bounding box center [384, 169] width 101 height 168
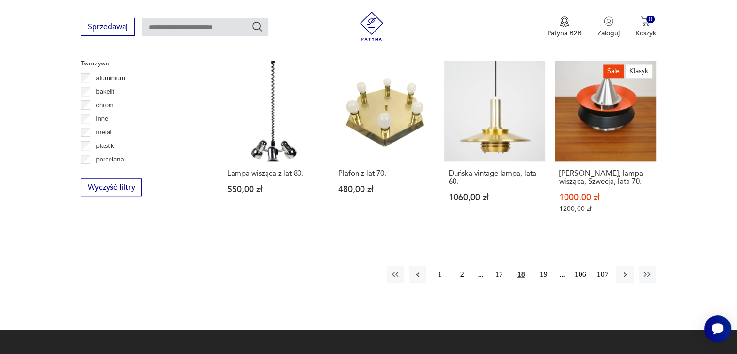
scroll to position [956, 0]
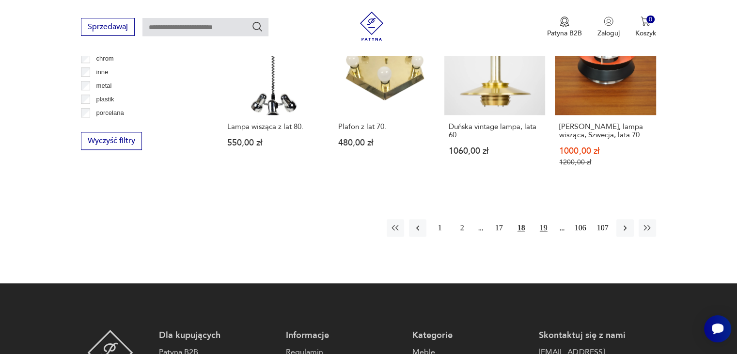
click at [544, 219] on button "19" at bounding box center [543, 227] width 17 height 17
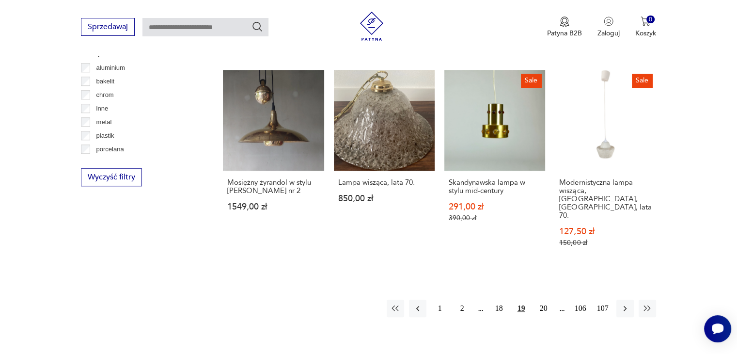
scroll to position [929, 0]
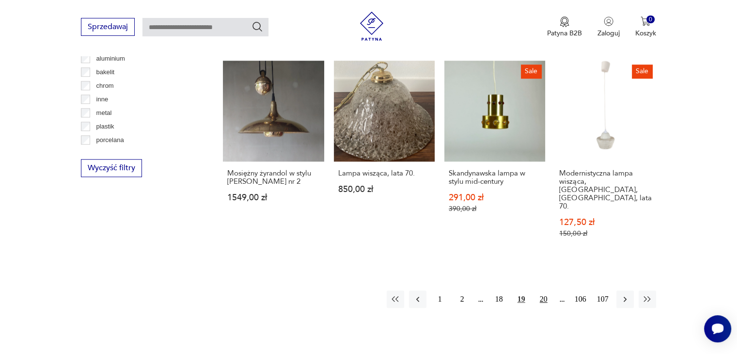
click at [545, 290] on button "20" at bounding box center [543, 298] width 17 height 17
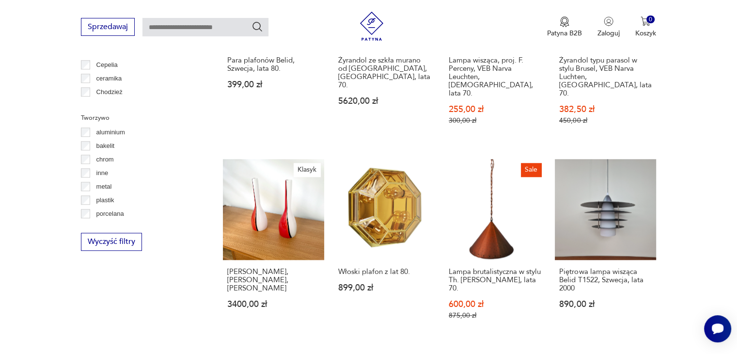
scroll to position [871, 0]
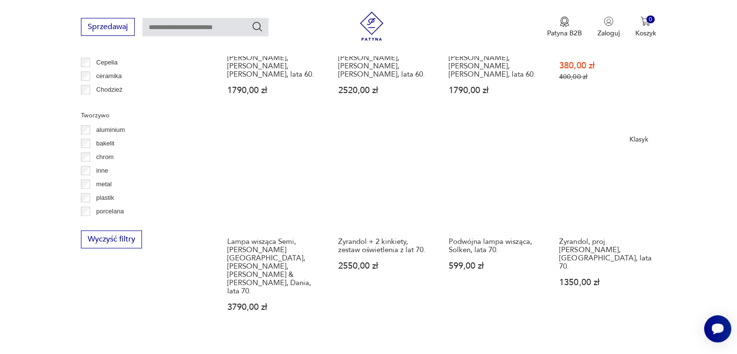
scroll to position [870, 0]
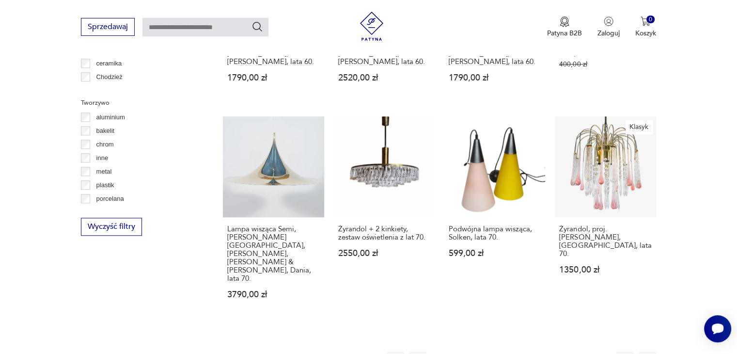
click at [545, 351] on button "22" at bounding box center [543, 359] width 17 height 17
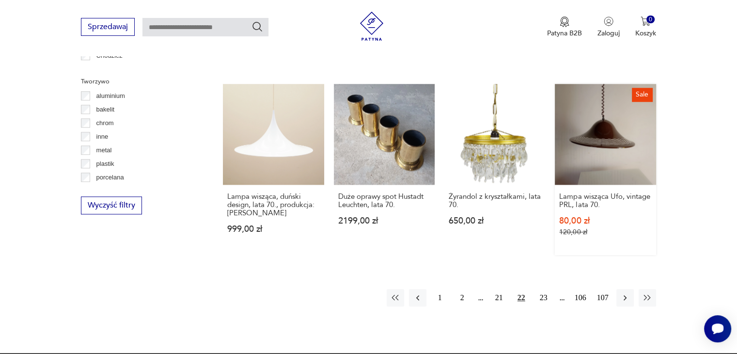
scroll to position [893, 0]
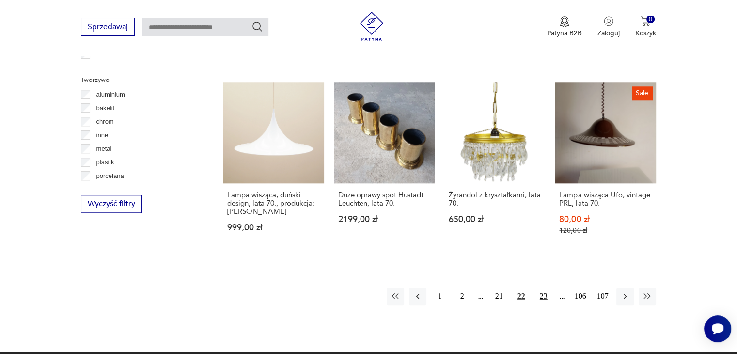
click at [543, 287] on button "23" at bounding box center [543, 295] width 17 height 17
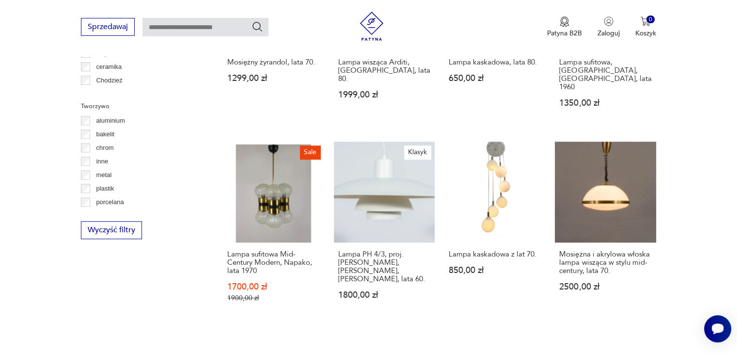
scroll to position [868, 0]
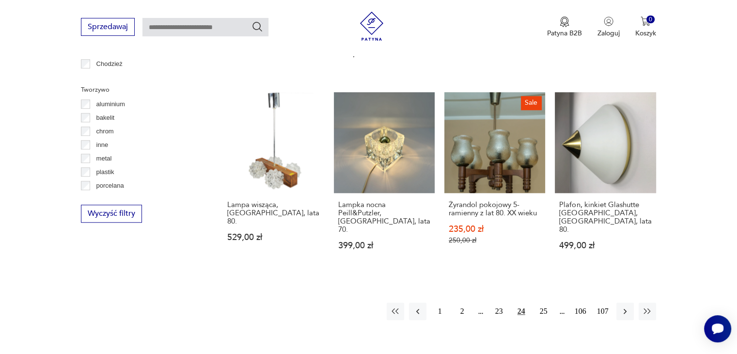
scroll to position [886, 0]
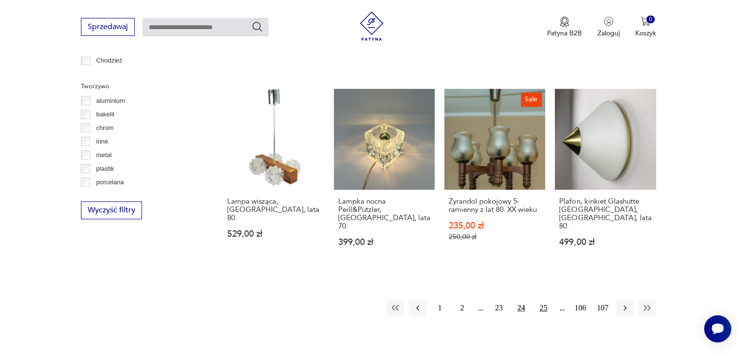
click at [543, 299] on button "25" at bounding box center [543, 307] width 17 height 17
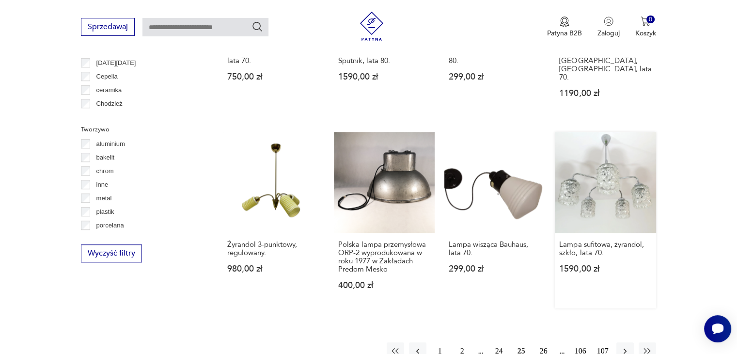
scroll to position [845, 0]
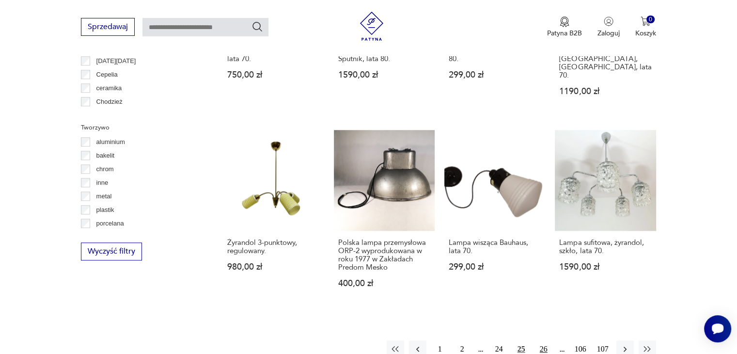
click at [545, 340] on button "26" at bounding box center [543, 348] width 17 height 17
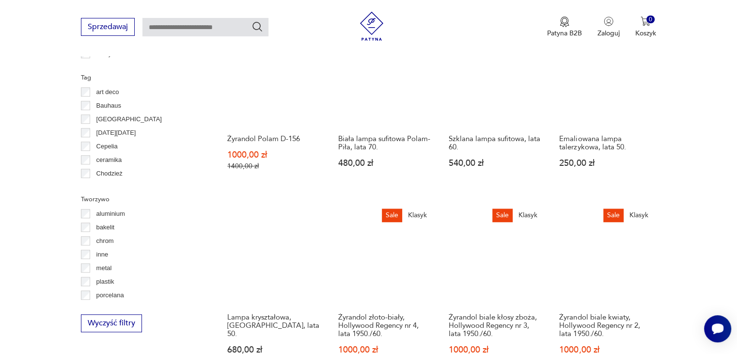
scroll to position [884, 0]
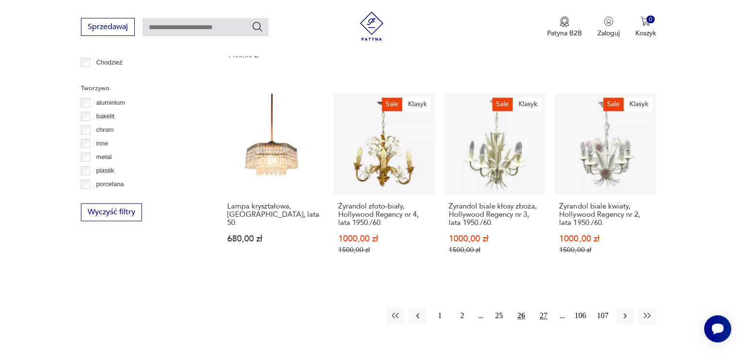
click at [545, 307] on button "27" at bounding box center [543, 315] width 17 height 17
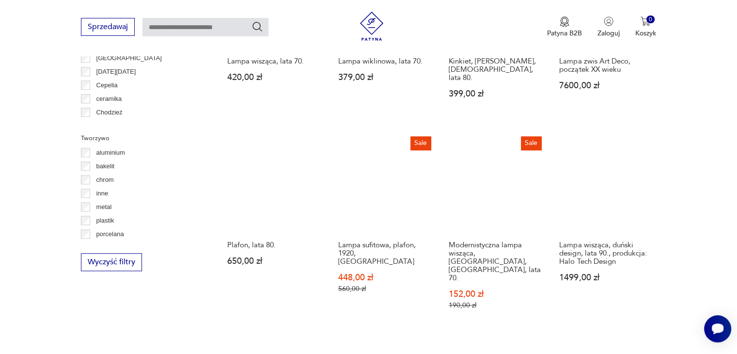
scroll to position [855, 0]
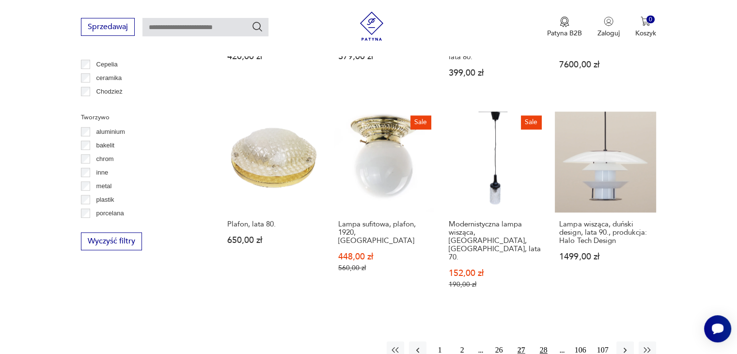
click at [544, 341] on button "28" at bounding box center [543, 349] width 17 height 17
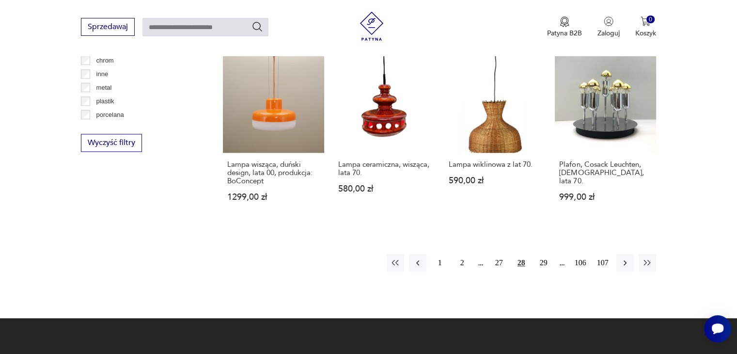
scroll to position [950, 0]
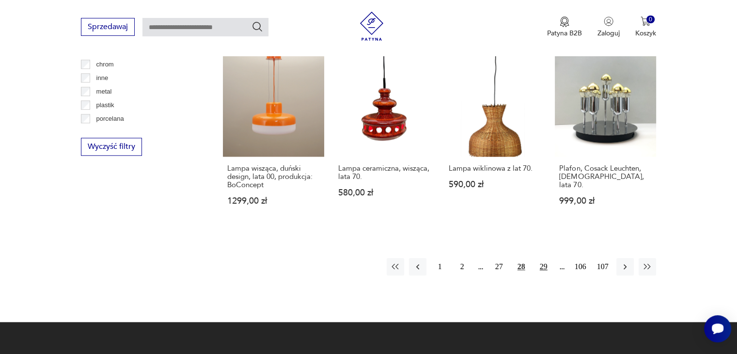
click at [549, 258] on button "29" at bounding box center [543, 266] width 17 height 17
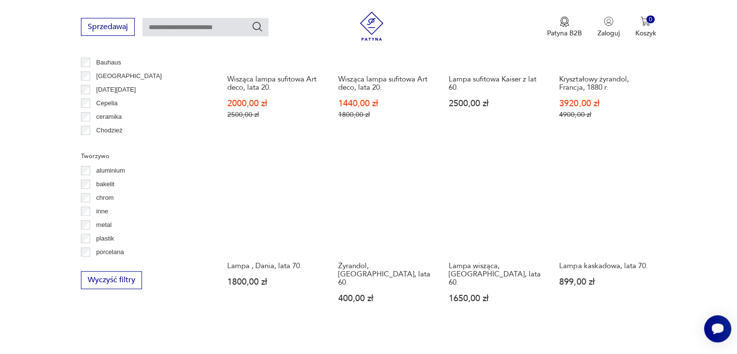
scroll to position [819, 0]
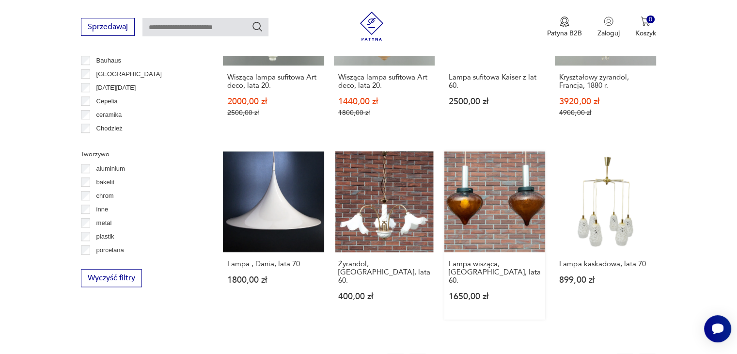
click at [493, 216] on link "Lampa wisząca, Polska, lata 60. 1650,00 zł" at bounding box center [494, 235] width 101 height 168
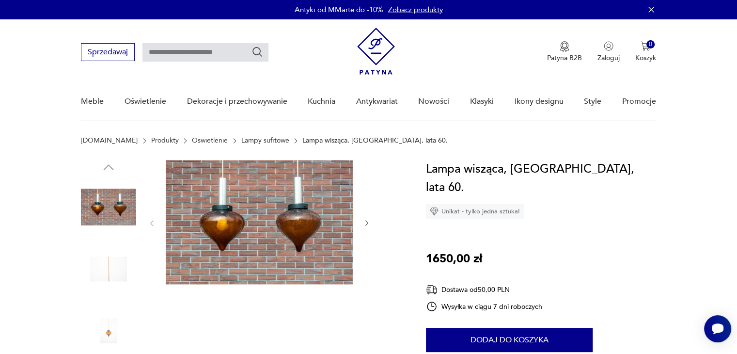
click at [338, 256] on img at bounding box center [259, 222] width 187 height 125
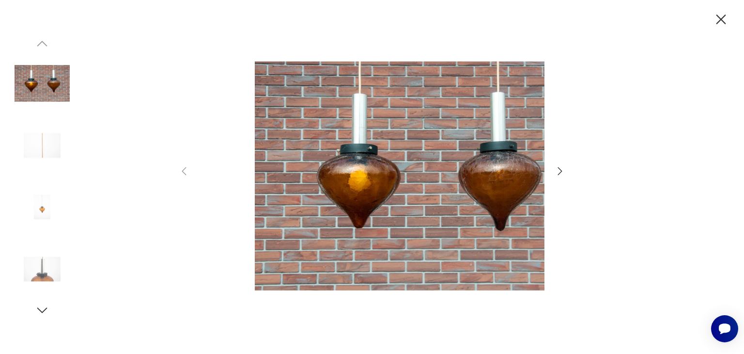
click at [608, 224] on div at bounding box center [372, 177] width 744 height 354
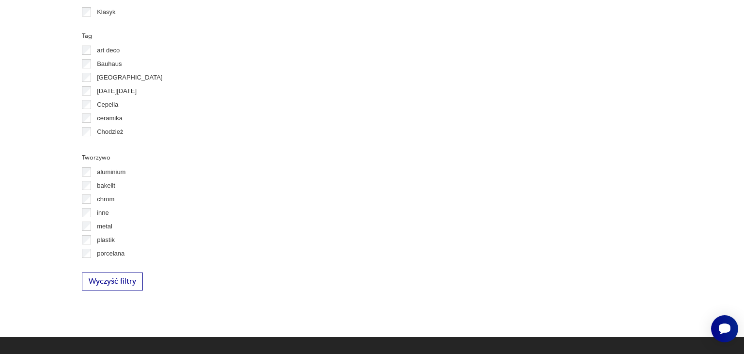
scroll to position [905, 0]
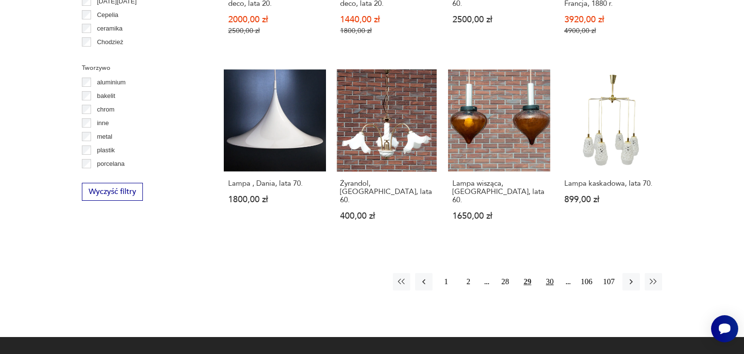
click at [541, 273] on button "30" at bounding box center [549, 281] width 17 height 17
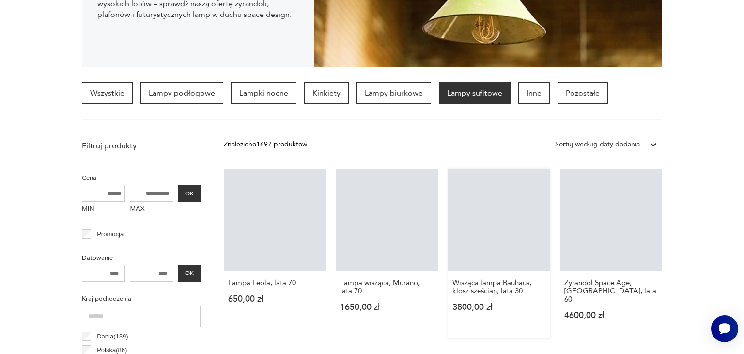
scroll to position [228, 0]
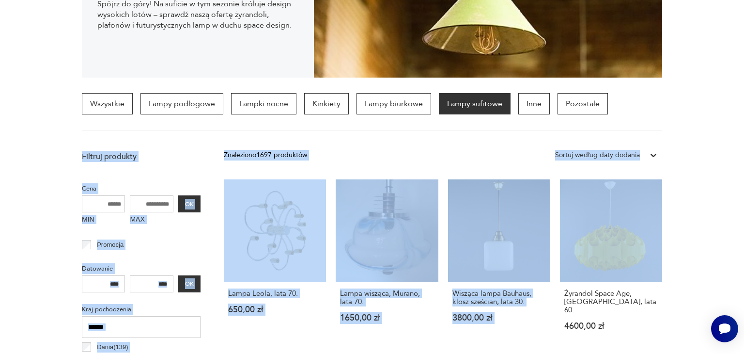
drag, startPoint x: 717, startPoint y: 239, endPoint x: 716, endPoint y: 101, distance: 138.1
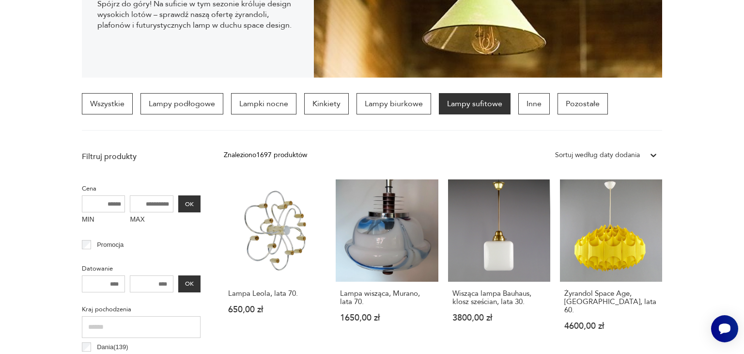
drag, startPoint x: 741, startPoint y: 348, endPoint x: 739, endPoint y: 372, distance: 23.9
click at [603, 243] on link "Żyrandol Space Age, Nowa Huta, lata 60. 4600,00 zł" at bounding box center [611, 264] width 102 height 170
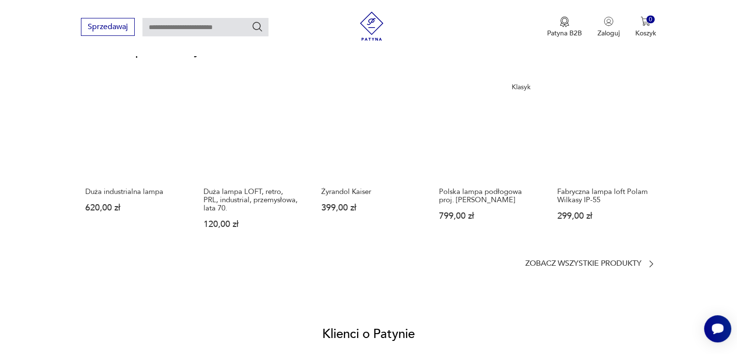
scroll to position [720, 0]
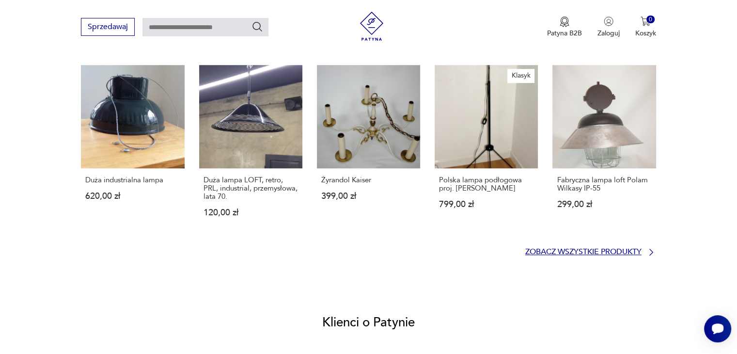
click at [598, 251] on p "Zobacz wszystkie produkty" at bounding box center [583, 252] width 116 height 6
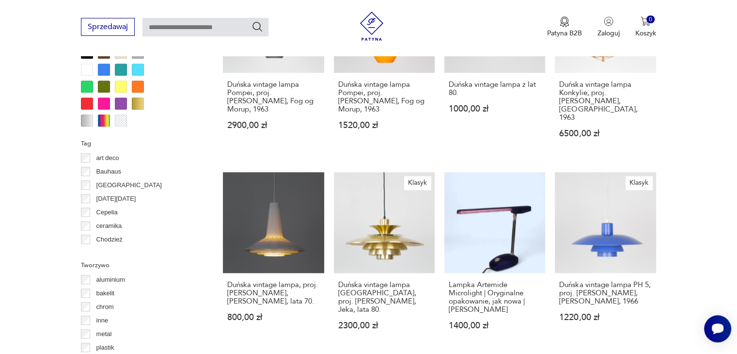
scroll to position [851, 0]
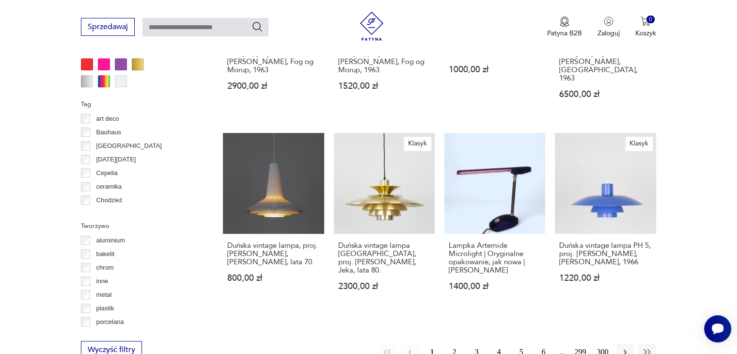
click at [105, 320] on p "porcelana" at bounding box center [110, 321] width 28 height 11
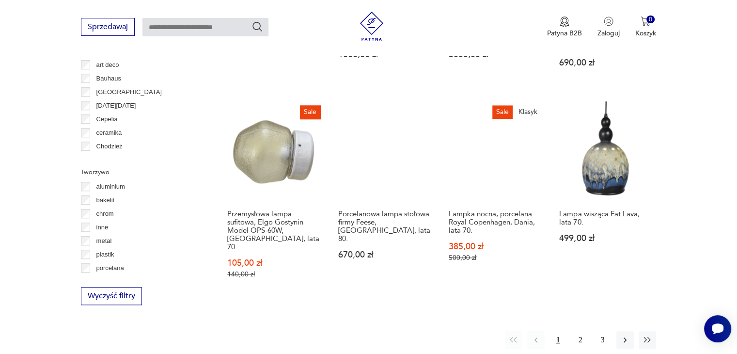
scroll to position [954, 0]
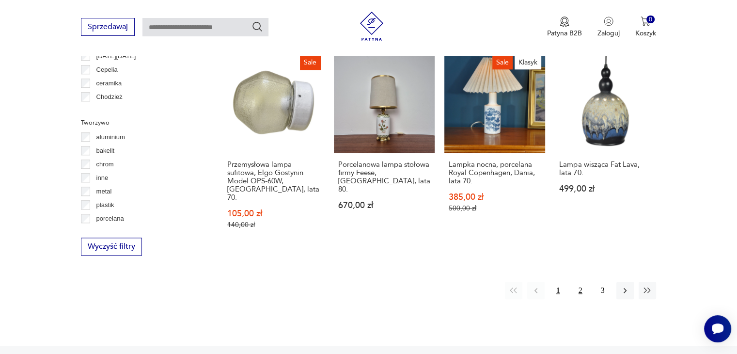
click at [582, 282] on button "2" at bounding box center [580, 290] width 17 height 17
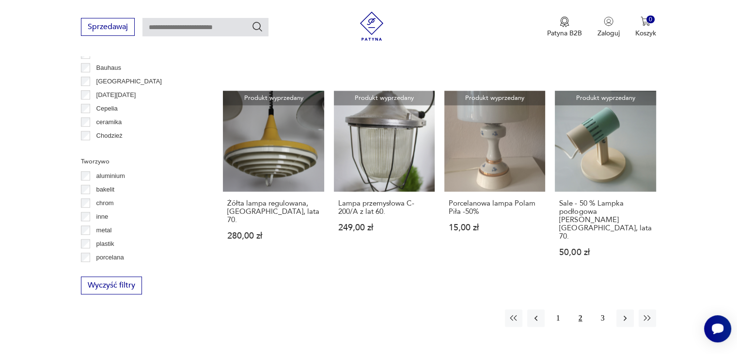
scroll to position [916, 0]
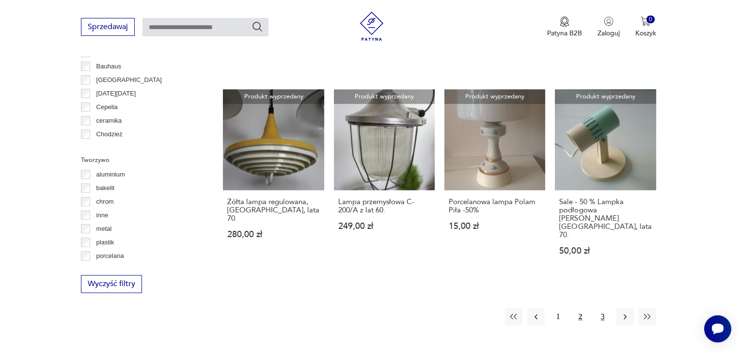
click at [597, 308] on button "3" at bounding box center [602, 316] width 17 height 17
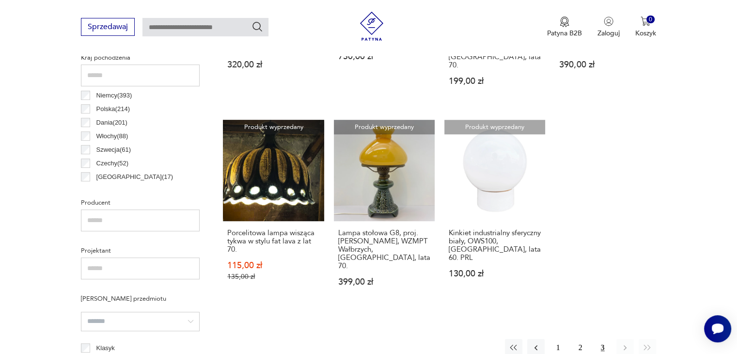
scroll to position [476, 0]
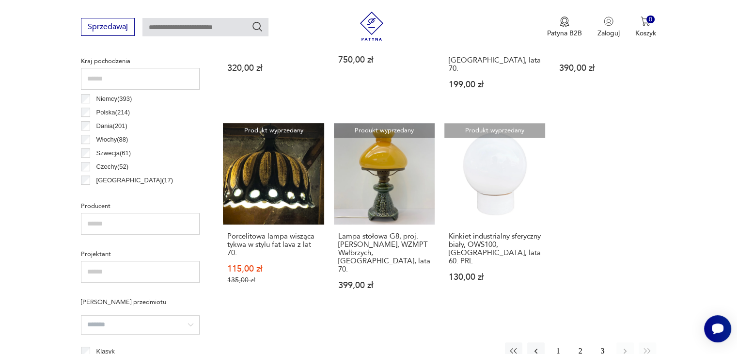
click at [99, 111] on p "Polska ( 214 )" at bounding box center [112, 112] width 33 height 11
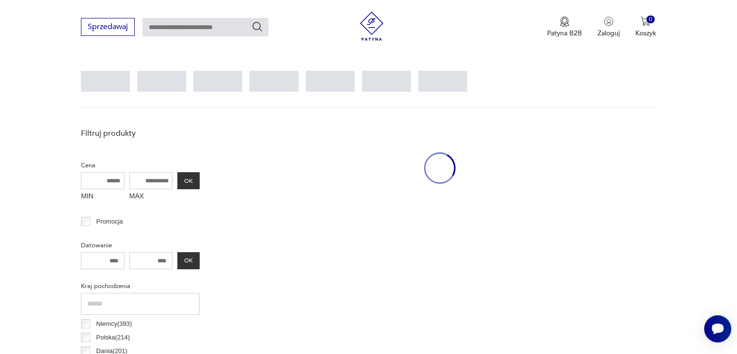
scroll to position [228, 0]
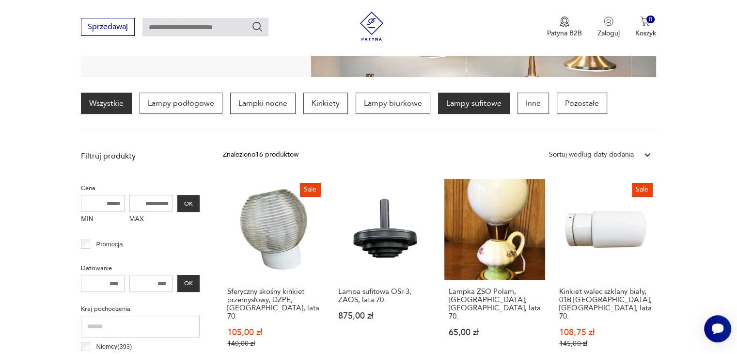
click at [438, 100] on p "Lampy sufitowe" at bounding box center [474, 103] width 72 height 21
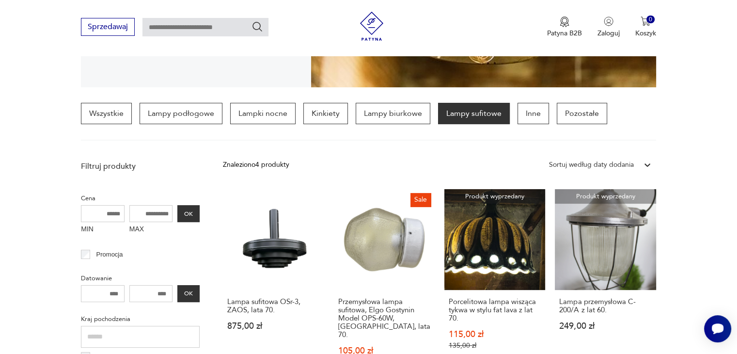
scroll to position [181, 0]
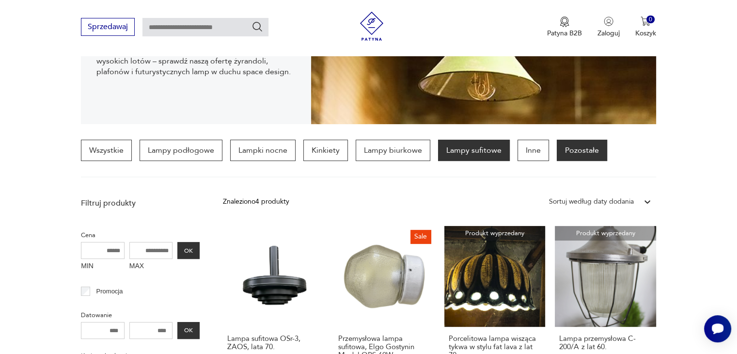
click at [587, 145] on p "Pozostałe" at bounding box center [582, 150] width 50 height 21
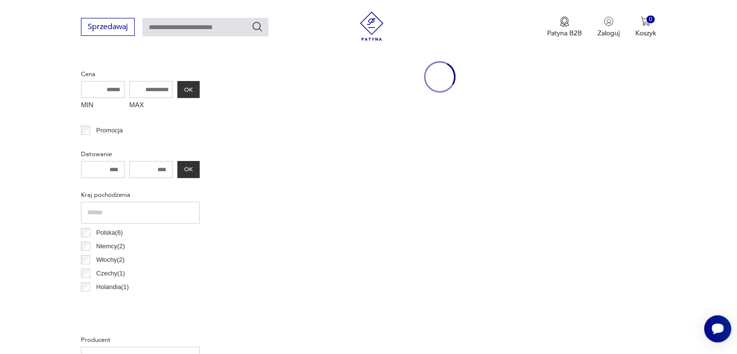
scroll to position [67, 0]
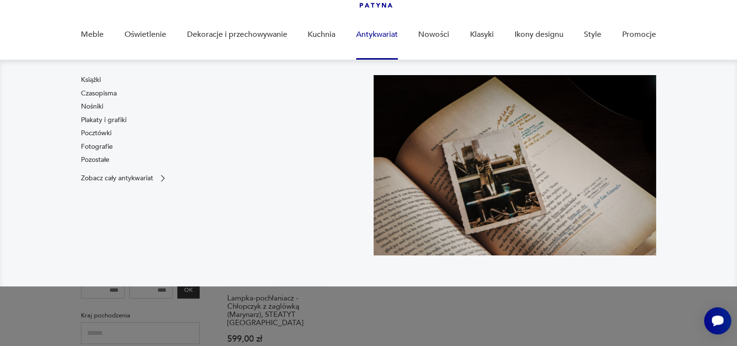
click at [374, 32] on link "Antykwariat" at bounding box center [377, 34] width 42 height 37
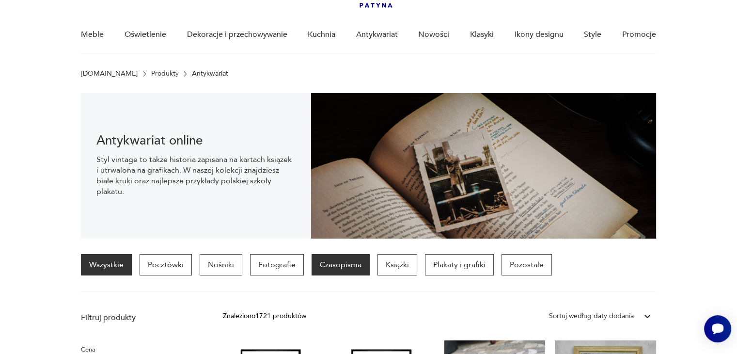
click at [349, 269] on p "Czasopisma" at bounding box center [341, 264] width 58 height 21
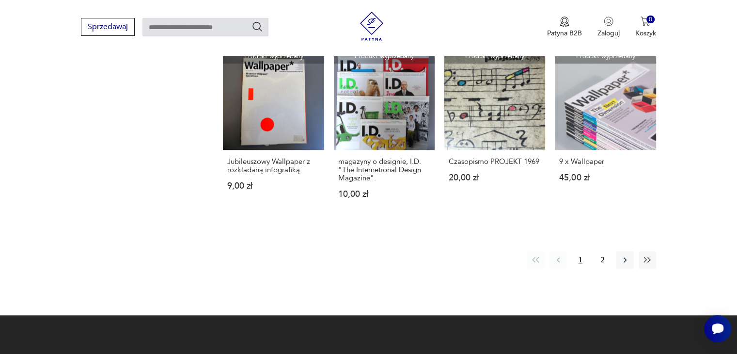
scroll to position [912, 0]
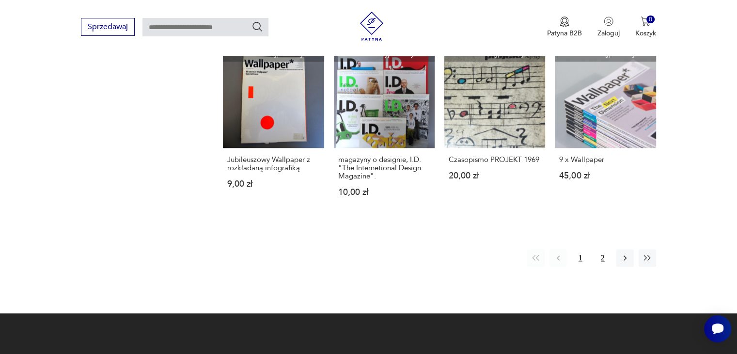
click at [599, 258] on button "2" at bounding box center [602, 257] width 17 height 17
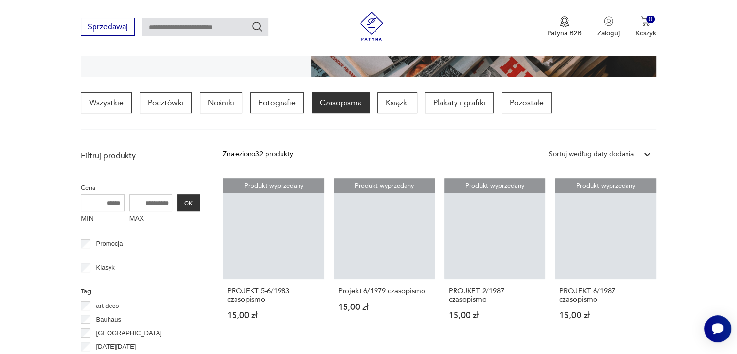
scroll to position [228, 0]
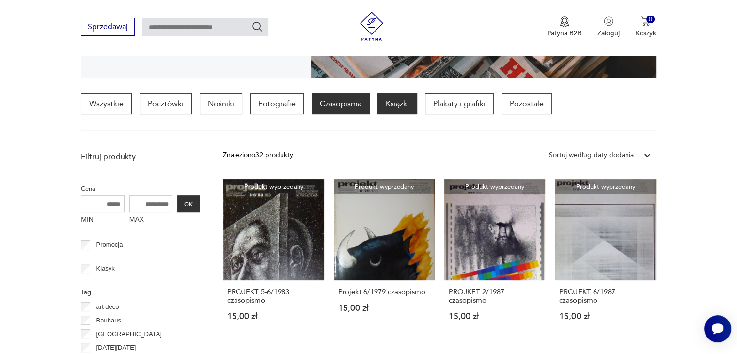
click at [395, 107] on p "Książki" at bounding box center [398, 103] width 40 height 21
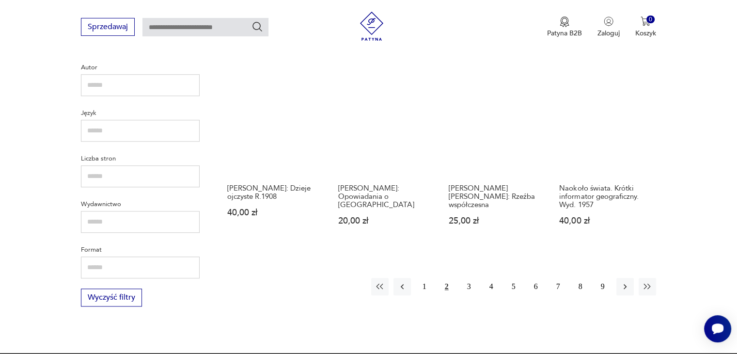
scroll to position [885, 0]
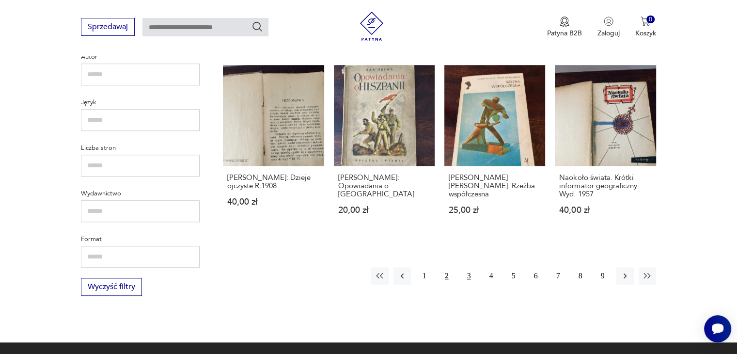
click at [469, 268] on button "3" at bounding box center [468, 275] width 17 height 17
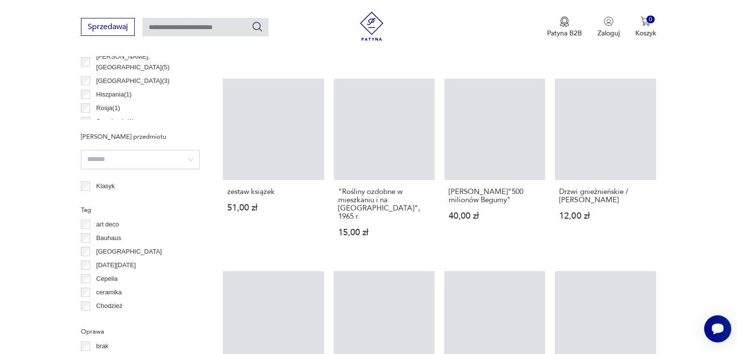
scroll to position [228, 0]
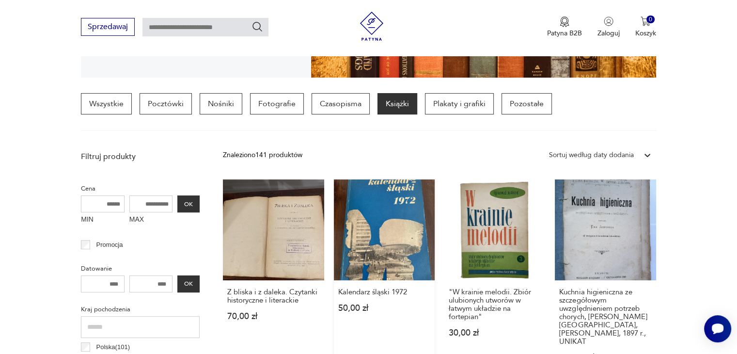
click at [381, 264] on link "Kalendarz śląski 1972 50,00 zł" at bounding box center [384, 279] width 101 height 201
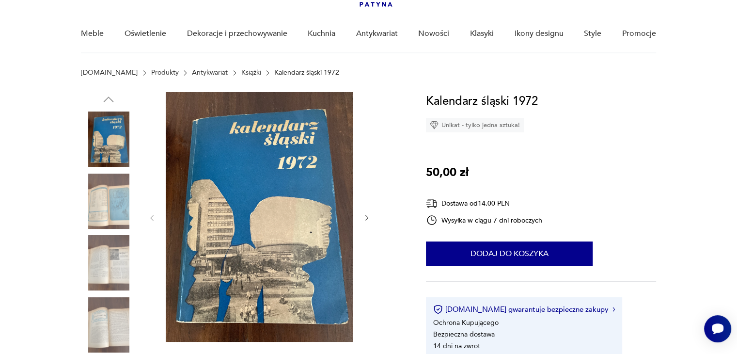
scroll to position [75, 0]
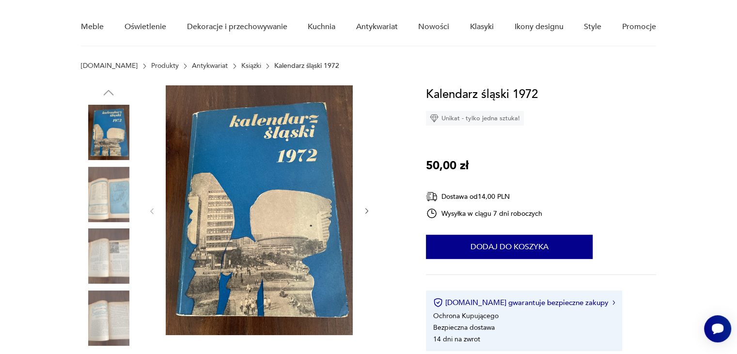
click at [365, 210] on icon "button" at bounding box center [367, 211] width 8 height 8
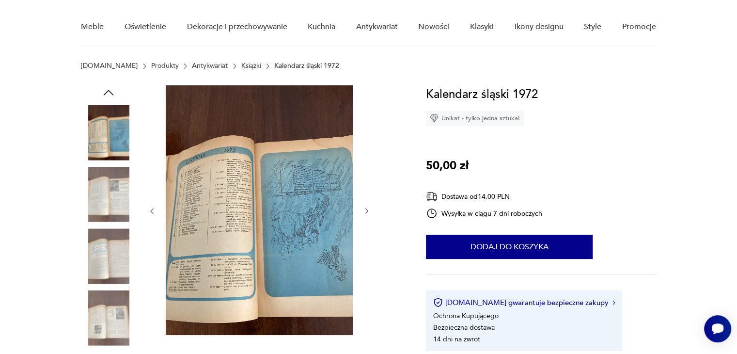
click at [366, 207] on icon "button" at bounding box center [367, 211] width 8 height 8
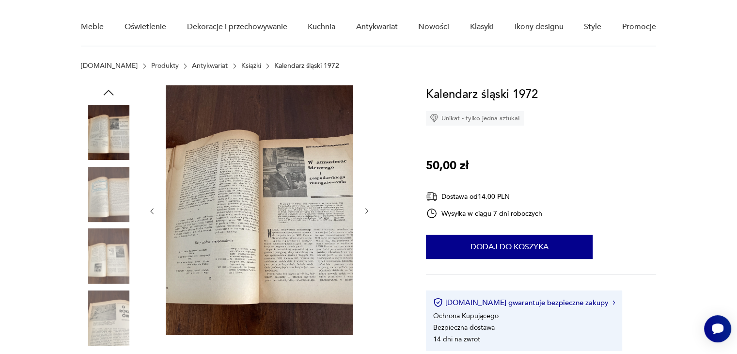
click at [365, 212] on icon "button" at bounding box center [367, 211] width 8 height 8
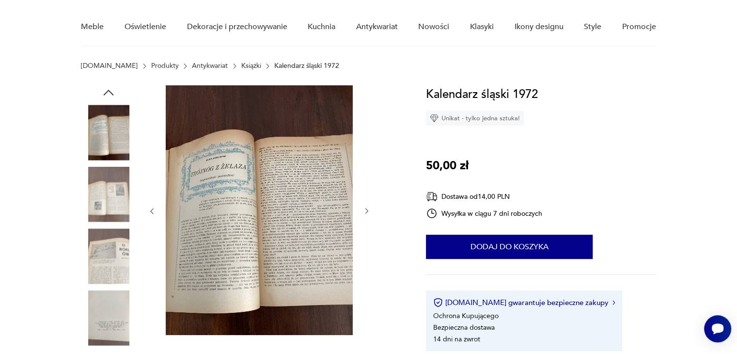
click at [365, 212] on icon "button" at bounding box center [367, 211] width 8 height 8
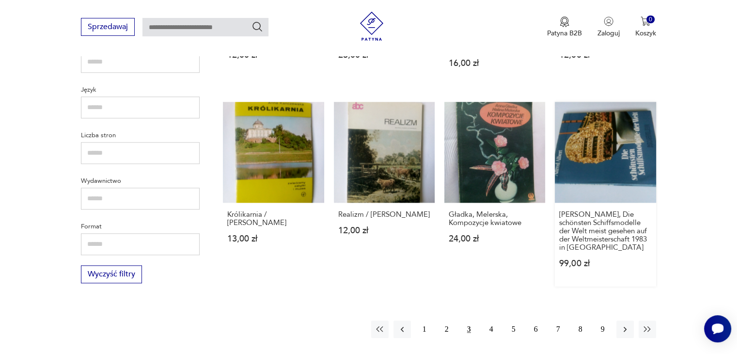
scroll to position [901, 0]
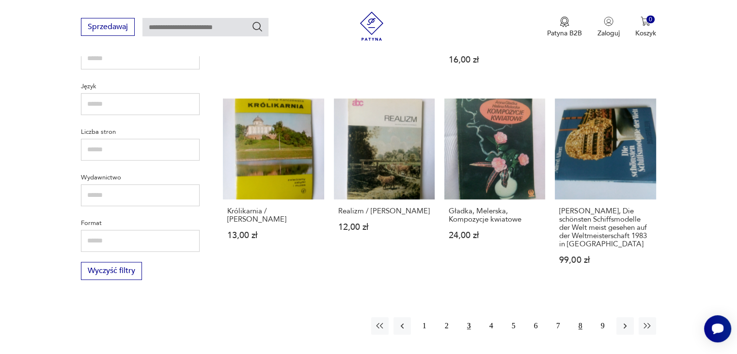
click at [584, 317] on button "8" at bounding box center [580, 325] width 17 height 17
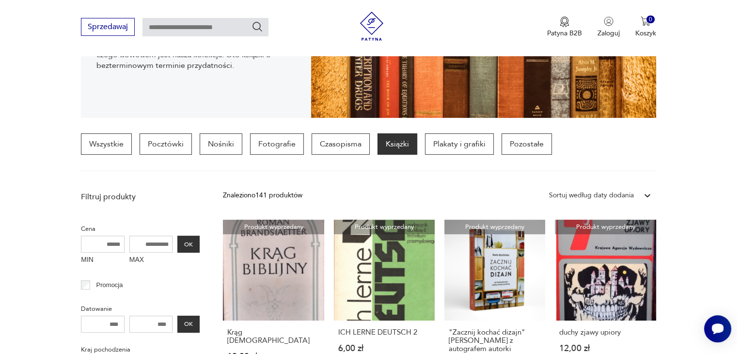
scroll to position [190, 0]
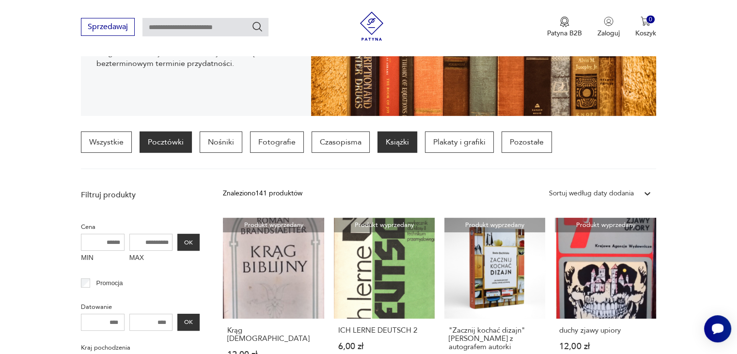
click at [153, 138] on p "Pocztówki" at bounding box center [166, 141] width 52 height 21
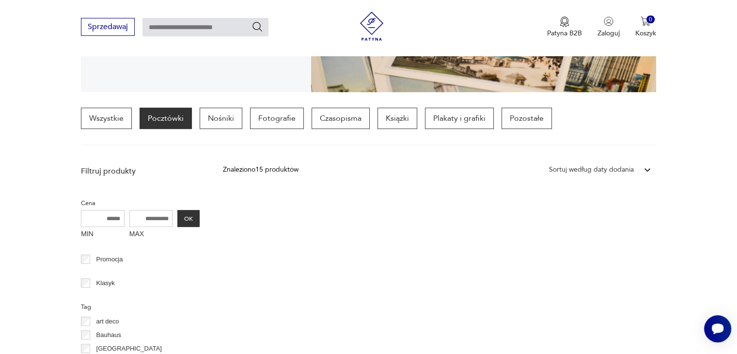
scroll to position [214, 0]
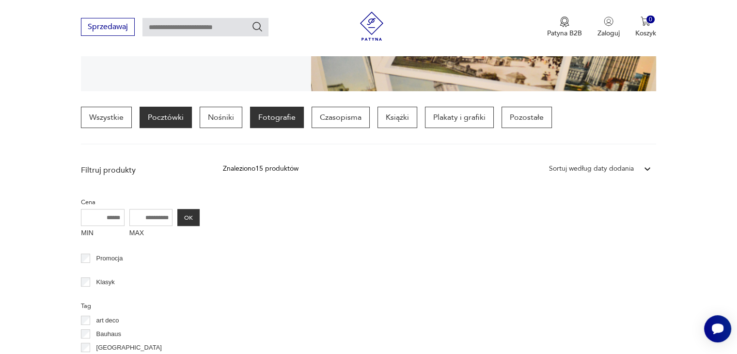
click at [277, 113] on p "Fotografie" at bounding box center [277, 117] width 54 height 21
